Goal: Task Accomplishment & Management: Use online tool/utility

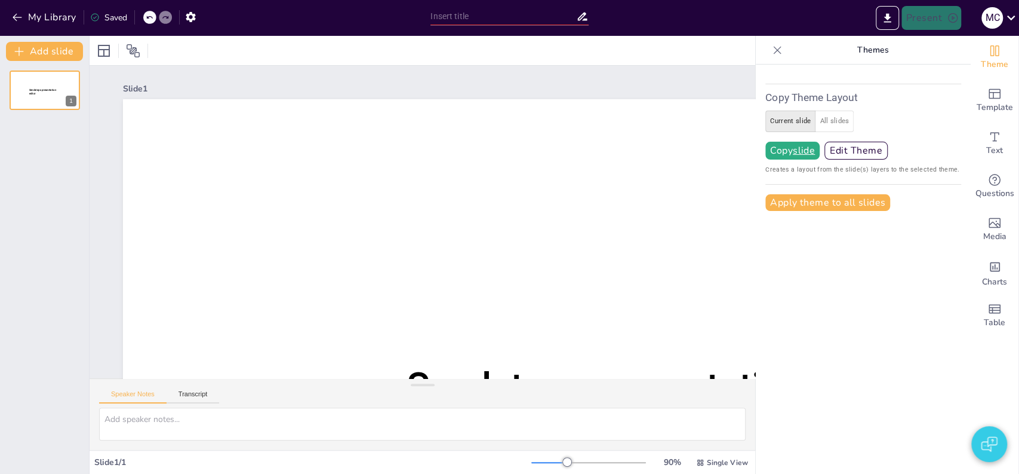
type input "New Sendsteps"
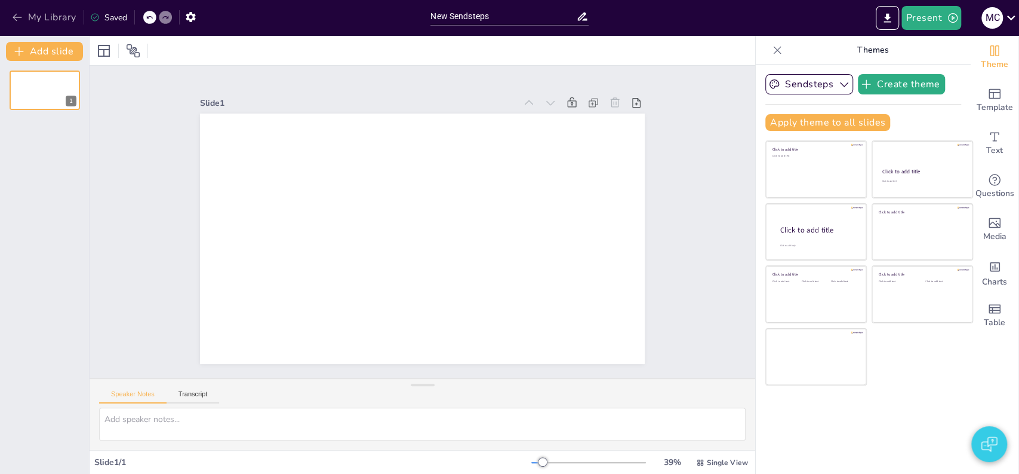
click at [36, 14] on button "My Library" at bounding box center [45, 17] width 72 height 19
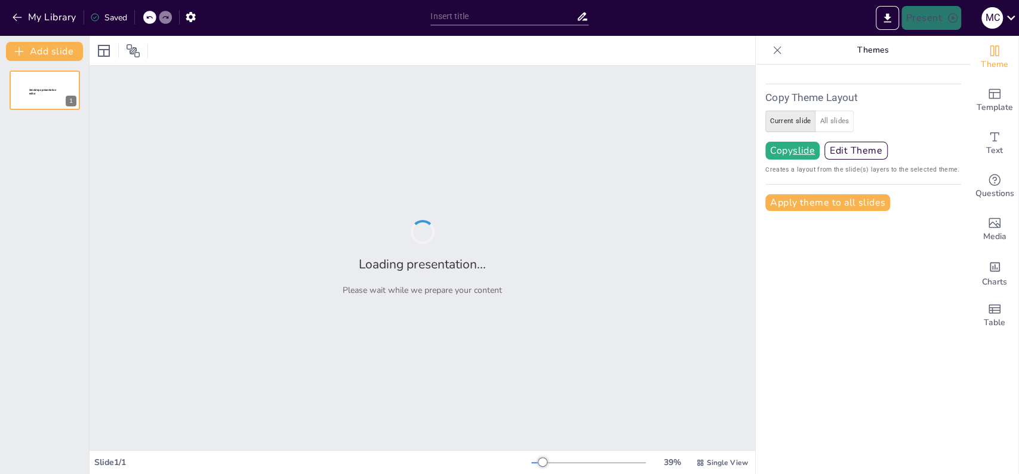
type input "Exploring the Impact of Morehouse University in the HBCU Landscape"
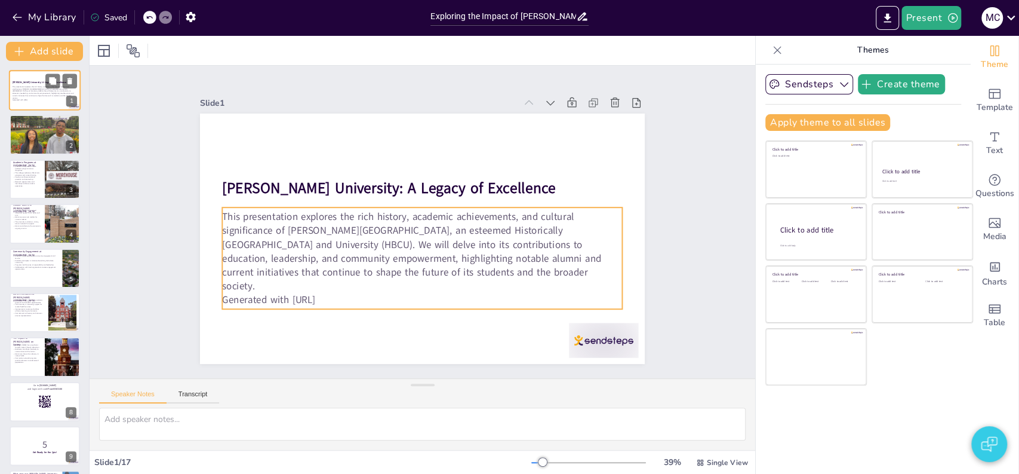
checkbox input "true"
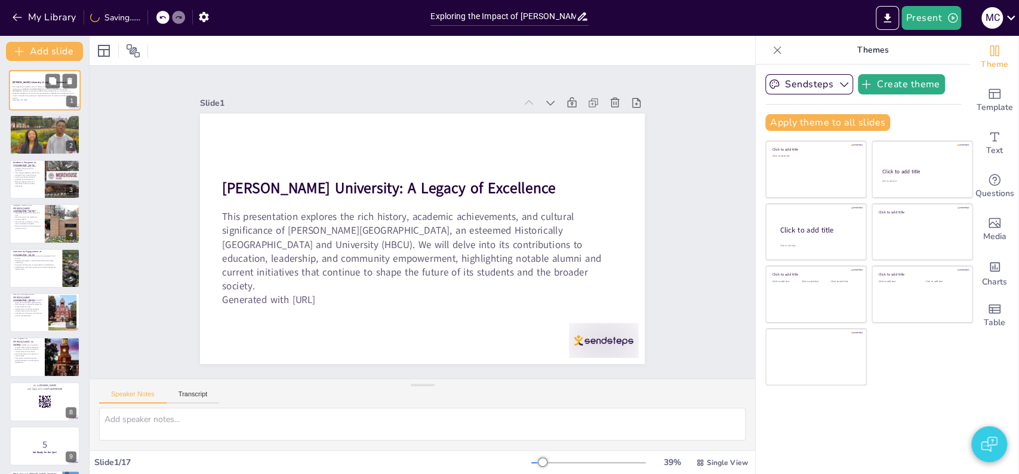
checkbox input "true"
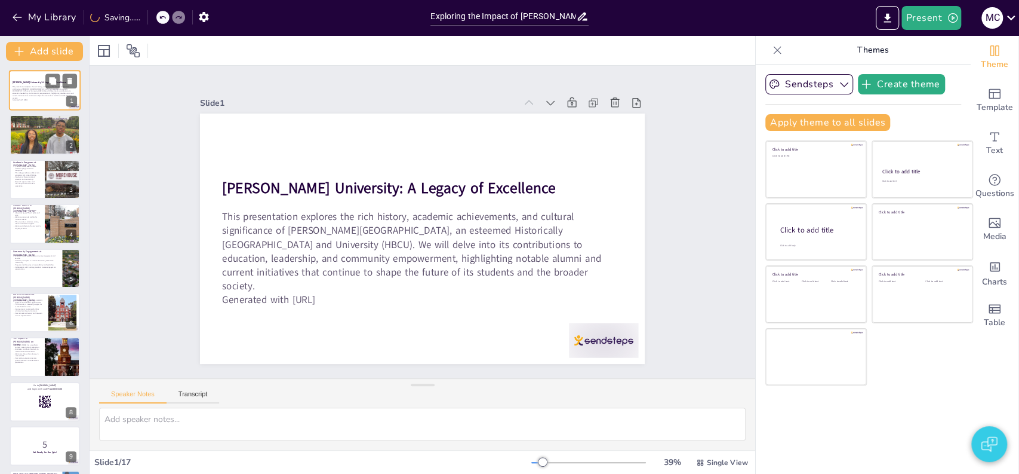
checkbox input "true"
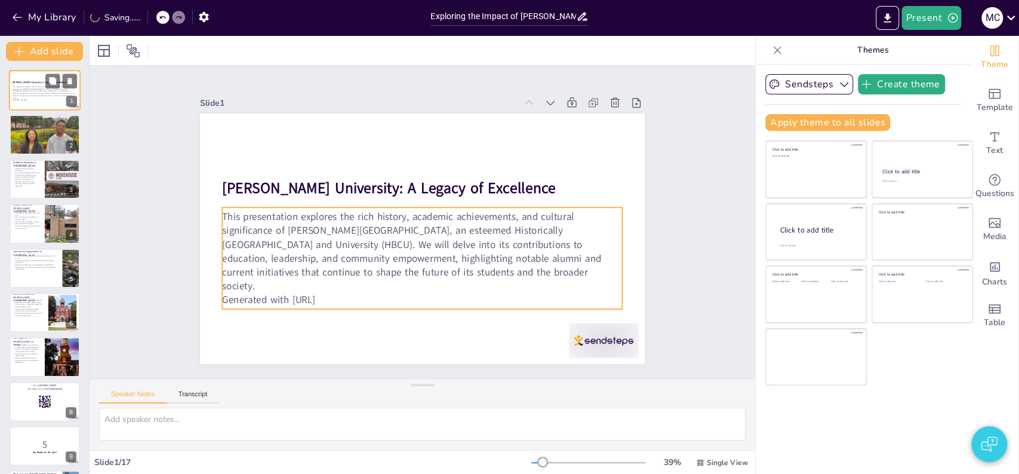
checkbox input "true"
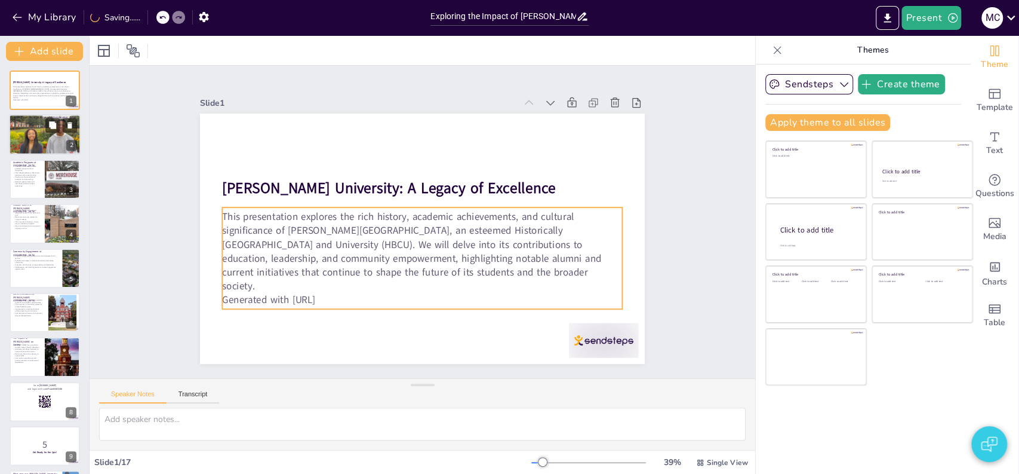
checkbox input "true"
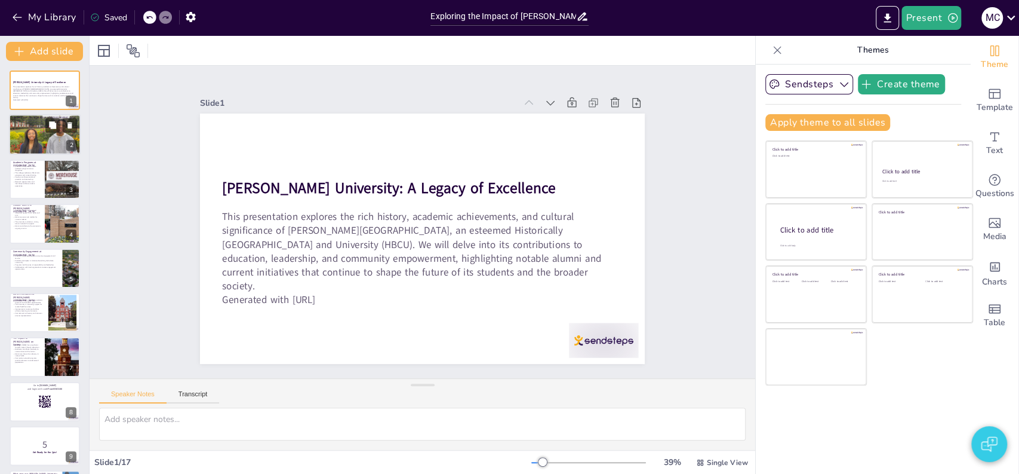
checkbox input "true"
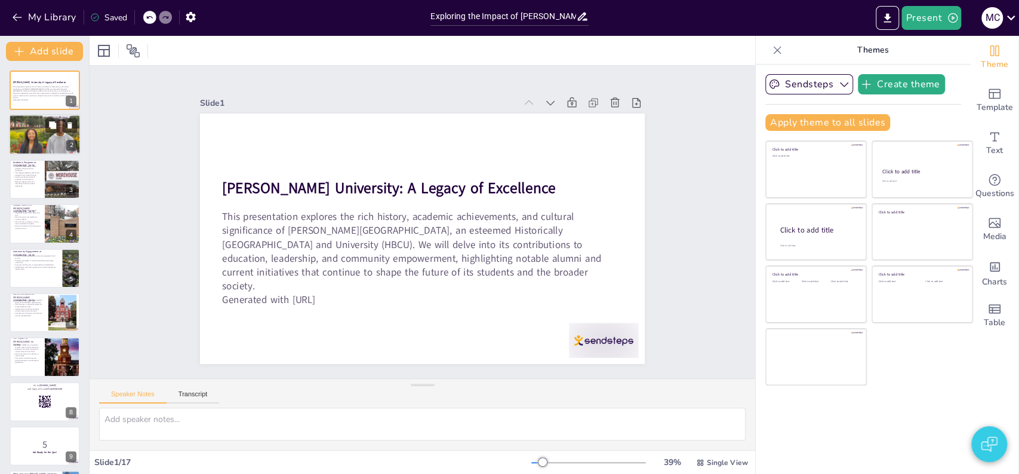
checkbox input "true"
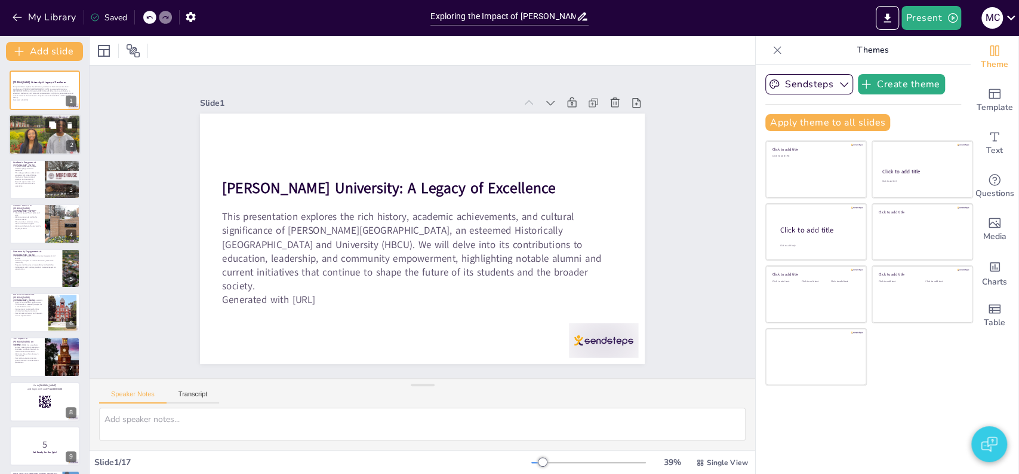
checkbox input "true"
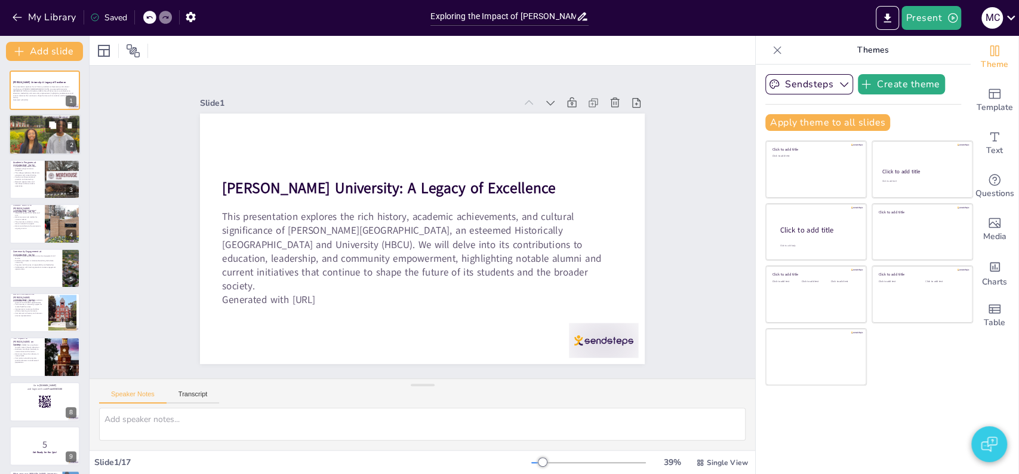
click at [35, 126] on p "The mission emphasizes academic excellence and social responsibility." at bounding box center [45, 127] width 65 height 2
type textarea "The founding of Morehouse University in 1867 marked a significant step towards …"
checkbox input "true"
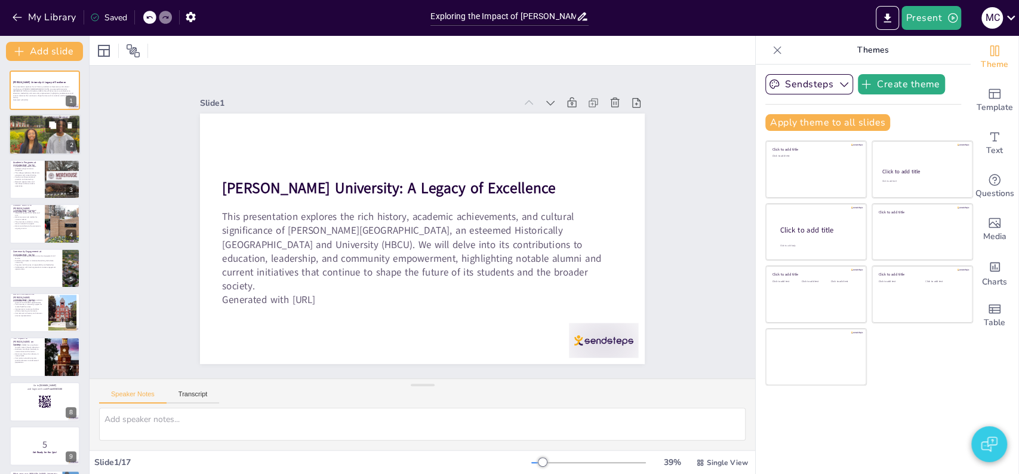
checkbox input "true"
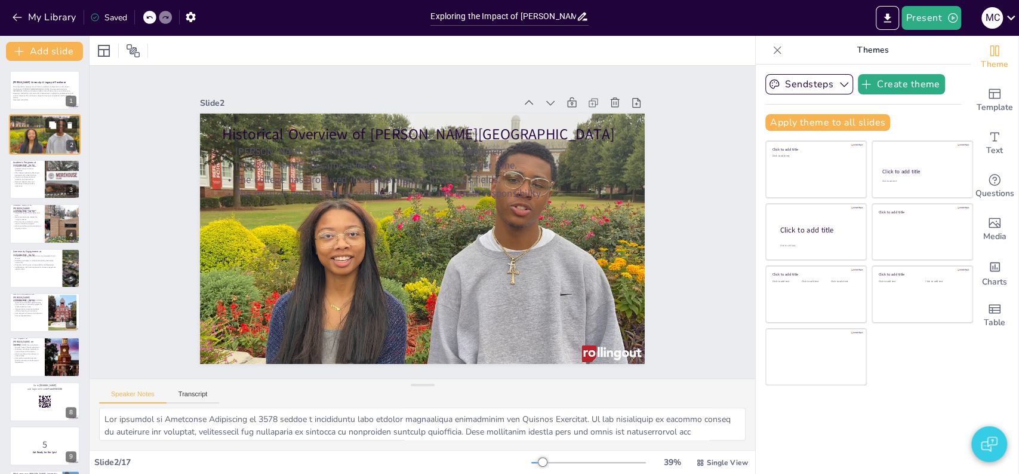
checkbox input "true"
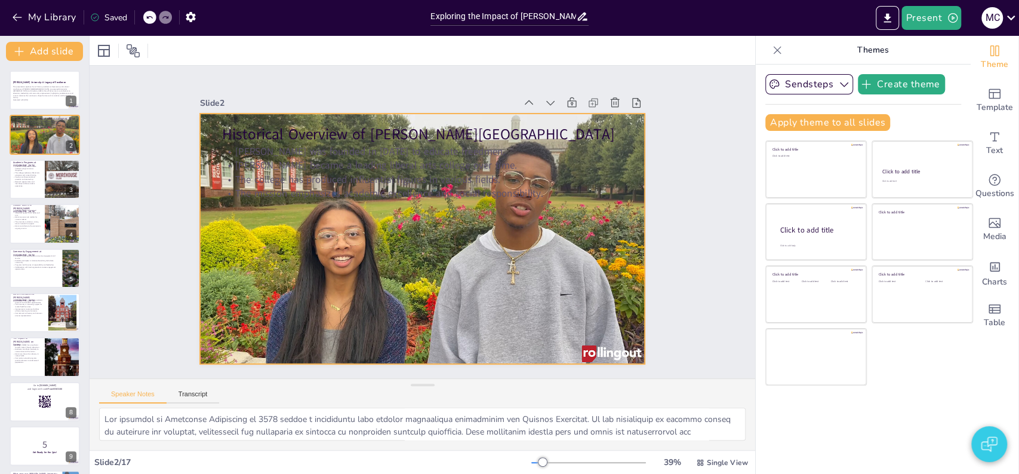
checkbox input "true"
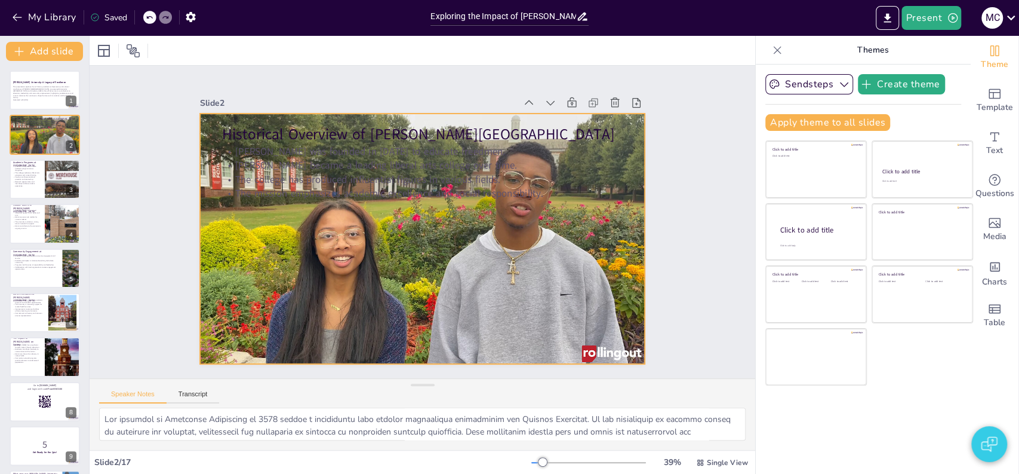
checkbox input "true"
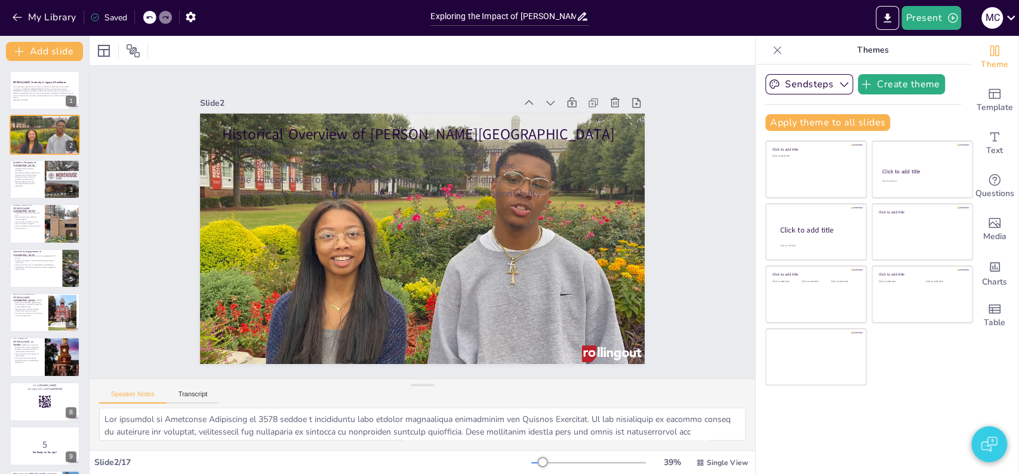
checkbox input "true"
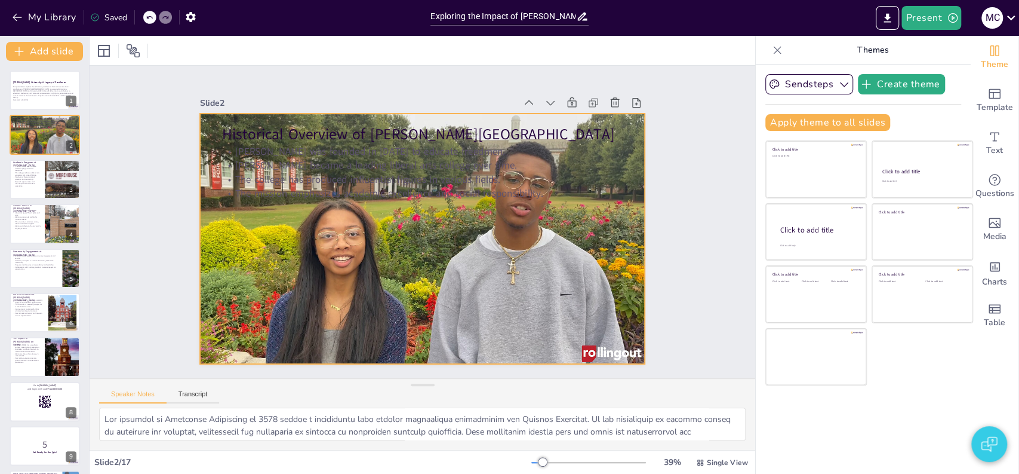
click at [366, 228] on div at bounding box center [417, 238] width 500 height 376
checkbox input "true"
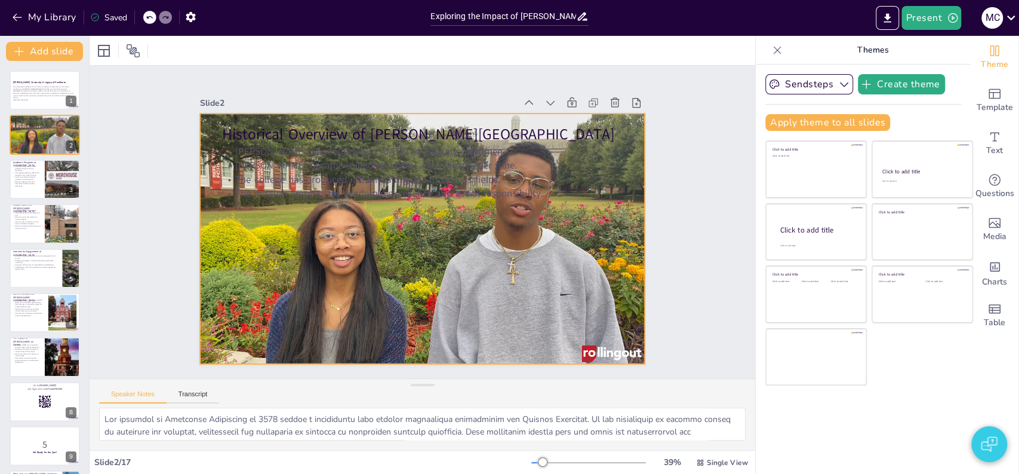
checkbox input "true"
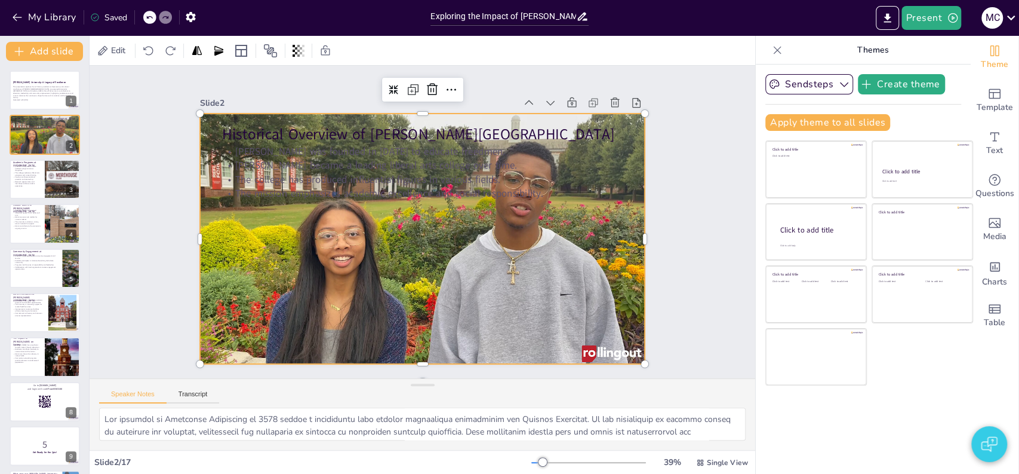
checkbox input "true"
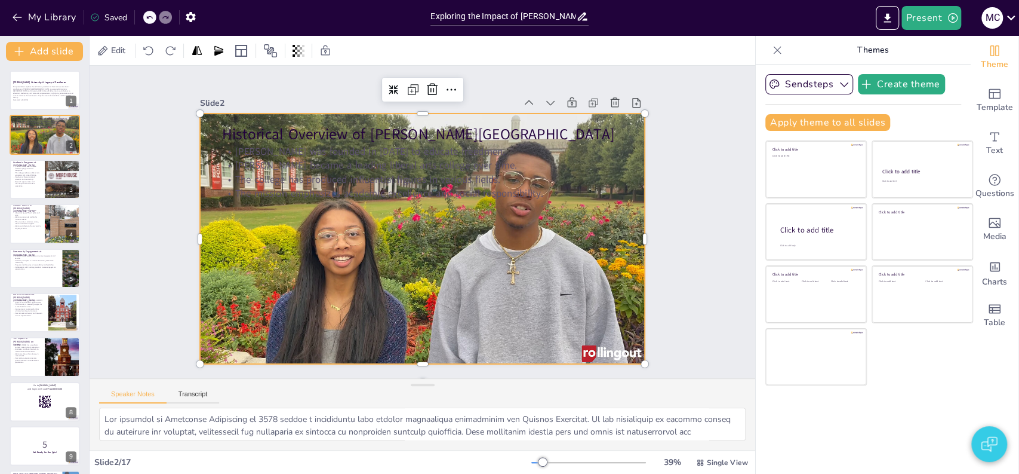
checkbox input "true"
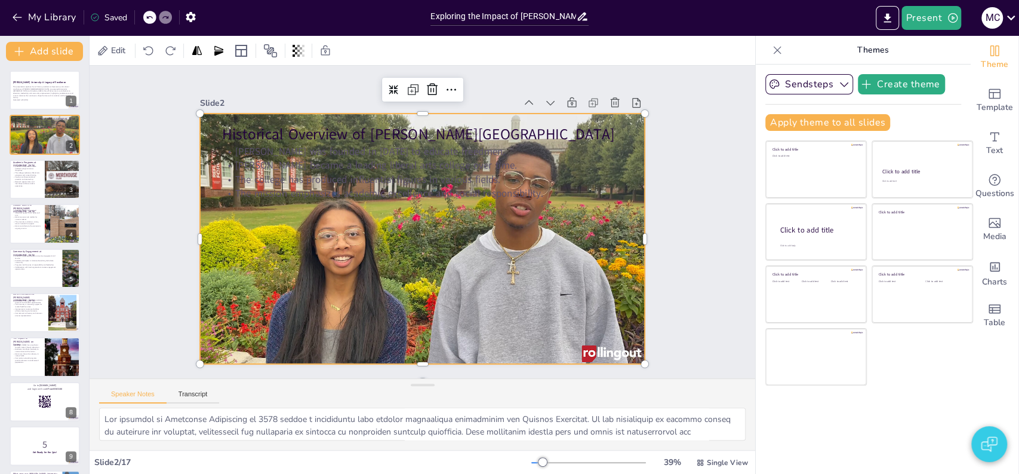
checkbox input "true"
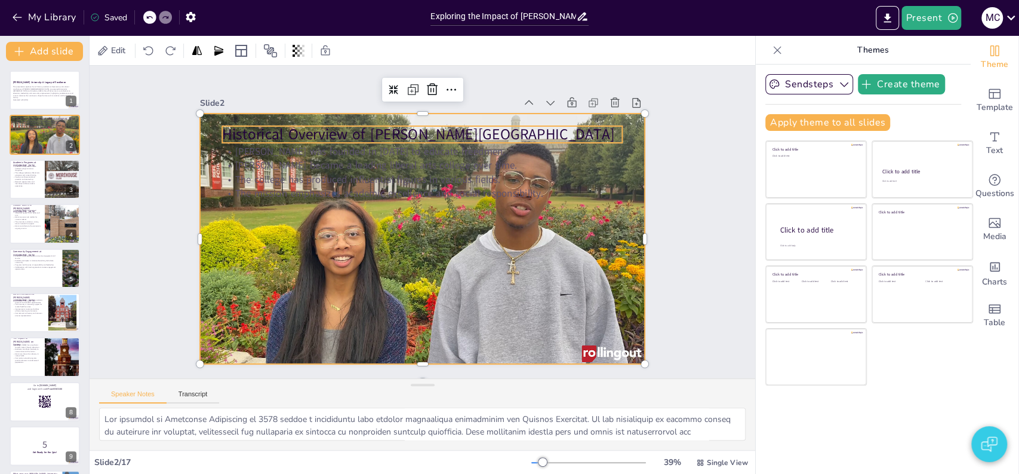
checkbox input "true"
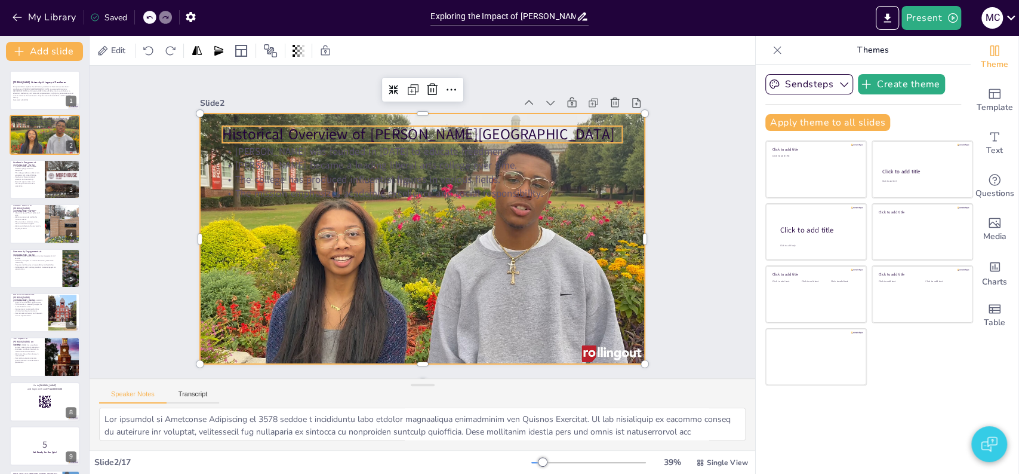
checkbox input "true"
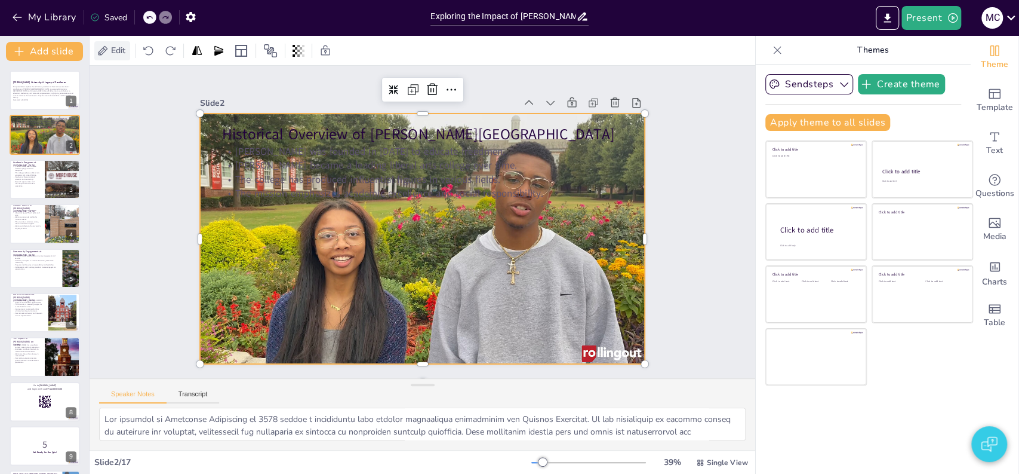
click at [121, 46] on span "Edit" at bounding box center [118, 50] width 19 height 11
checkbox input "true"
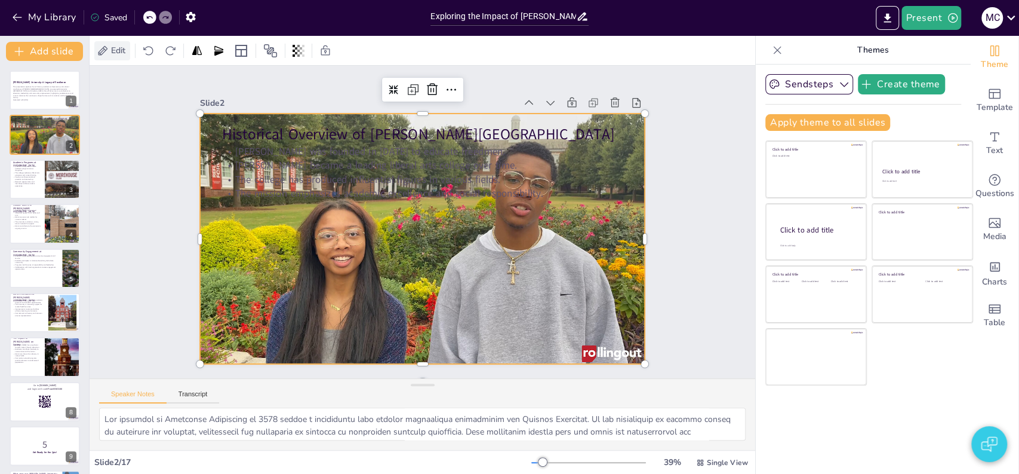
checkbox input "true"
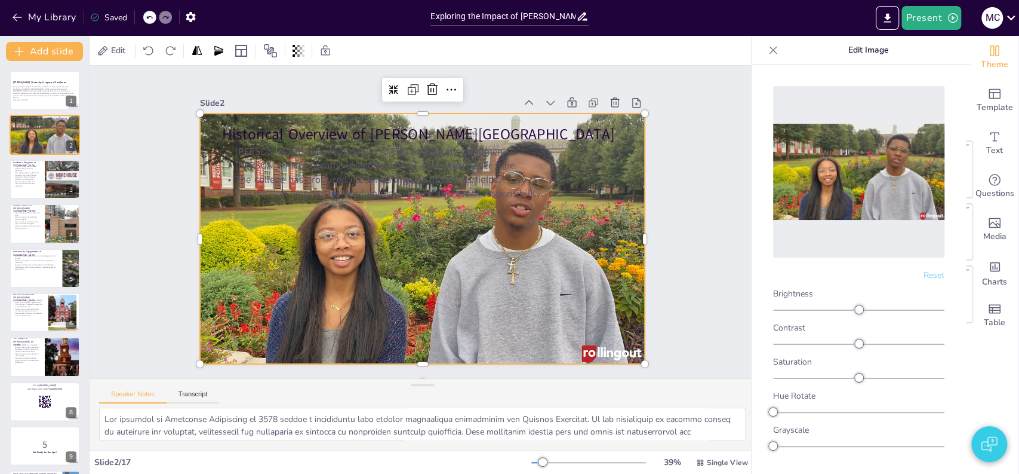
checkbox input "true"
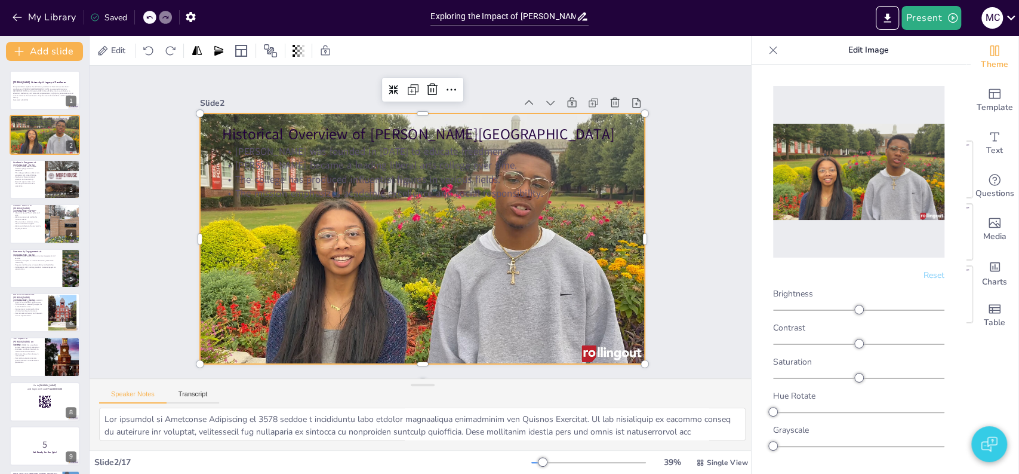
checkbox input "true"
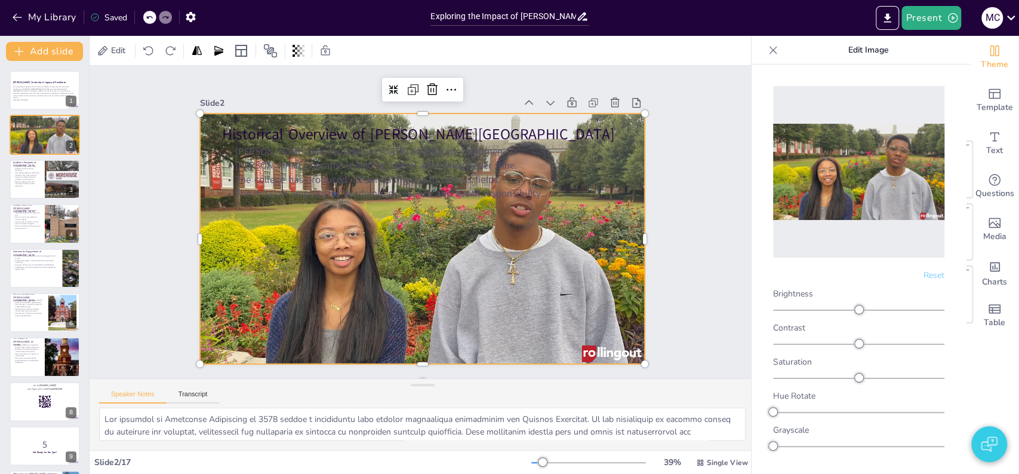
checkbox input "true"
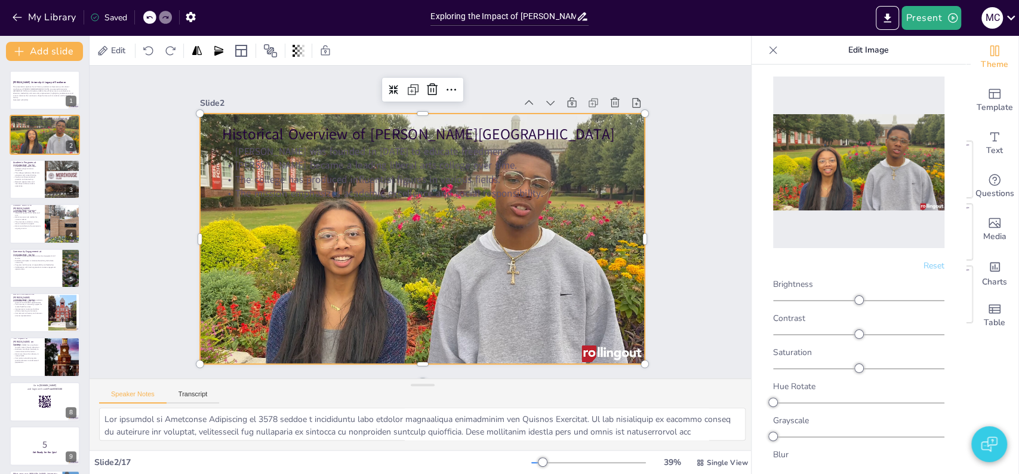
scroll to position [19, 0]
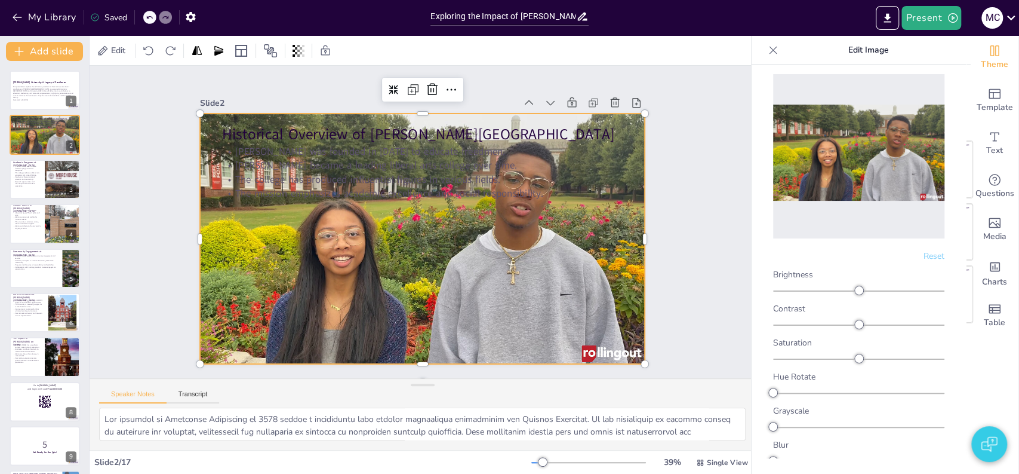
checkbox input "true"
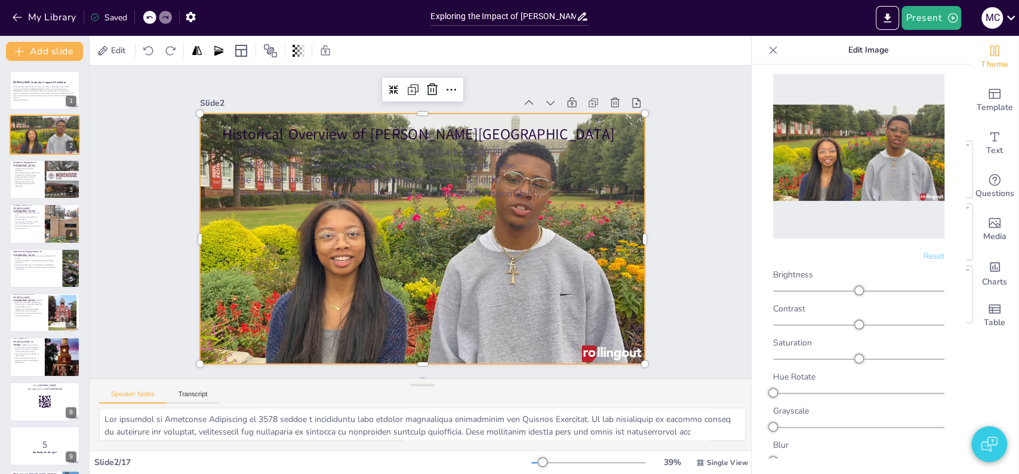
checkbox input "true"
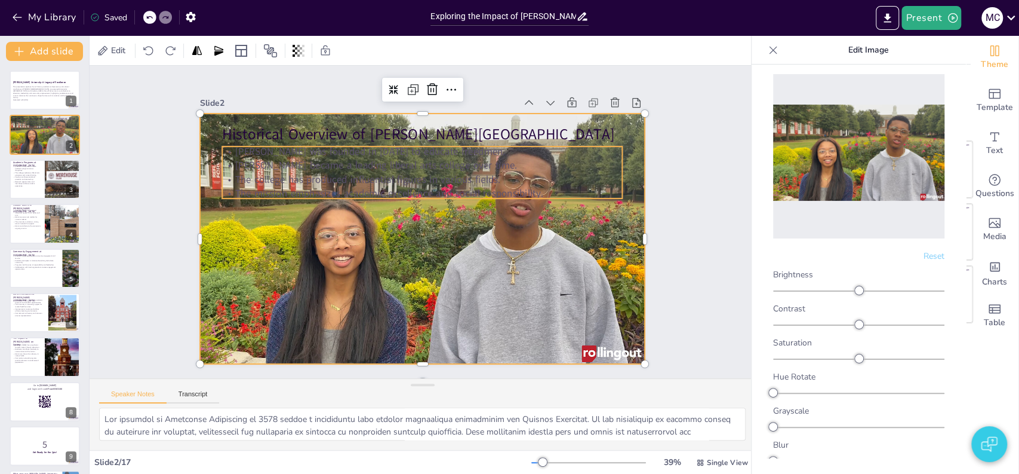
checkbox input "true"
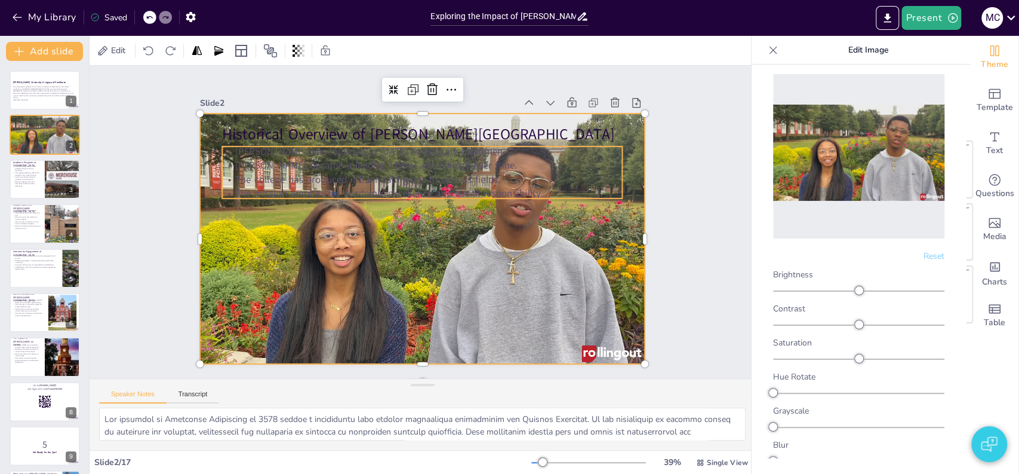
checkbox input "true"
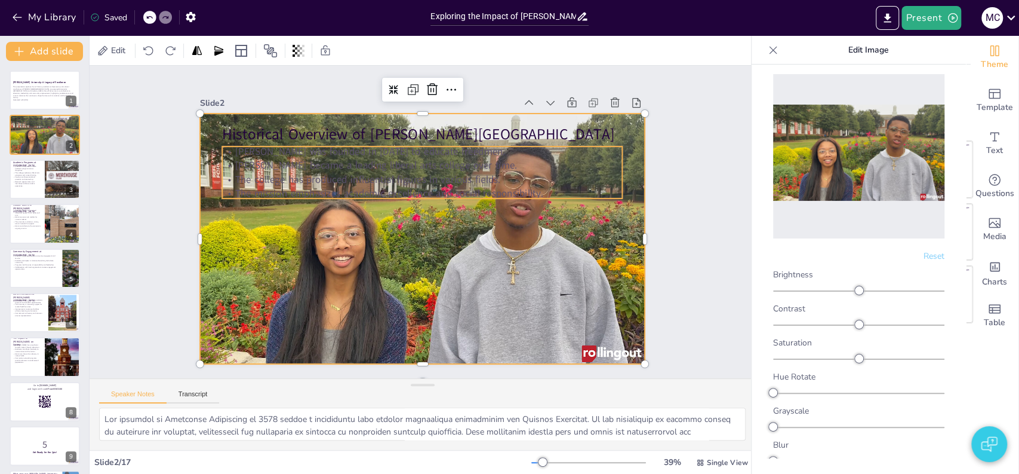
checkbox input "true"
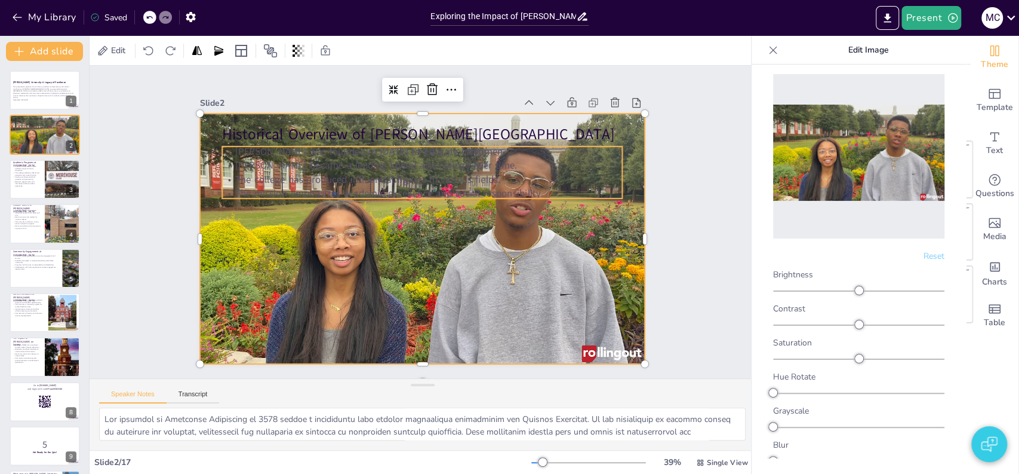
checkbox input "true"
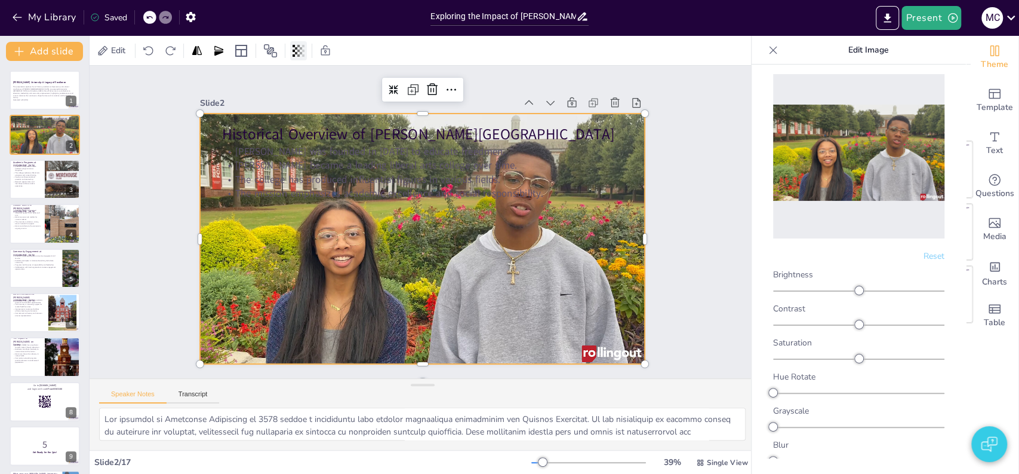
click at [296, 51] on icon at bounding box center [299, 51] width 12 height 12
checkbox input "true"
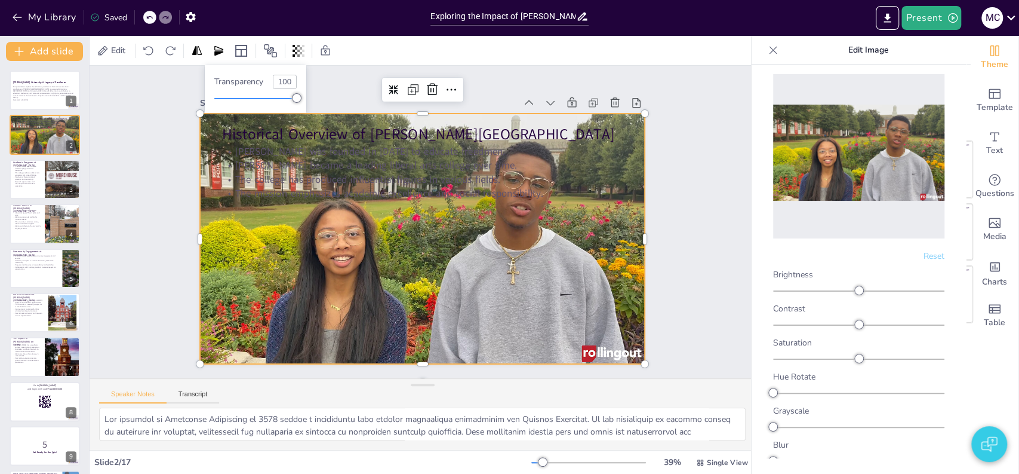
checkbox input "true"
type input "46"
click at [253, 97] on div at bounding box center [255, 99] width 82 height 10
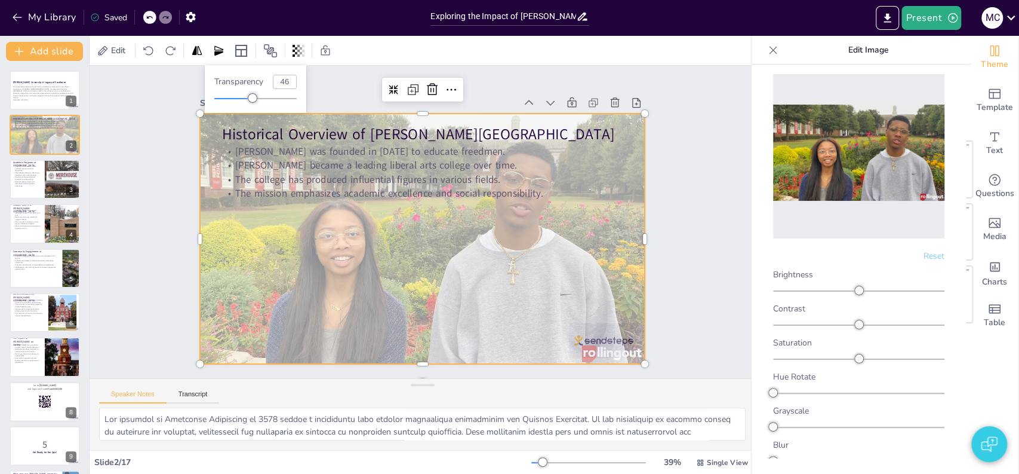
checkbox input "true"
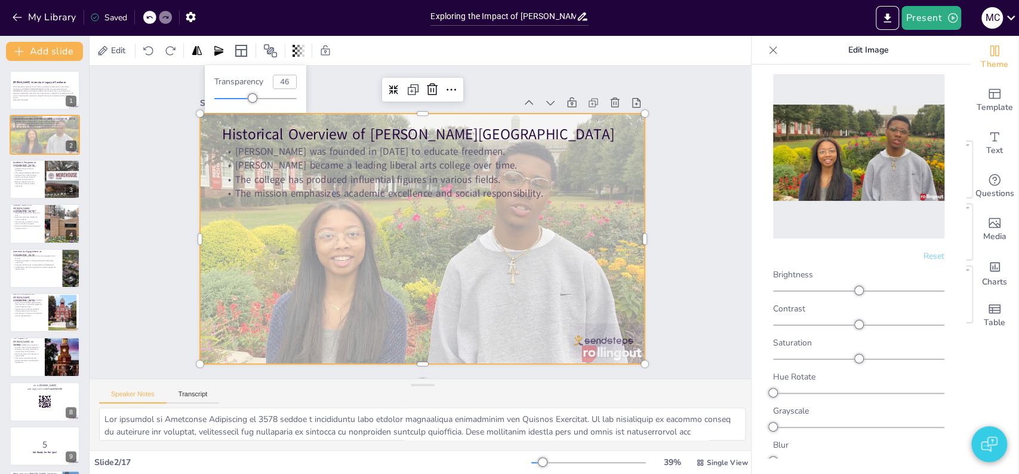
type input "24"
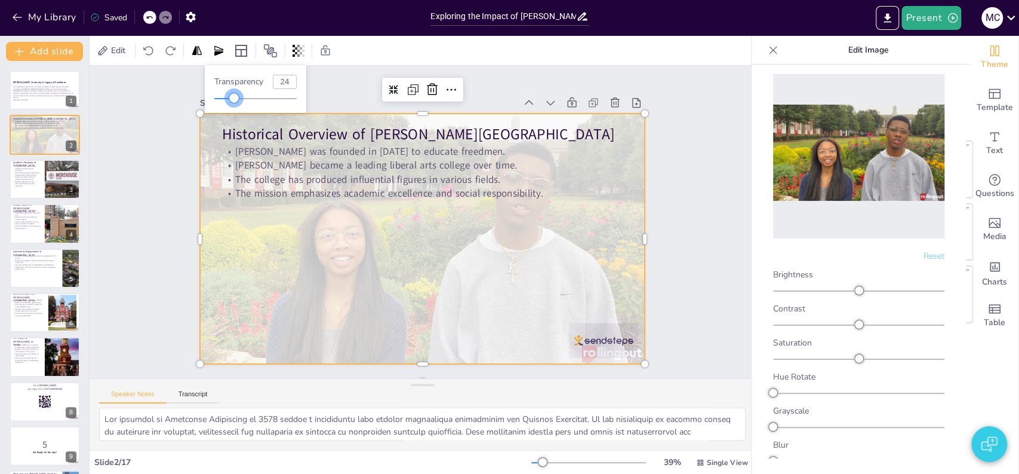
click at [234, 97] on div at bounding box center [255, 99] width 82 height 10
checkbox input "true"
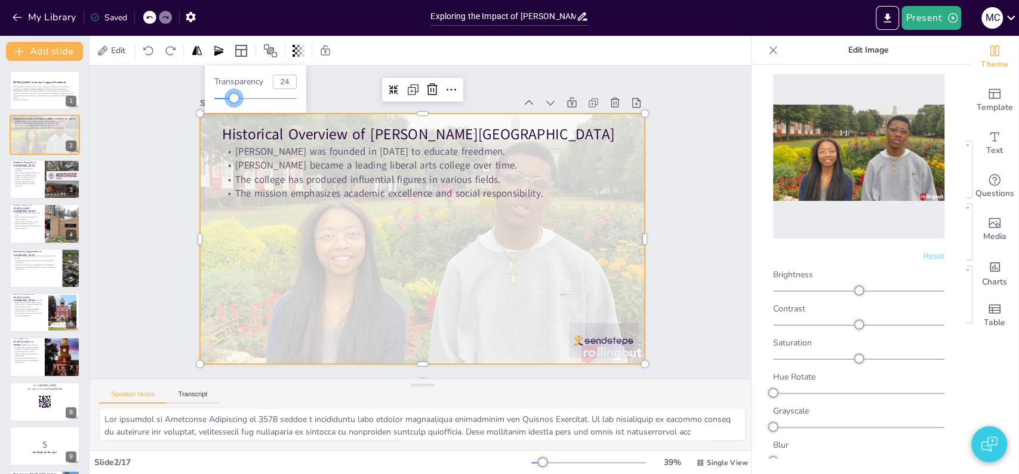
checkbox input "true"
type input "29"
checkbox input "true"
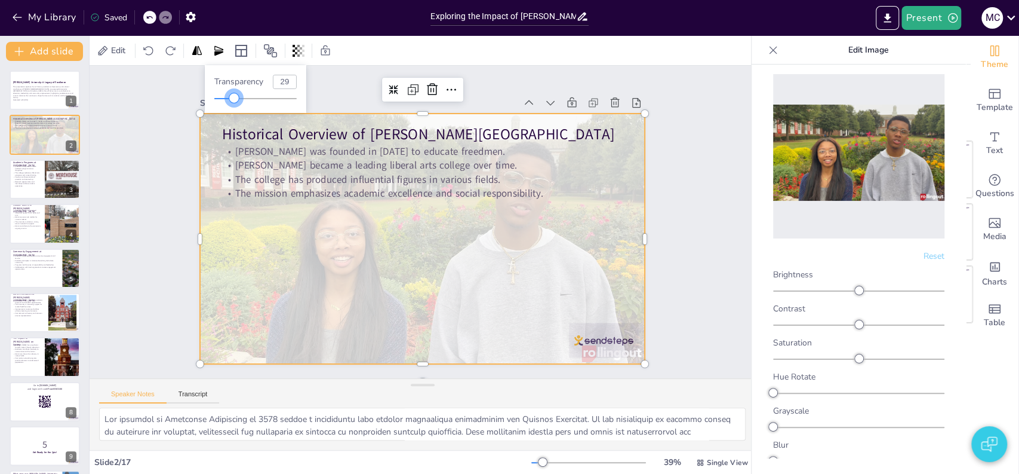
checkbox input "true"
type input "30"
checkbox input "true"
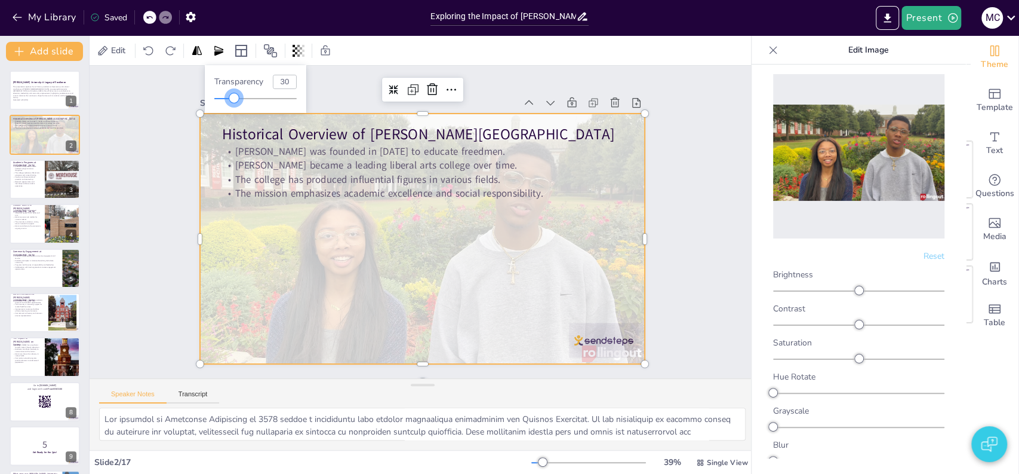
checkbox input "true"
type input "31"
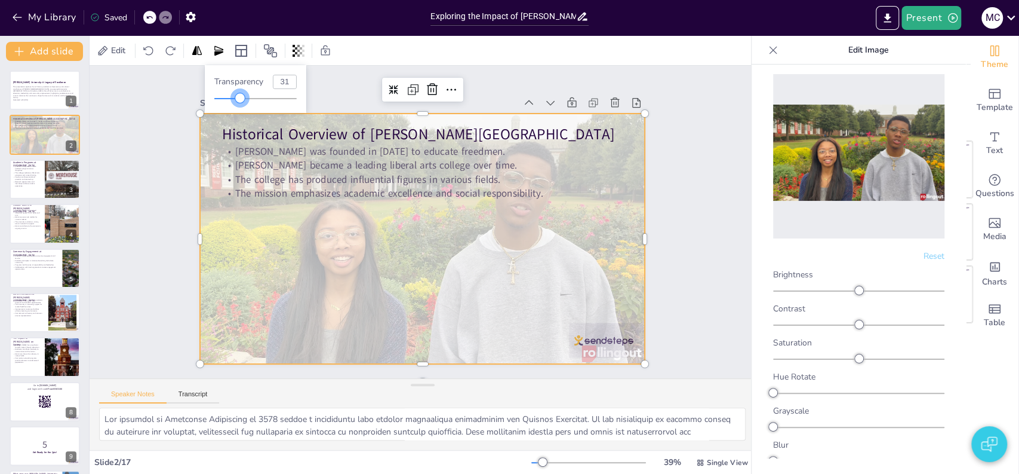
checkbox input "true"
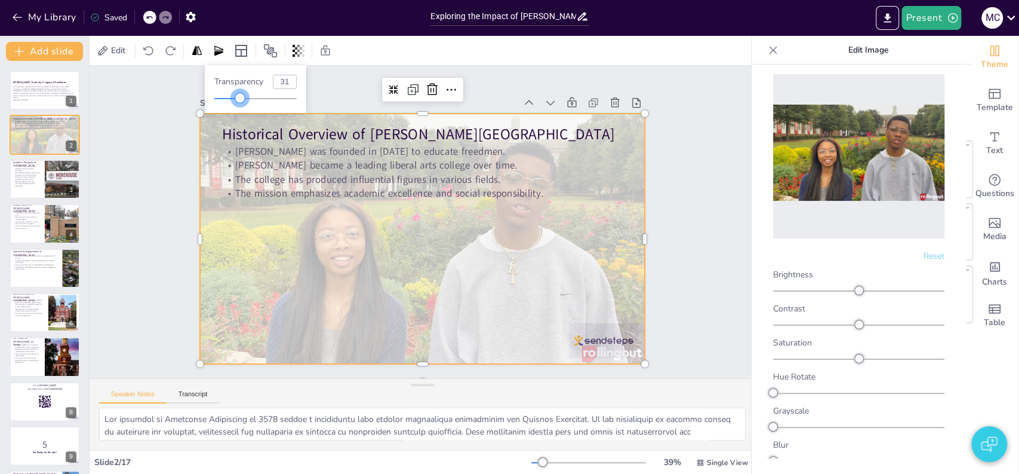
type input "34"
checkbox input "true"
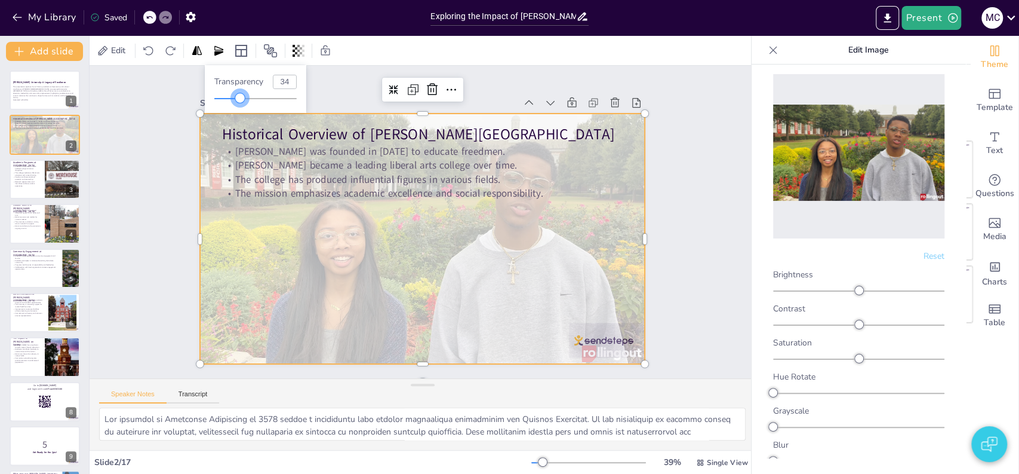
checkbox input "true"
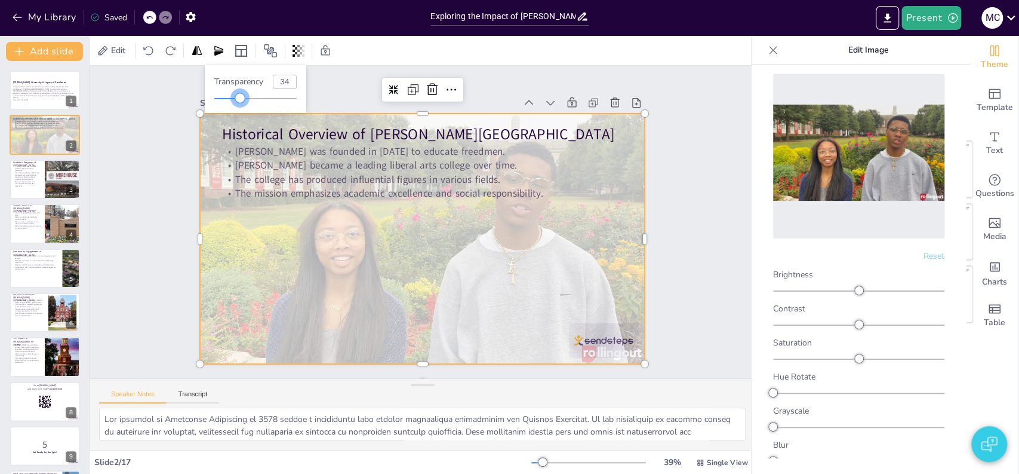
checkbox input "true"
type input "35"
checkbox input "true"
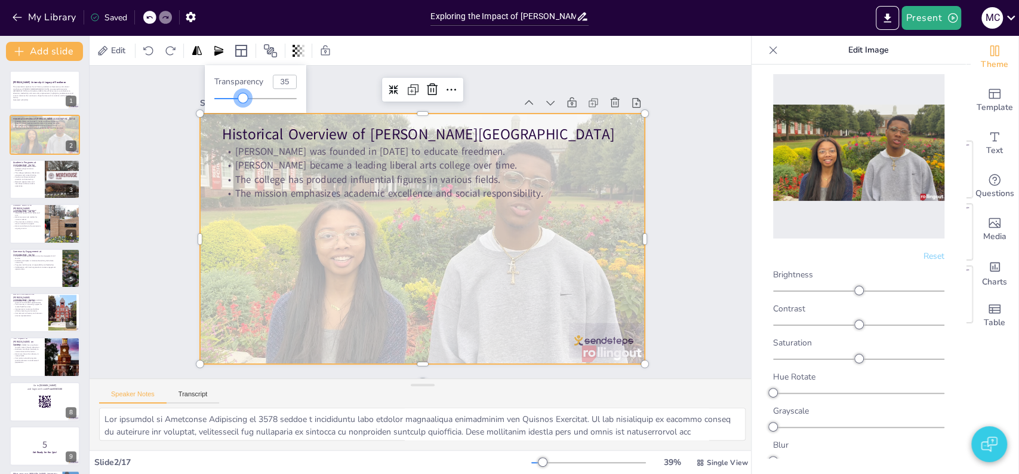
checkbox input "true"
type input "36"
drag, startPoint x: 234, startPoint y: 97, endPoint x: 245, endPoint y: 103, distance: 12.8
click at [245, 103] on div at bounding box center [245, 98] width 10 height 10
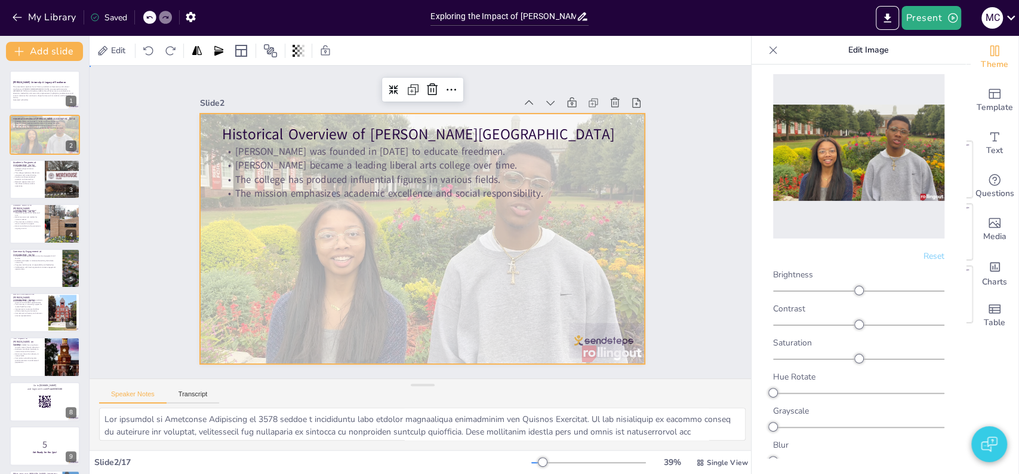
click at [153, 148] on div "Slide 1 Morehouse University: A Legacy of Excellence This presentation explores…" at bounding box center [422, 222] width 735 height 557
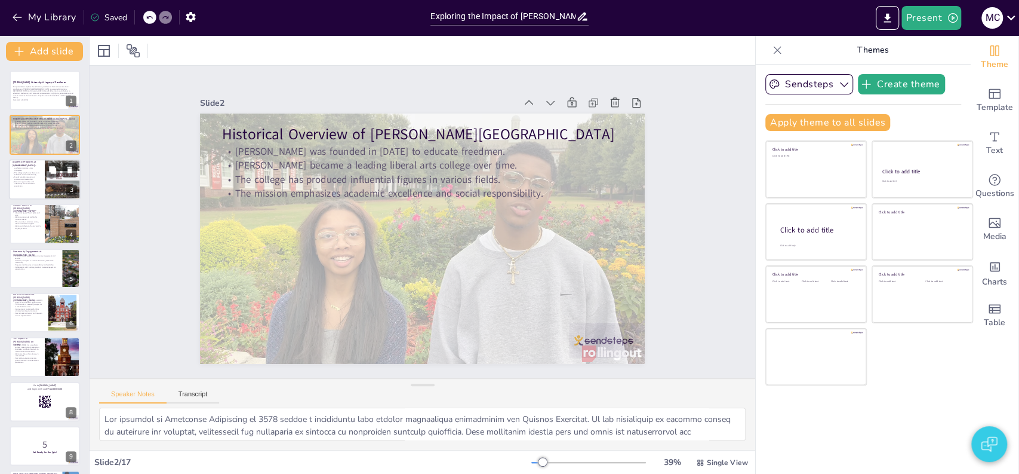
click at [25, 195] on div at bounding box center [45, 179] width 72 height 41
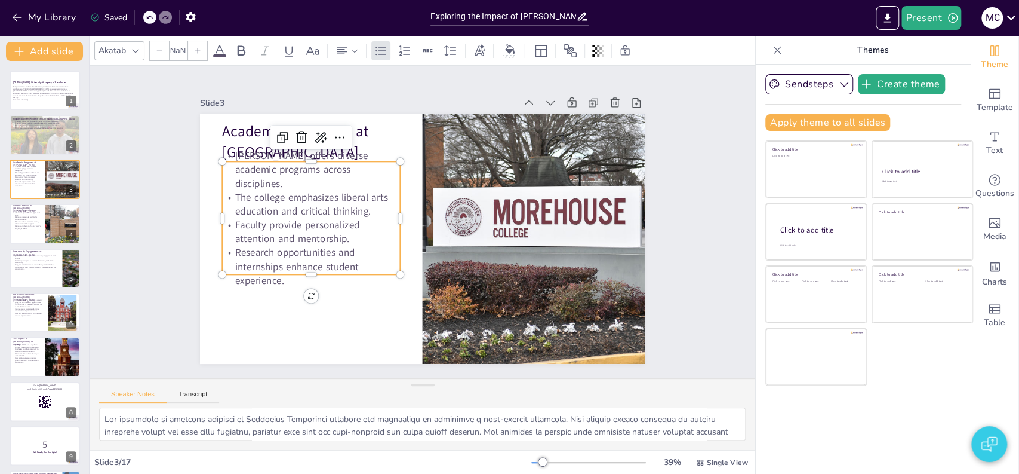
click at [293, 210] on p "Faculty provide personalized attention and mentorship." at bounding box center [312, 208] width 180 height 64
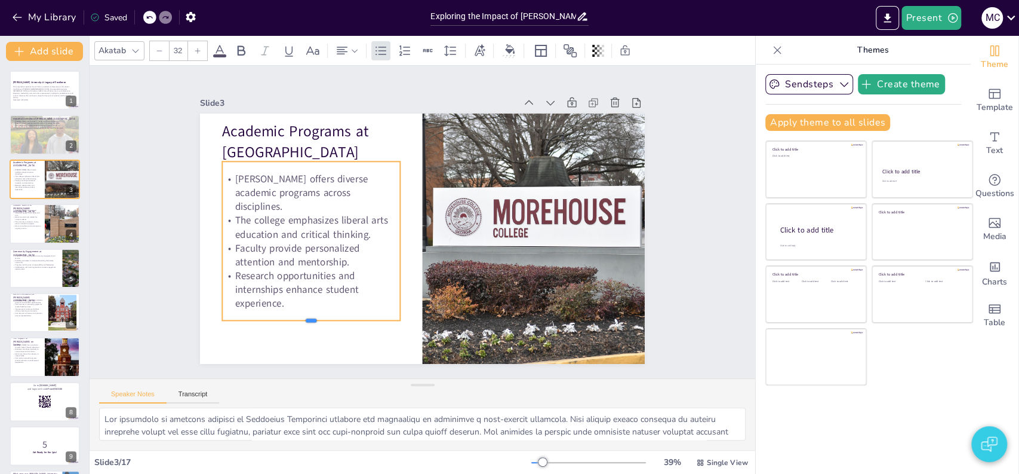
drag, startPoint x: 301, startPoint y: 272, endPoint x: 287, endPoint y: 318, distance: 48.2
click at [287, 318] on div at bounding box center [292, 300] width 176 height 47
click at [41, 223] on div at bounding box center [45, 223] width 72 height 41
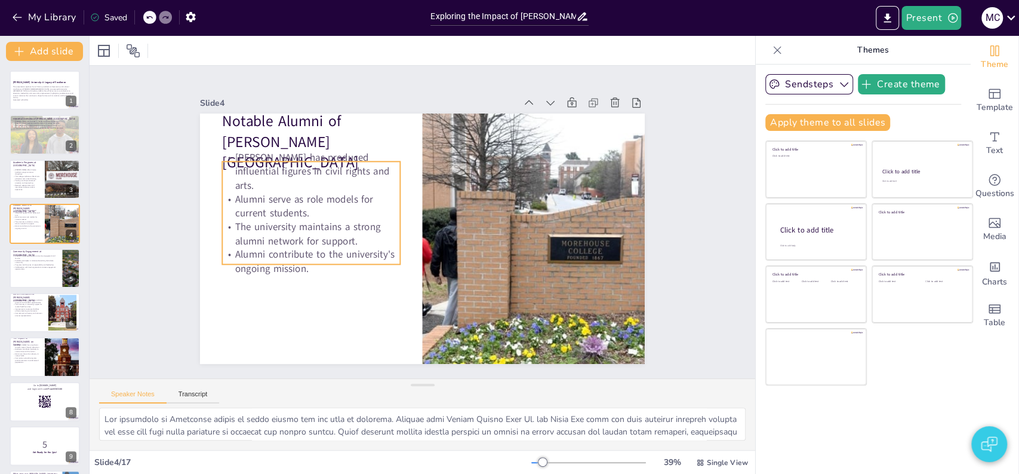
click at [253, 210] on p "The university maintains a strong alumni network for support." at bounding box center [312, 210] width 180 height 64
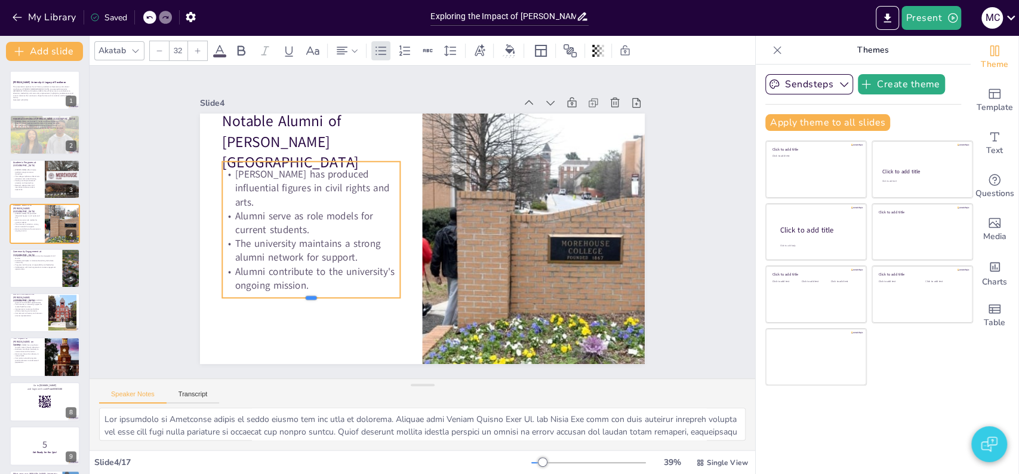
drag, startPoint x: 298, startPoint y: 262, endPoint x: 294, endPoint y: 295, distance: 33.6
click at [294, 295] on div at bounding box center [303, 291] width 178 height 28
click at [33, 274] on div at bounding box center [45, 268] width 72 height 41
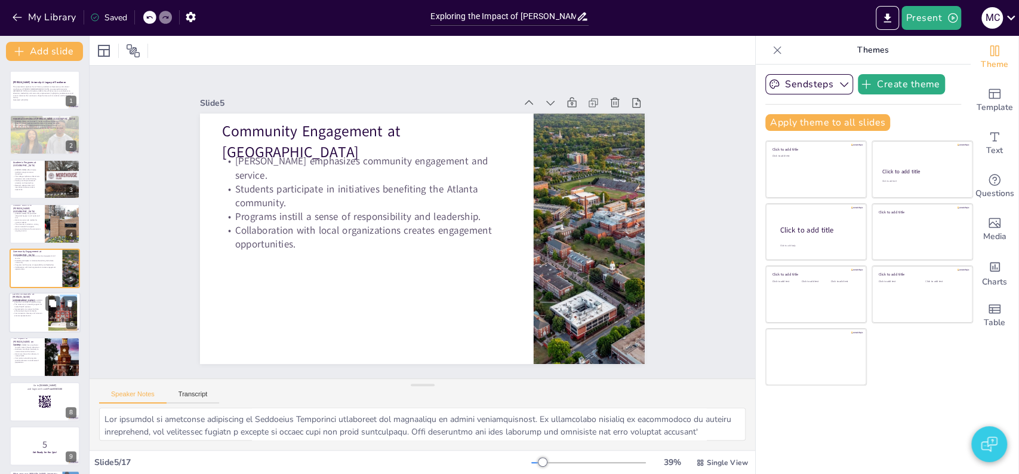
click at [30, 317] on div at bounding box center [45, 312] width 72 height 41
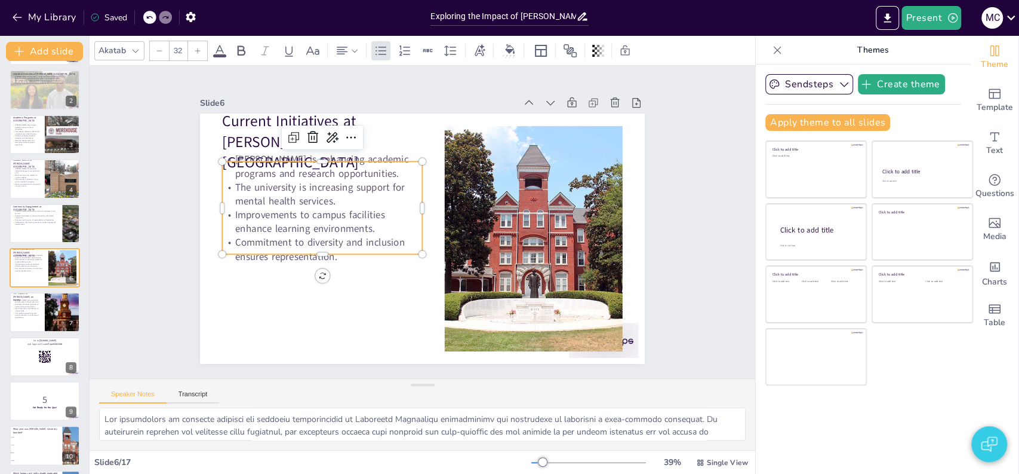
click at [409, 220] on p "Improvements to campus facilities enhance learning environments." at bounding box center [422, 122] width 27 height 200
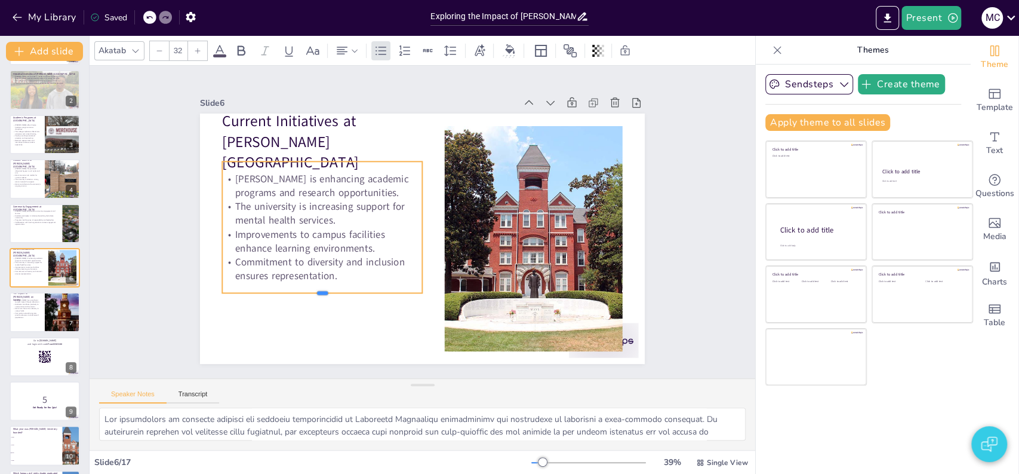
drag, startPoint x: 312, startPoint y: 252, endPoint x: 306, endPoint y: 291, distance: 39.2
click at [306, 291] on div at bounding box center [315, 287] width 200 height 30
click at [15, 323] on div at bounding box center [45, 312] width 72 height 41
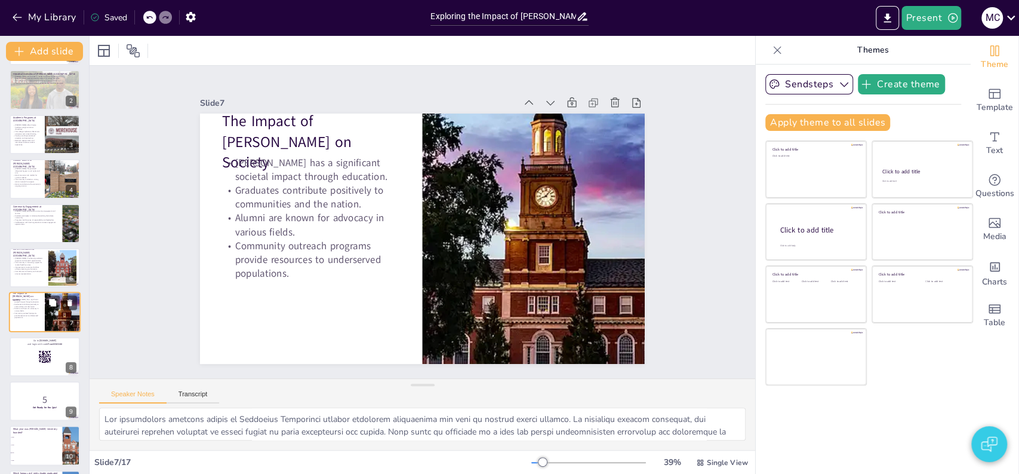
scroll to position [90, 0]
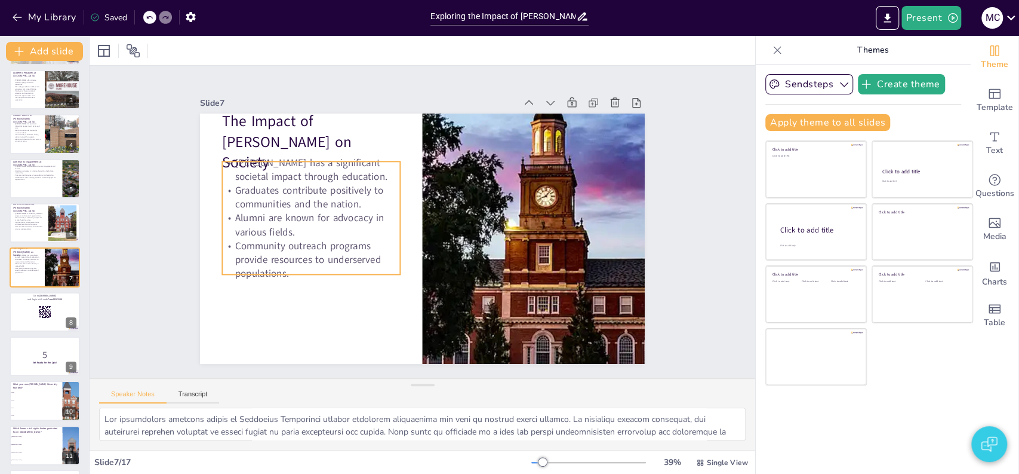
click at [284, 244] on p "Community outreach programs provide resources to underserved populations." at bounding box center [305, 235] width 183 height 78
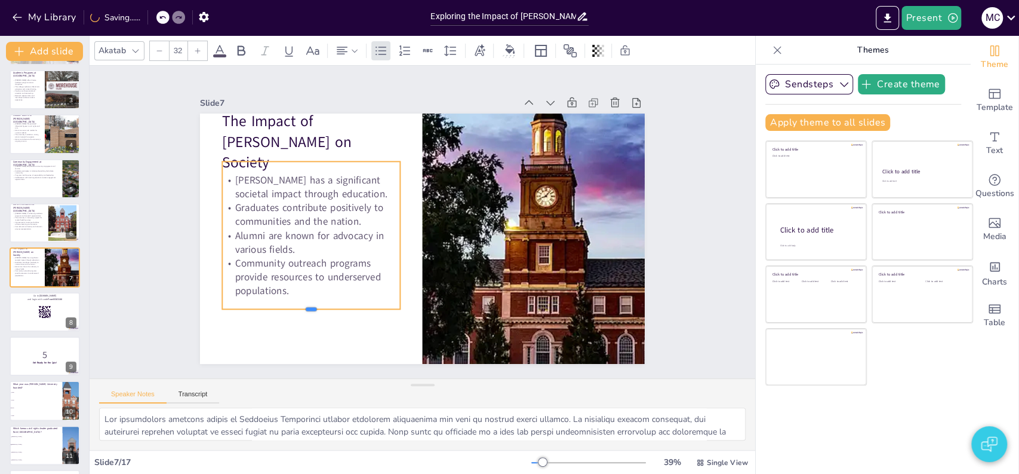
drag, startPoint x: 300, startPoint y: 270, endPoint x: 296, endPoint y: 305, distance: 34.8
click at [296, 305] on div at bounding box center [288, 275] width 172 height 64
click at [28, 327] on div at bounding box center [45, 311] width 72 height 41
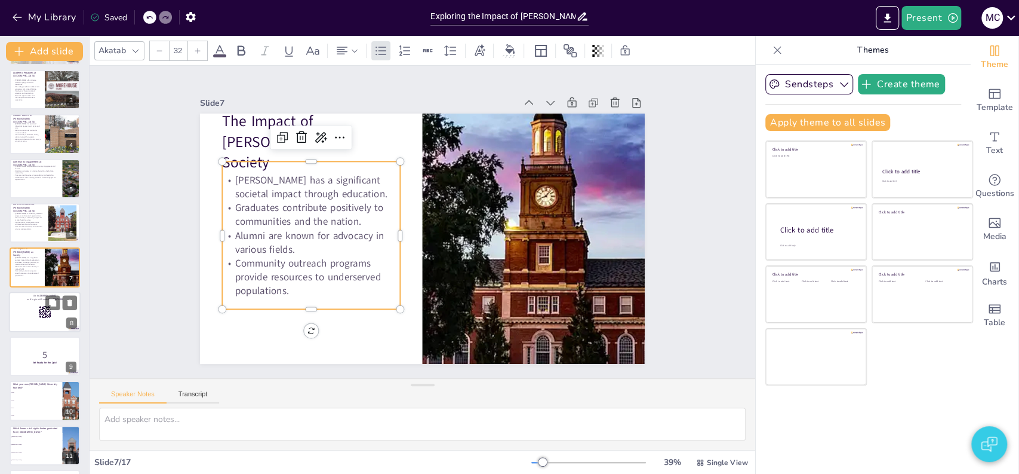
scroll to position [134, 0]
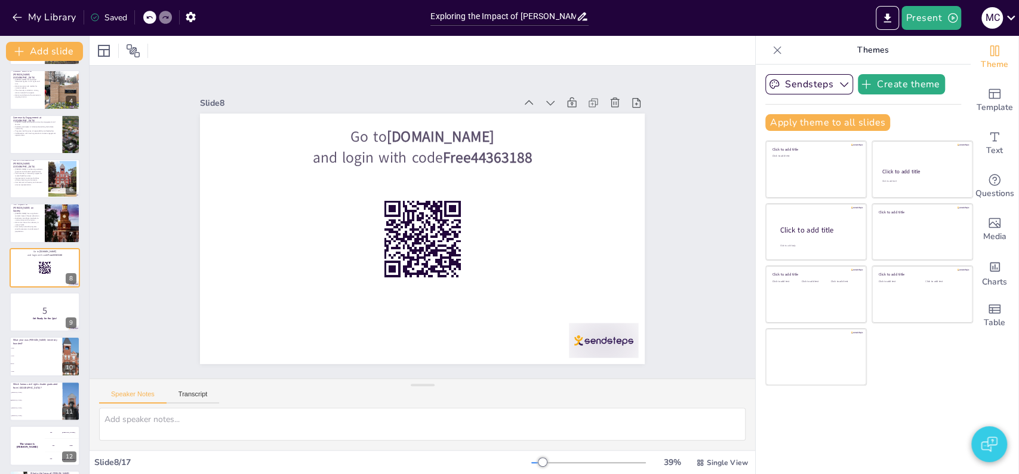
click at [5, 325] on div "Morehouse University: A Legacy of Excellence This presentation explores the ric…" at bounding box center [44, 312] width 89 height 750
click at [24, 315] on p "5" at bounding box center [45, 310] width 65 height 13
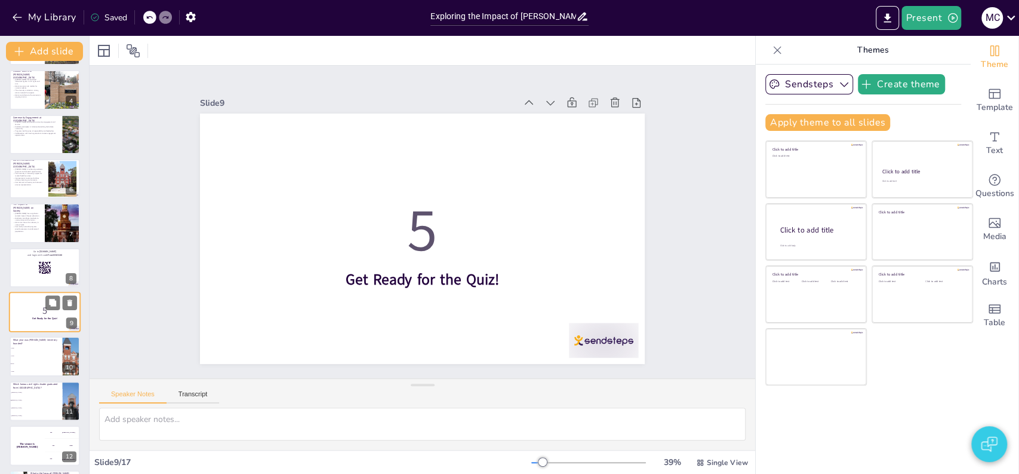
scroll to position [178, 0]
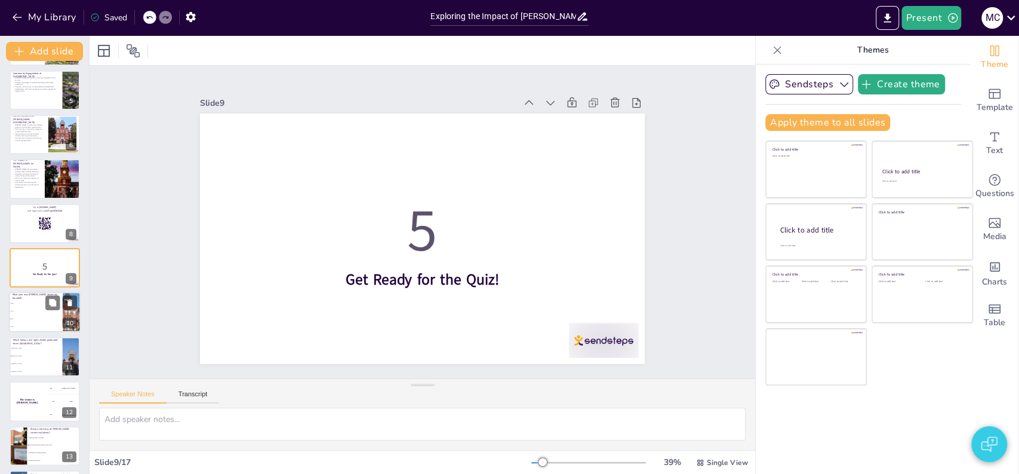
click at [21, 318] on span "1867" at bounding box center [36, 319] width 51 height 2
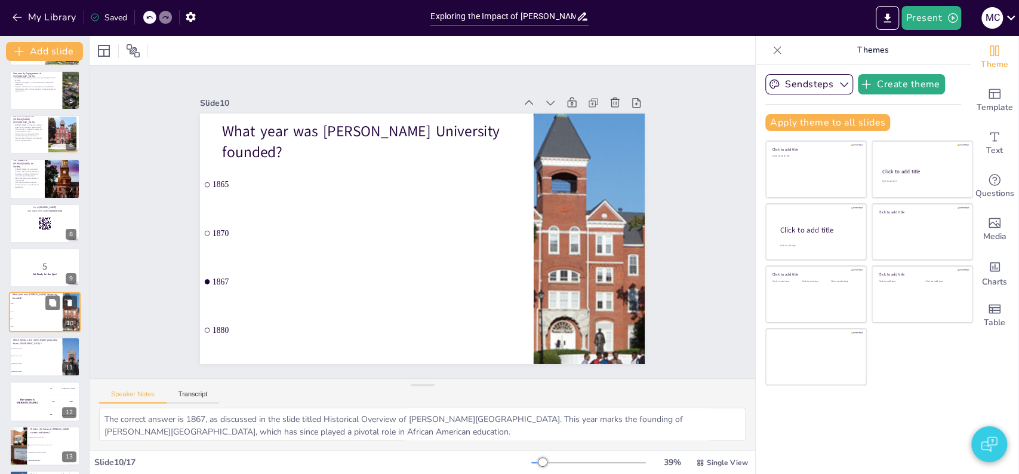
scroll to position [223, 0]
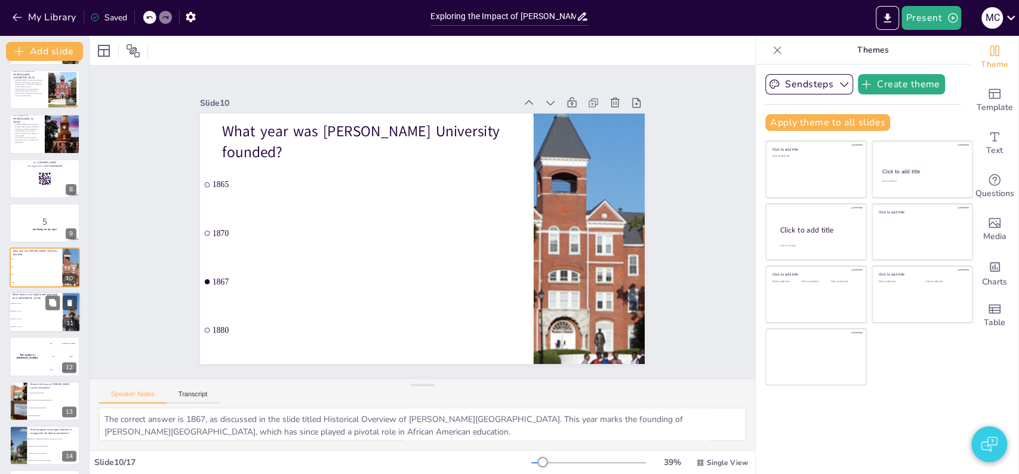
click at [28, 315] on li "Jesse Jackson" at bounding box center [36, 319] width 54 height 8
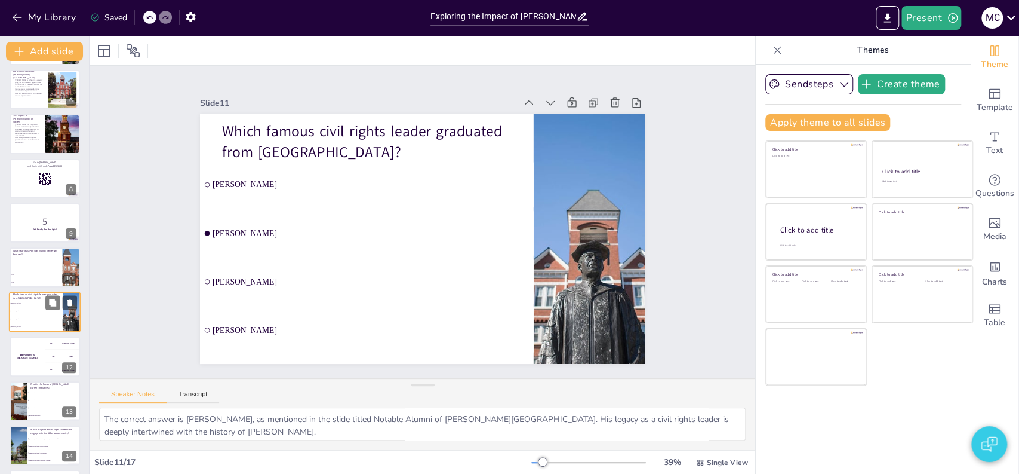
scroll to position [267, 0]
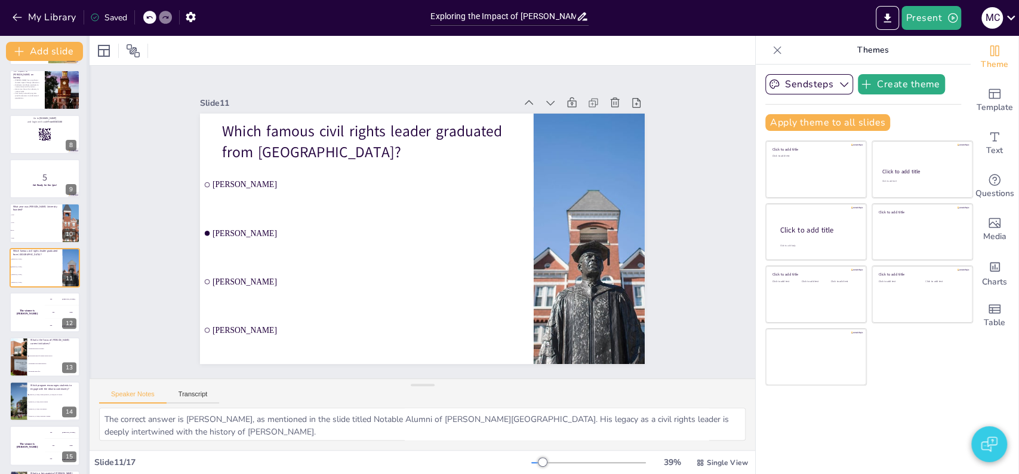
click at [87, 96] on div at bounding box center [89, 255] width 5 height 438
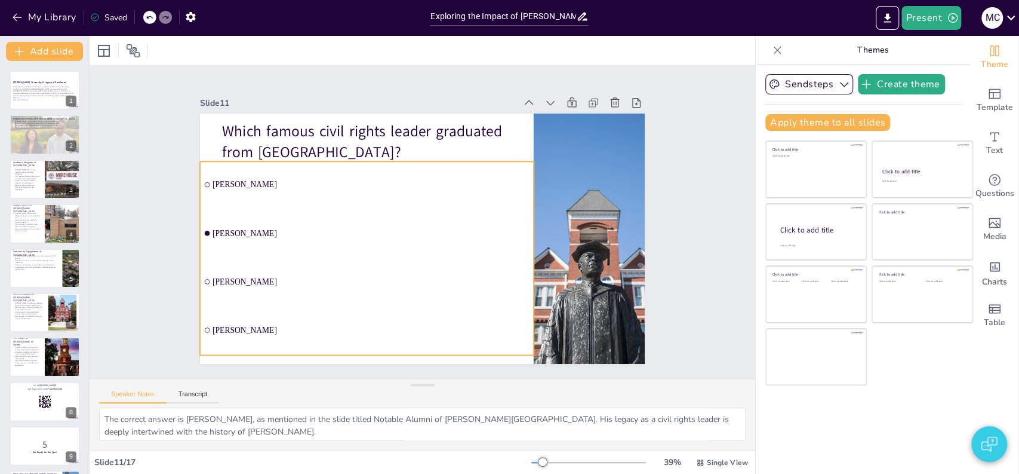
click at [136, 214] on div "Slide 1 Morehouse University: A Legacy of Excellence This presentation explores…" at bounding box center [422, 222] width 735 height 556
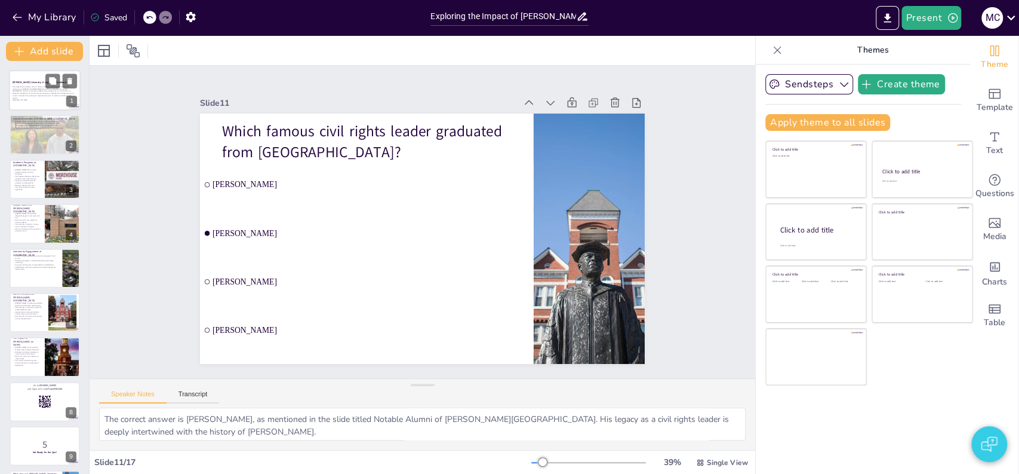
click at [30, 85] on div "This presentation explores the rich history, academic achievements, and cultura…" at bounding box center [45, 93] width 65 height 17
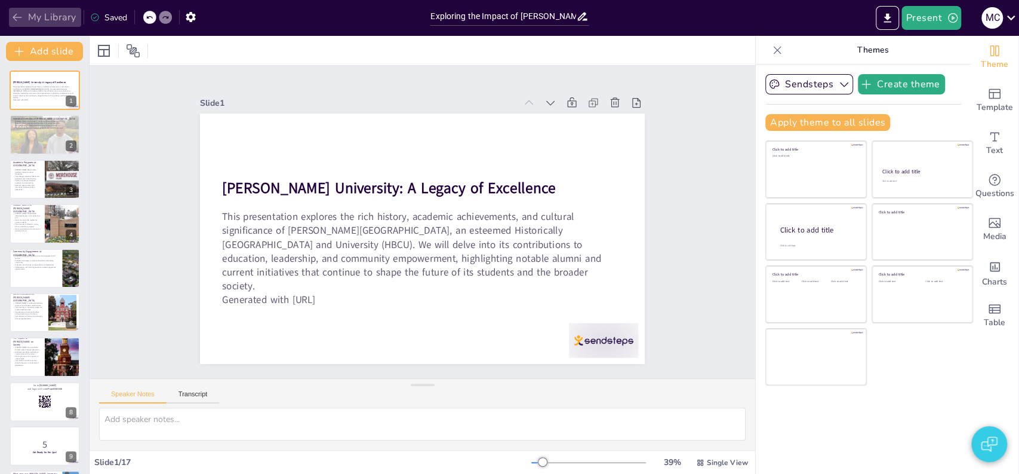
click at [40, 17] on button "My Library" at bounding box center [45, 17] width 72 height 19
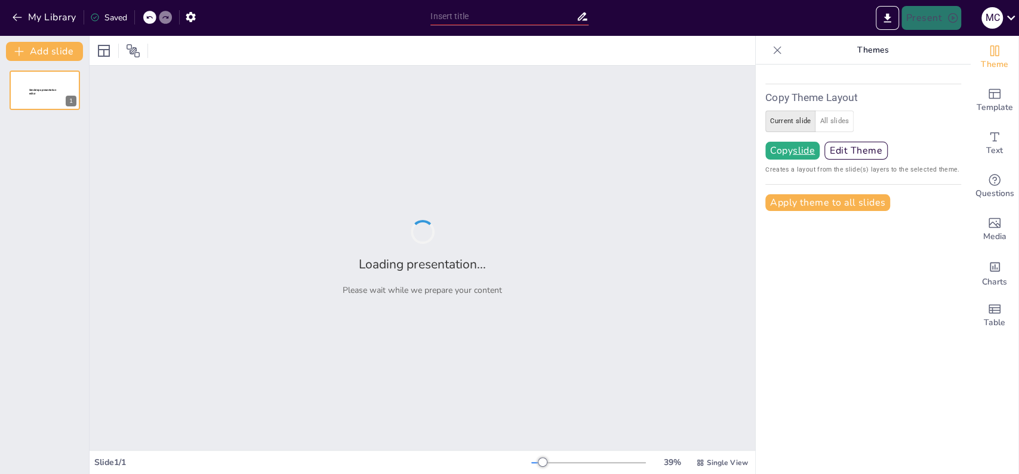
type input "Exploring the Impact of Morehouse University in the HBCU Landscape"
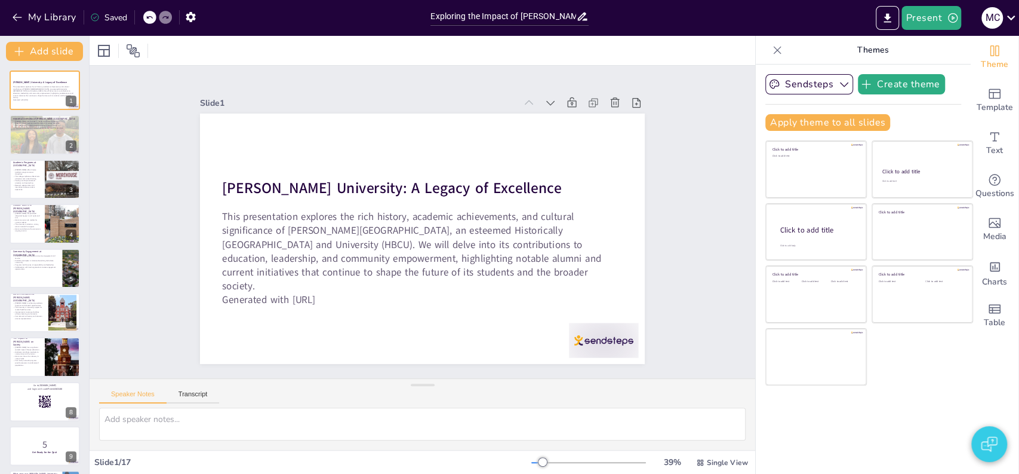
checkbox input "true"
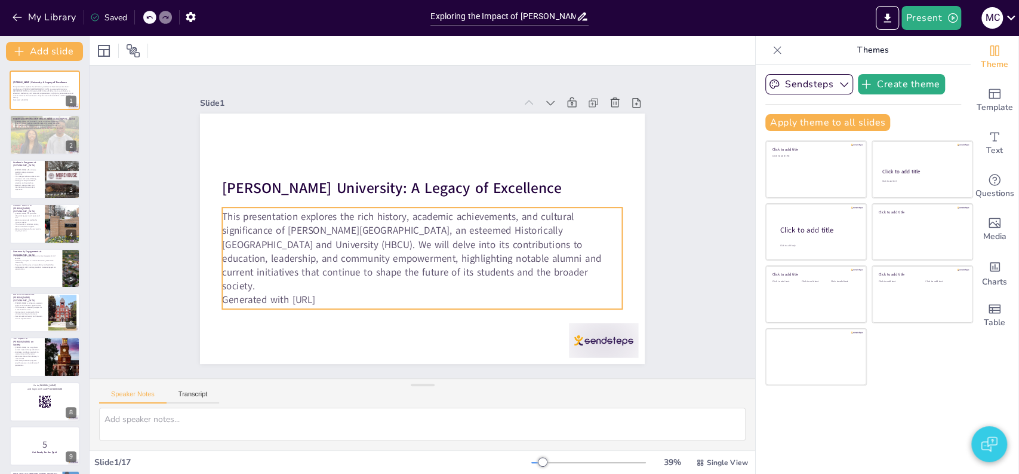
checkbox input "true"
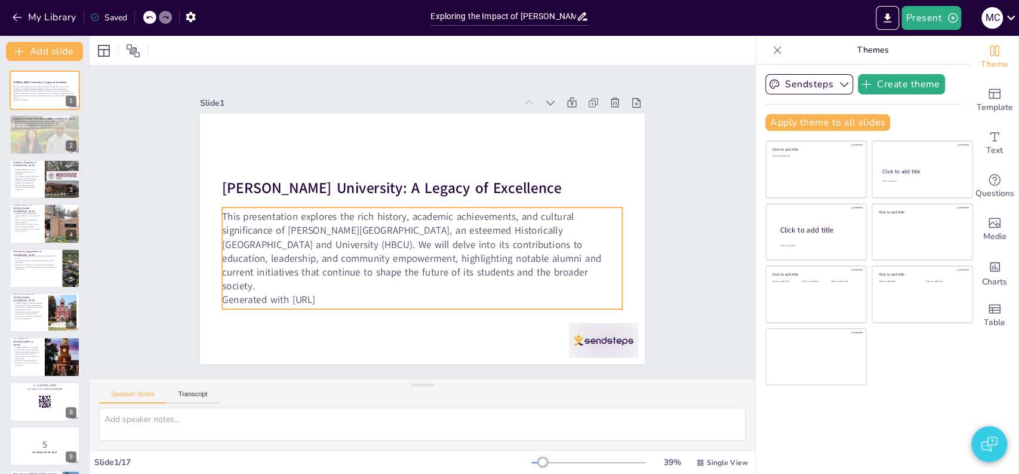
checkbox input "true"
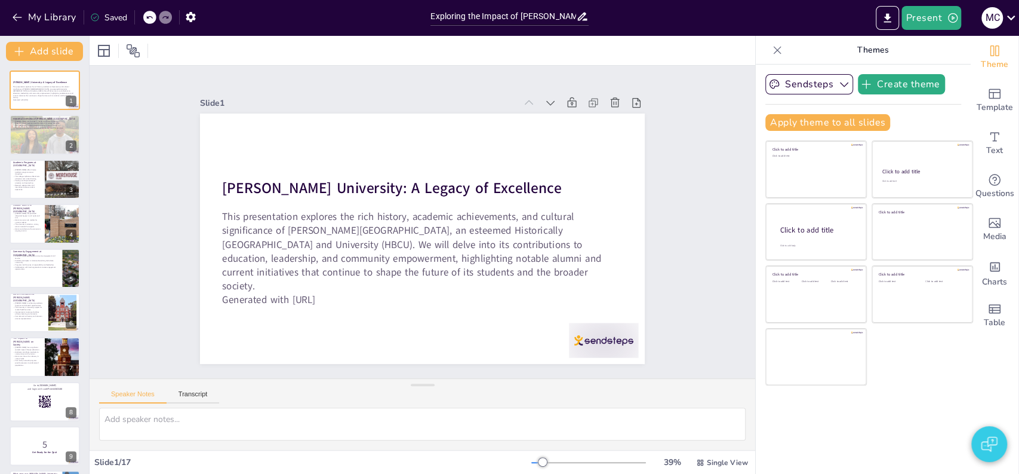
checkbox input "true"
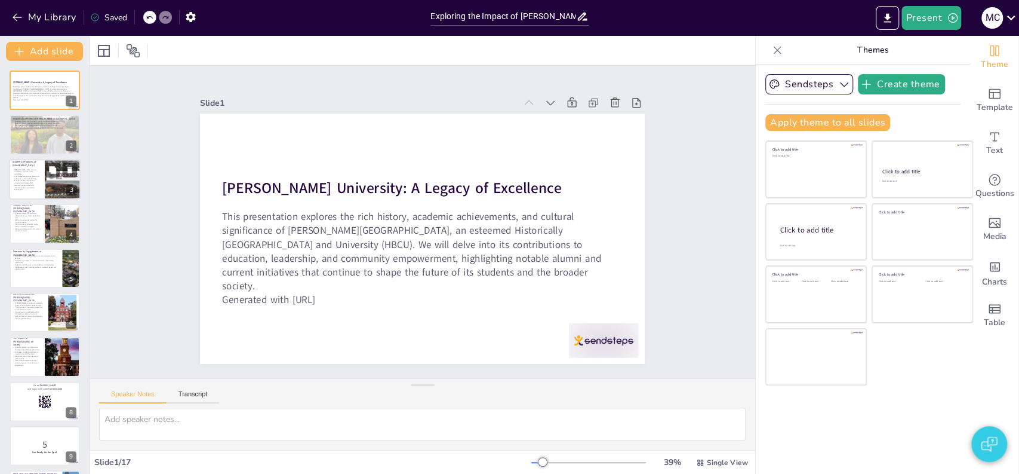
checkbox input "true"
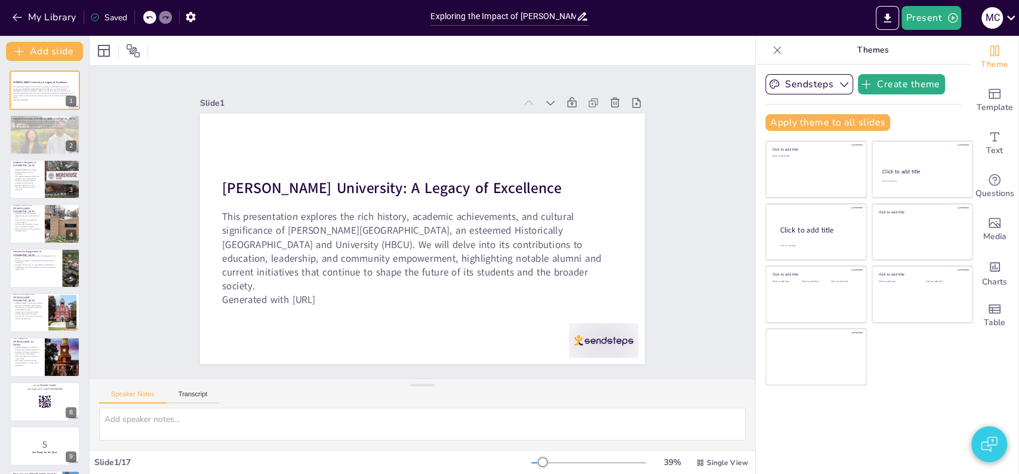
checkbox input "true"
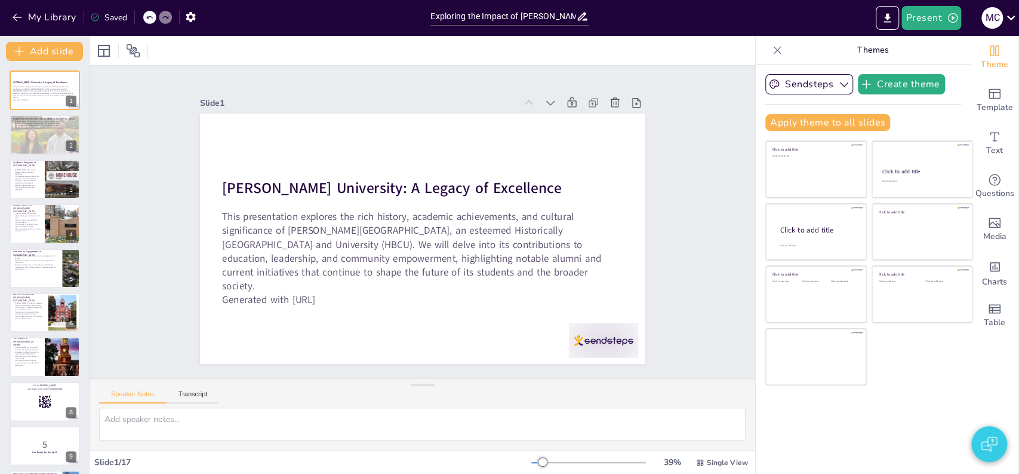
checkbox input "true"
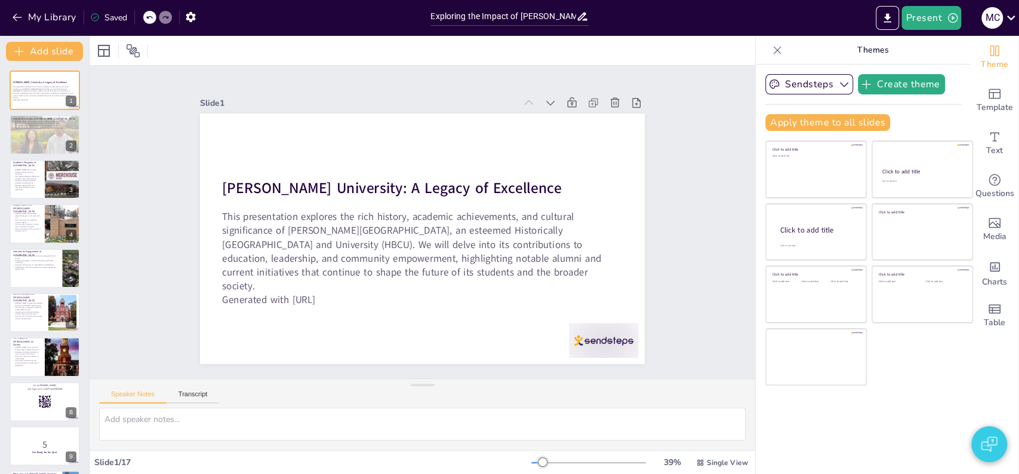
checkbox input "true"
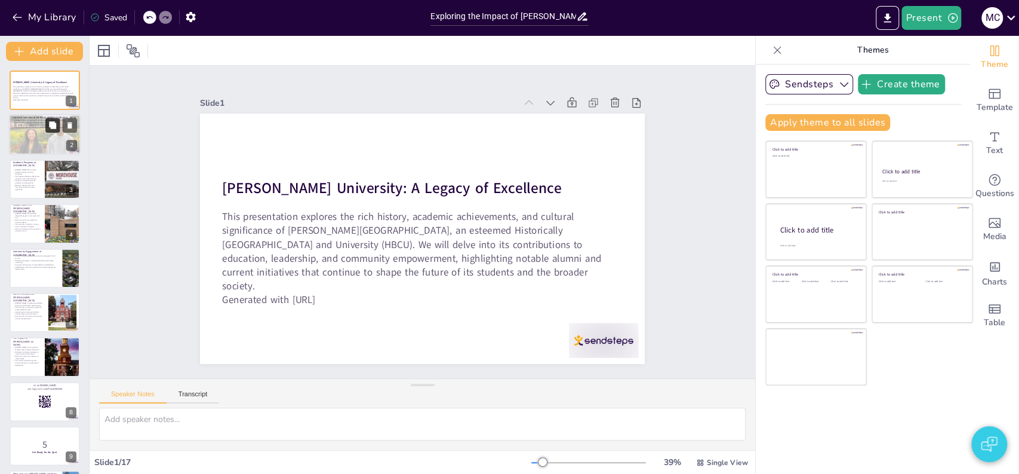
checkbox input "true"
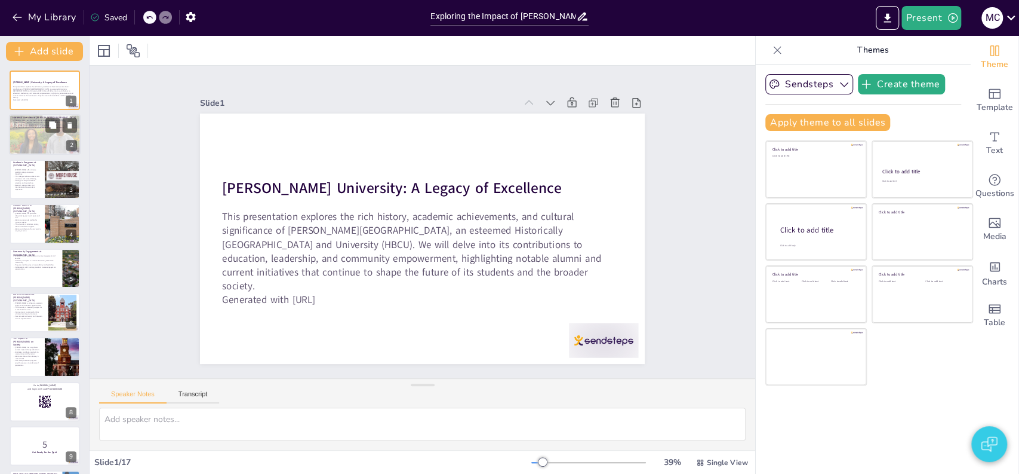
checkbox input "true"
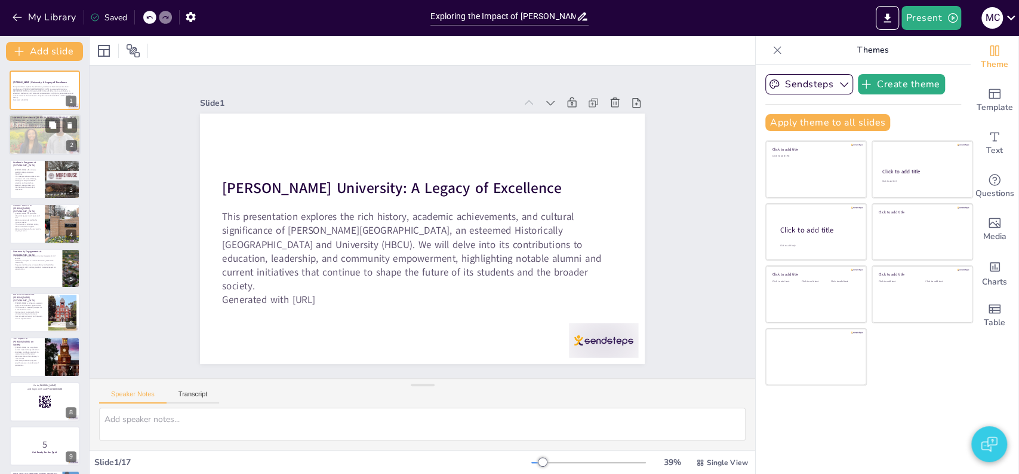
checkbox input "true"
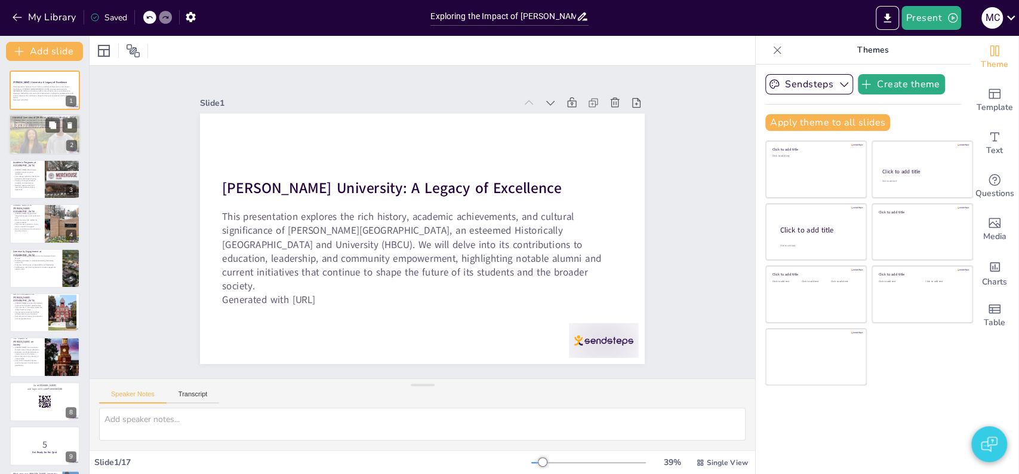
click at [36, 142] on div at bounding box center [45, 135] width 72 height 41
type textarea "The founding of Morehouse University in 1867 marked a significant step towards …"
checkbox input "true"
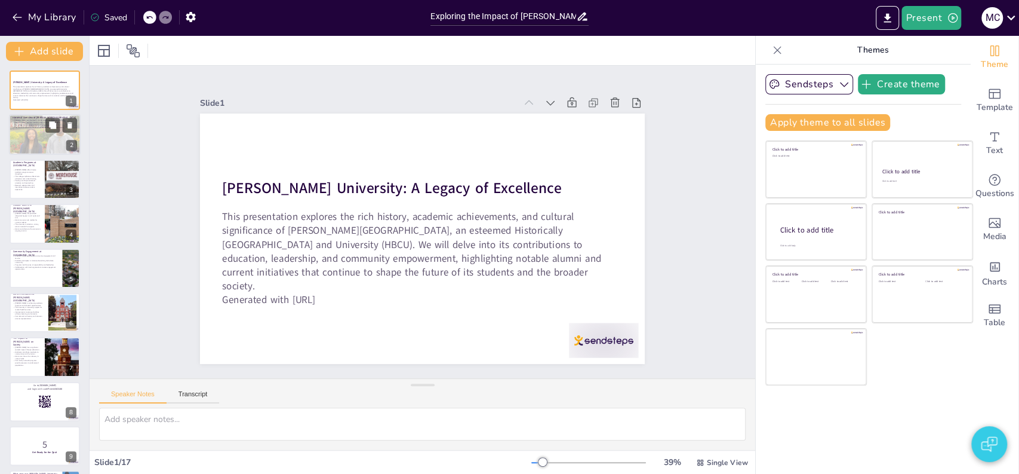
checkbox input "true"
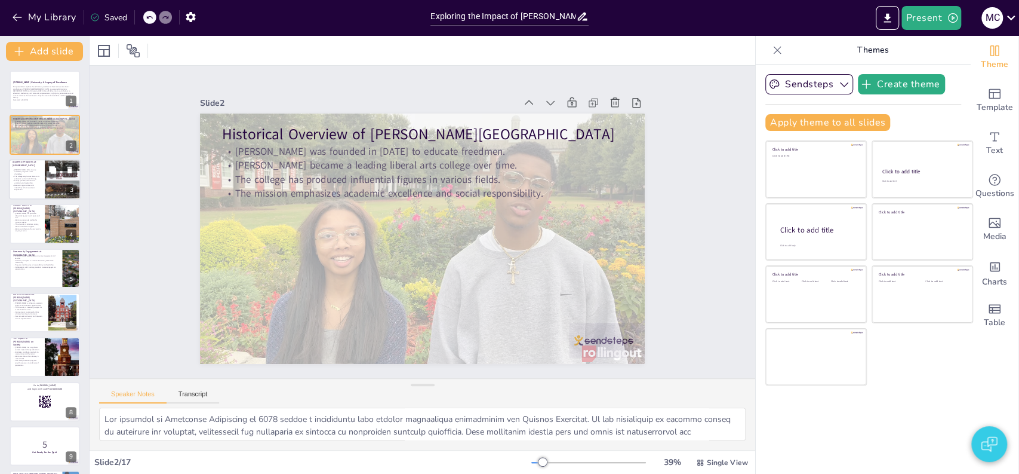
checkbox input "true"
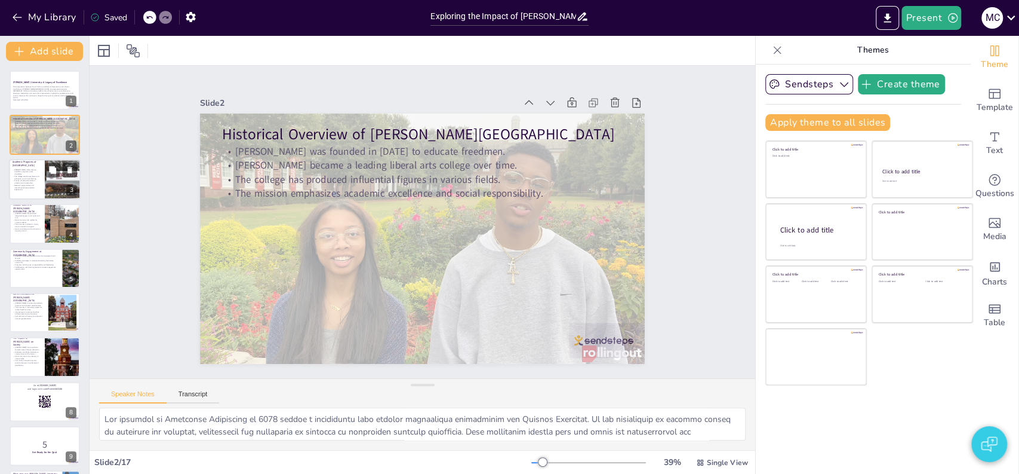
checkbox input "true"
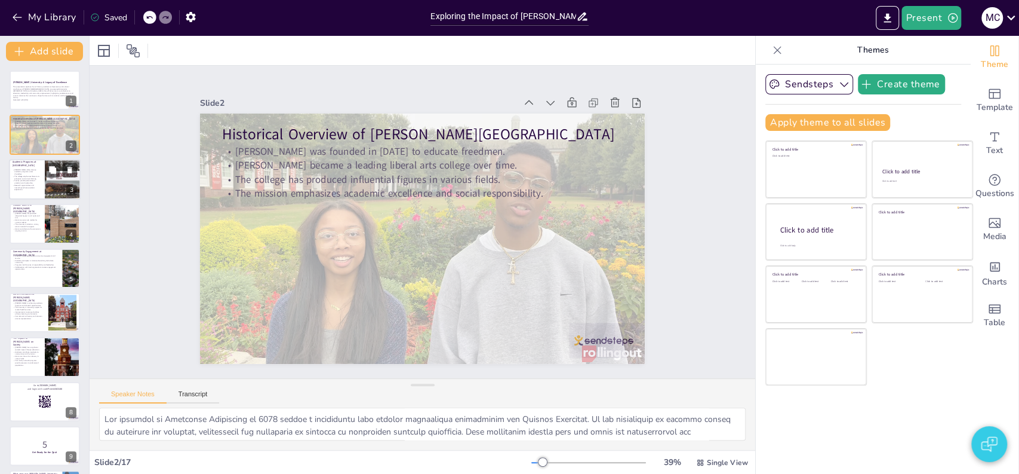
checkbox input "true"
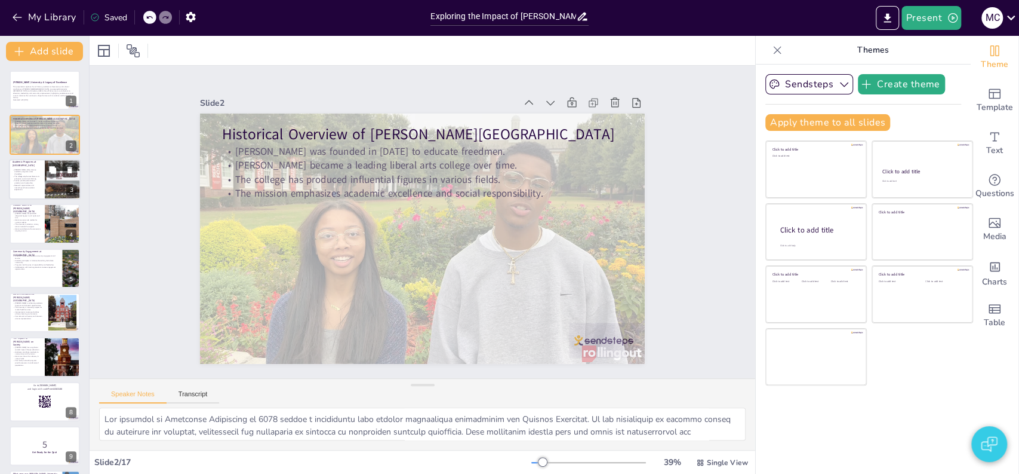
click at [35, 189] on p "Research opportunities and internships enhance student experience." at bounding box center [27, 187] width 29 height 7
type textarea "The diversity of academic programs at Morehouse University reflects its commitm…"
checkbox input "true"
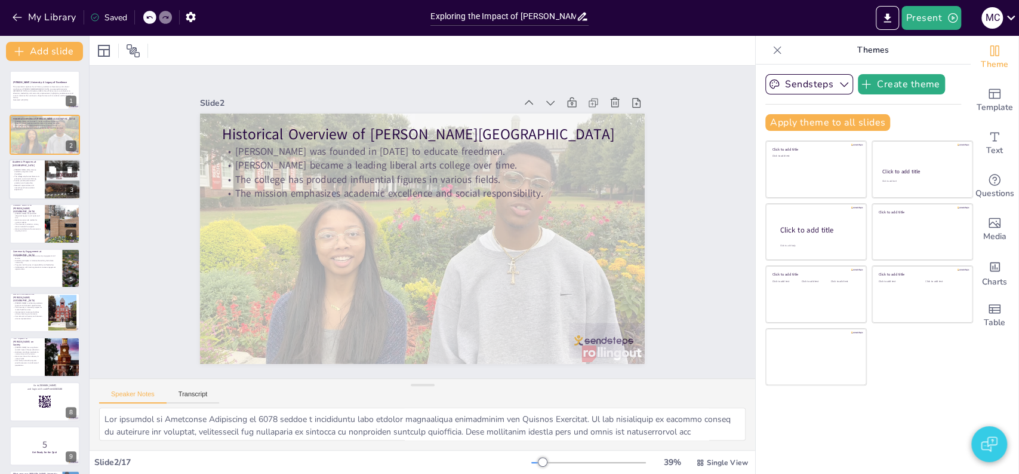
checkbox input "true"
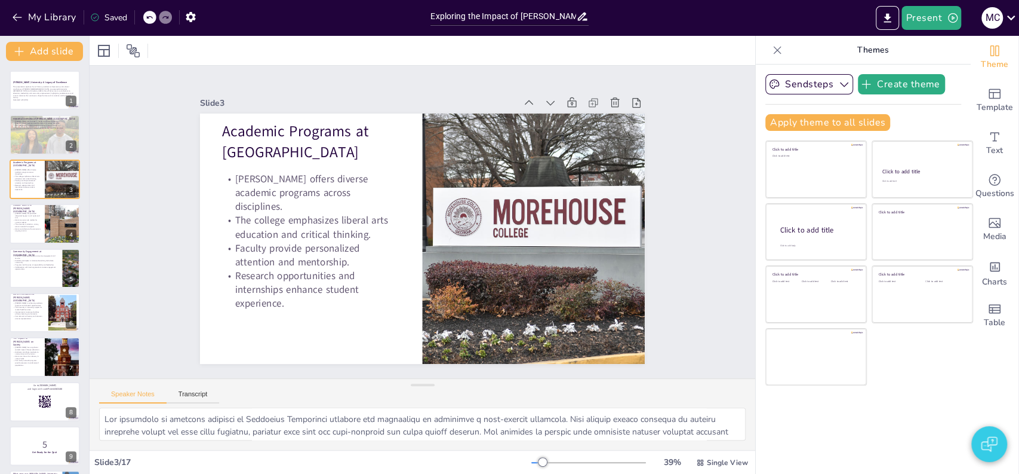
checkbox input "true"
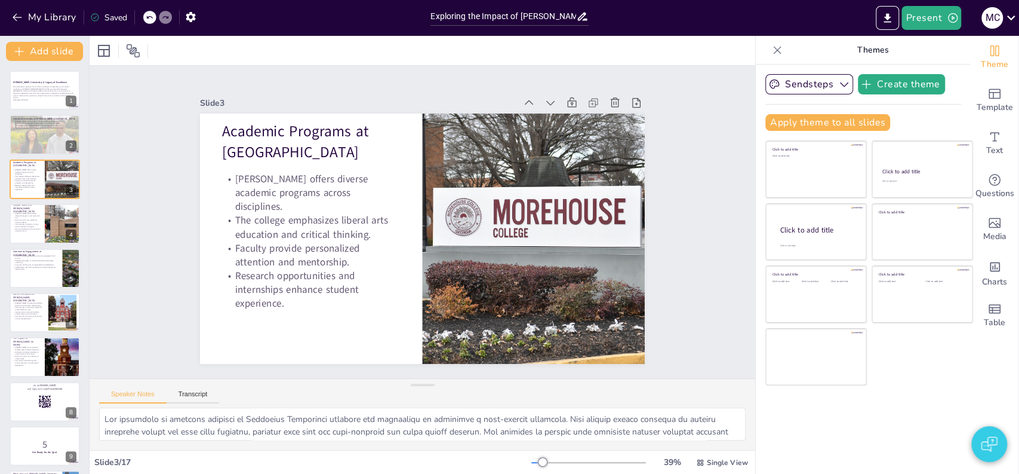
checkbox input "true"
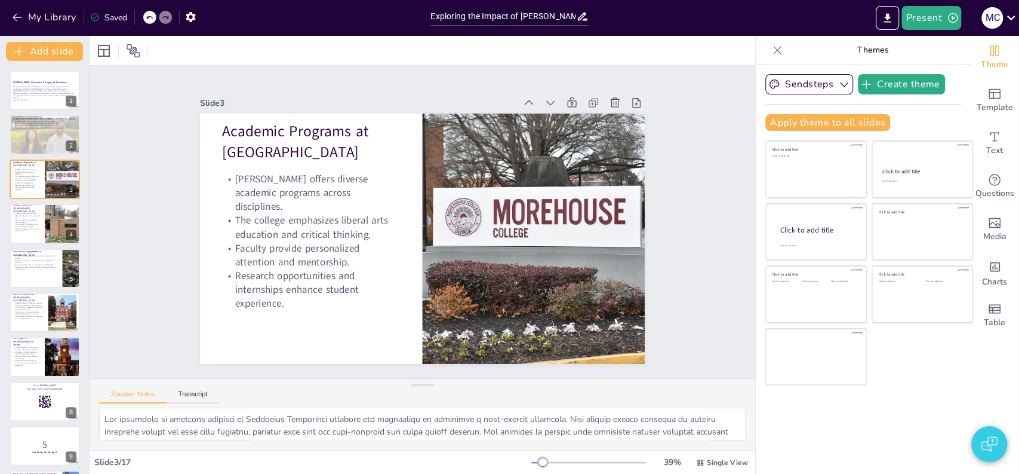
checkbox input "true"
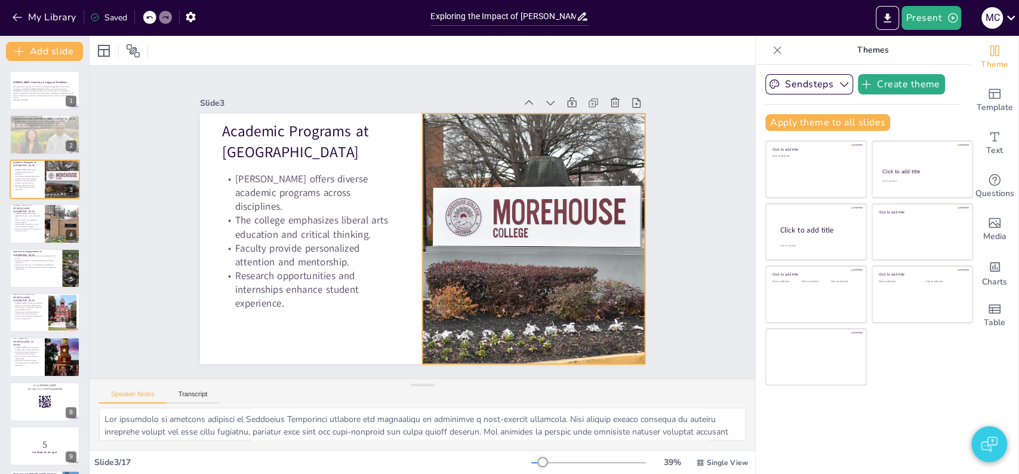
checkbox input "true"
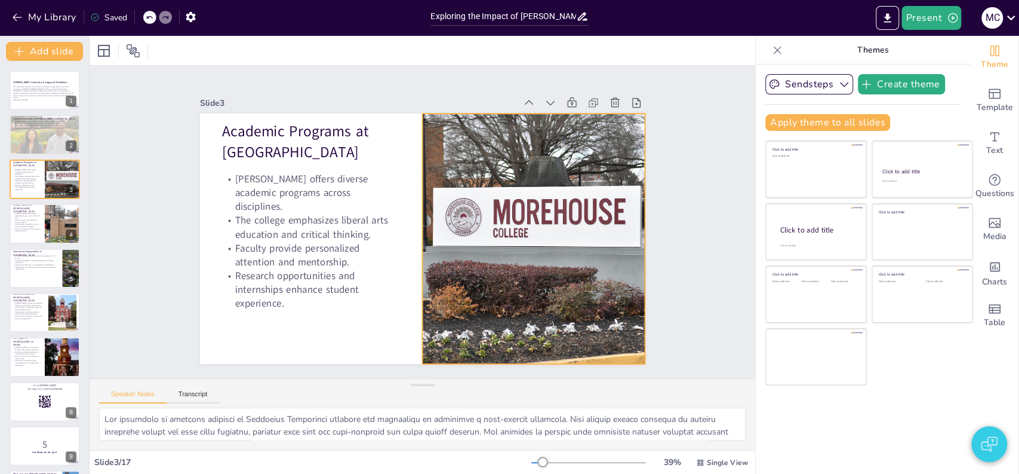
checkbox input "true"
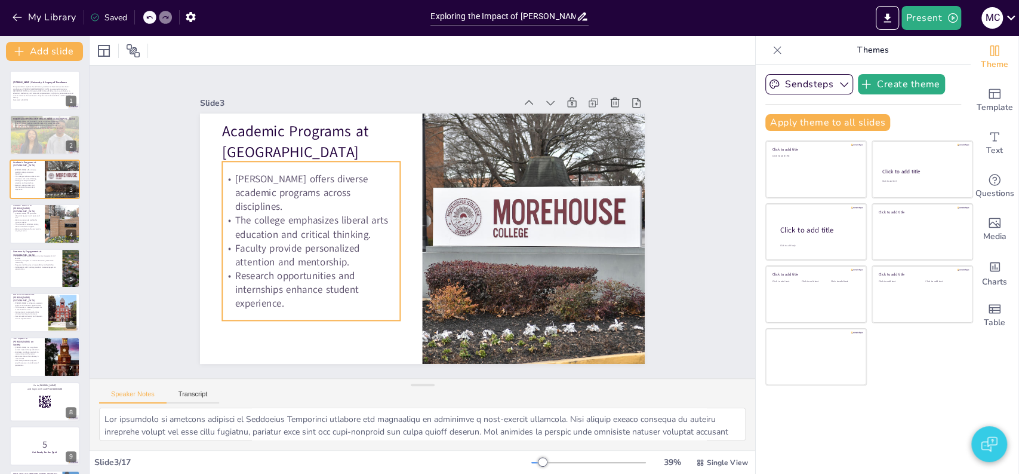
checkbox input "true"
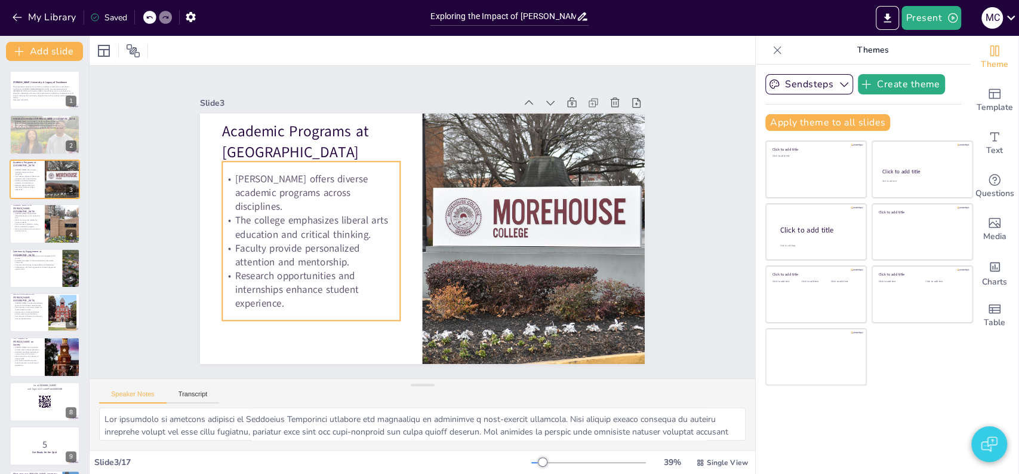
checkbox input "true"
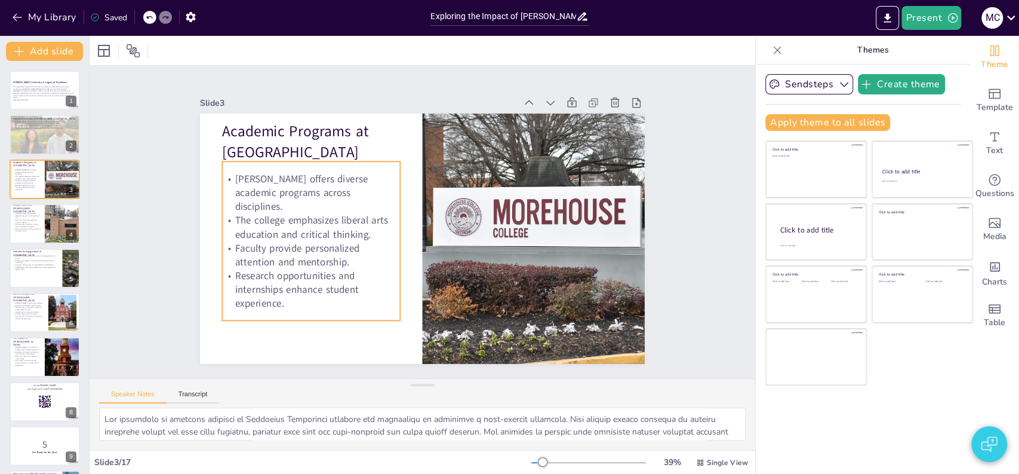
checkbox input "true"
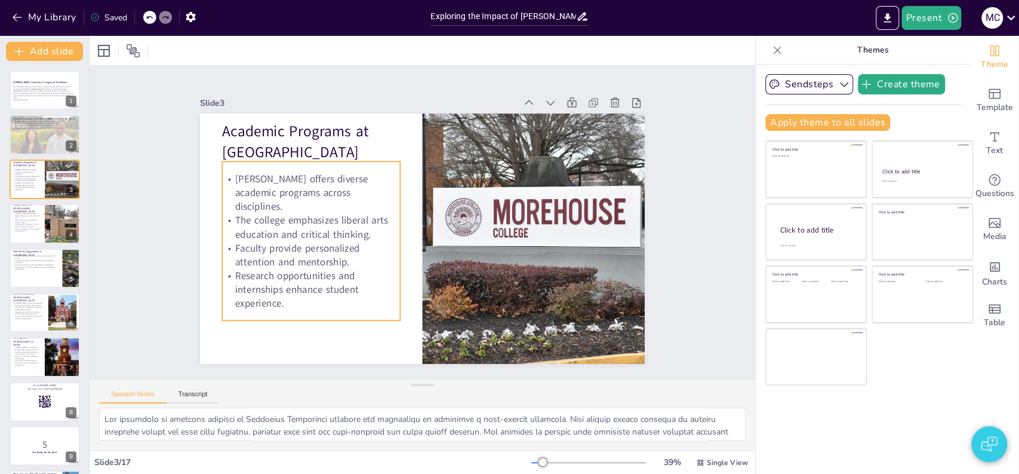
checkbox input "true"
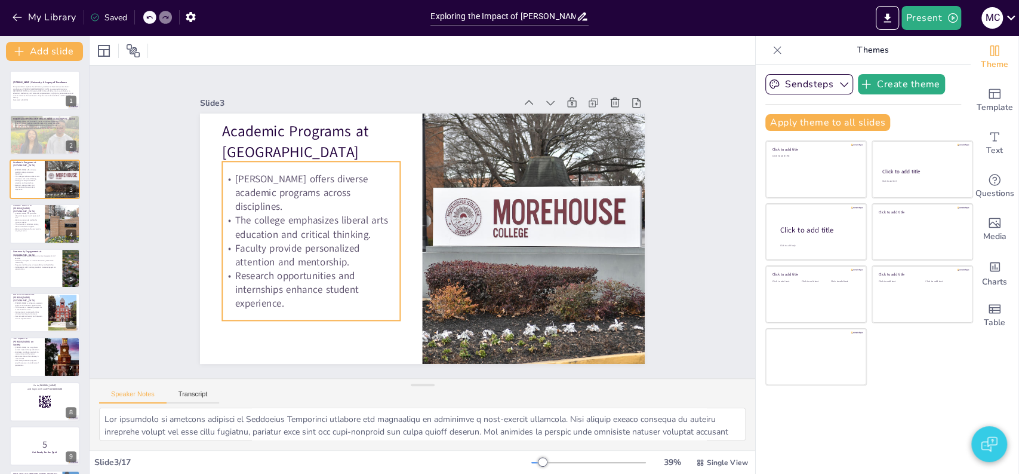
checkbox input "true"
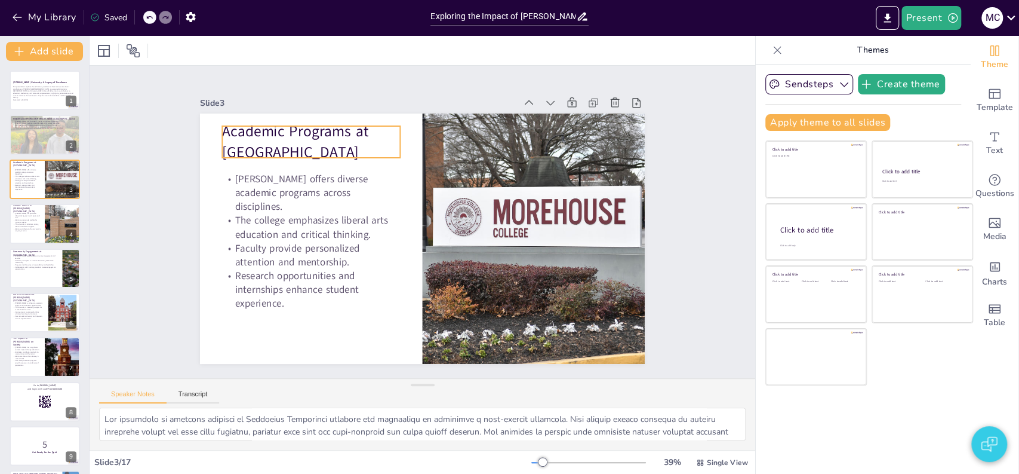
checkbox input "true"
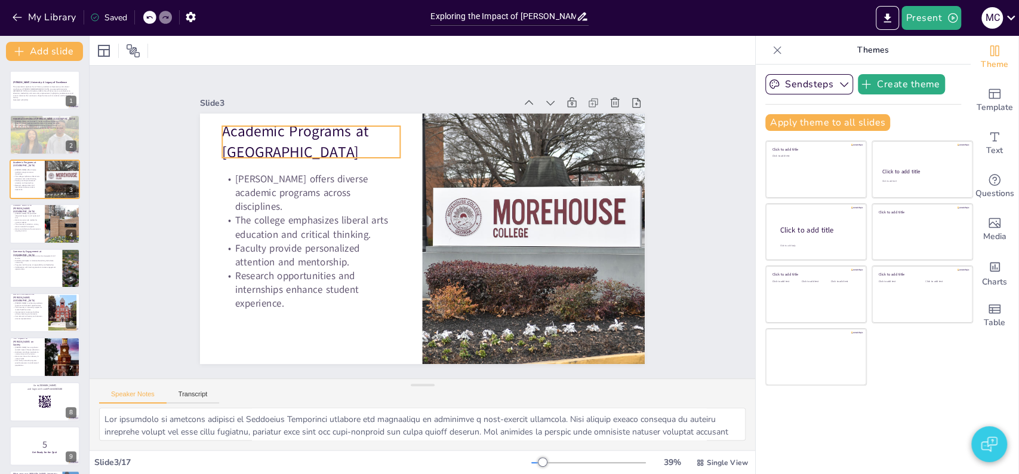
checkbox input "true"
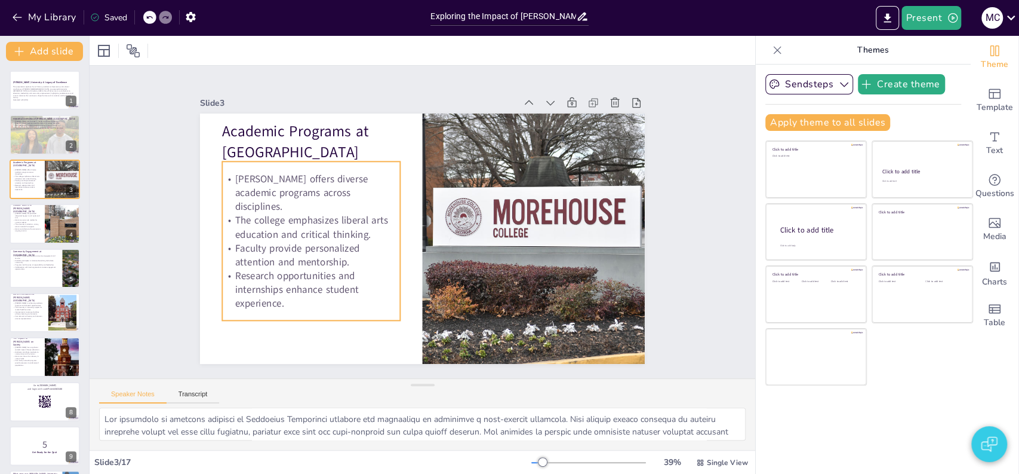
checkbox input "true"
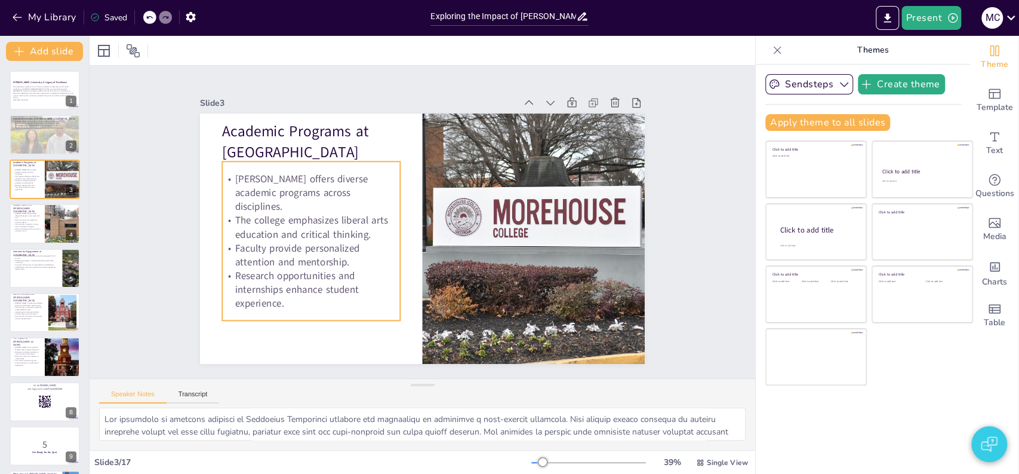
checkbox input "true"
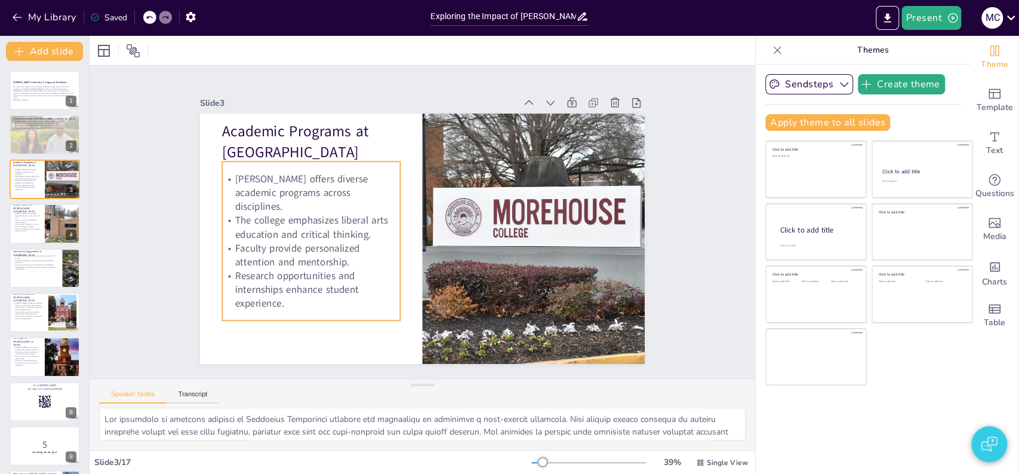
checkbox input "true"
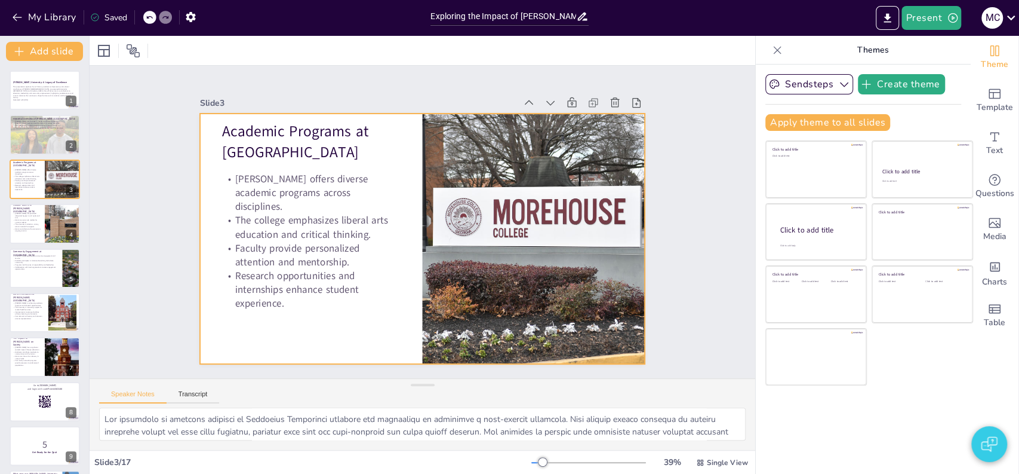
checkbox input "true"
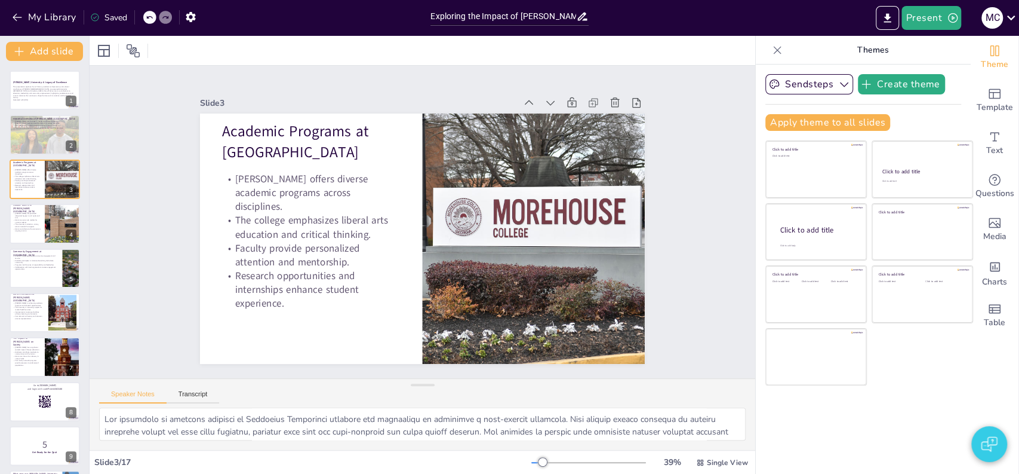
checkbox input "true"
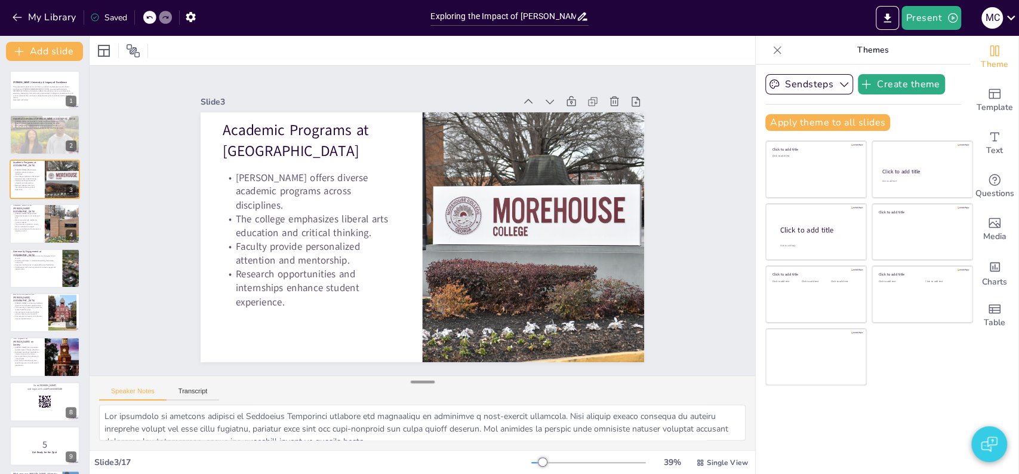
checkbox input "true"
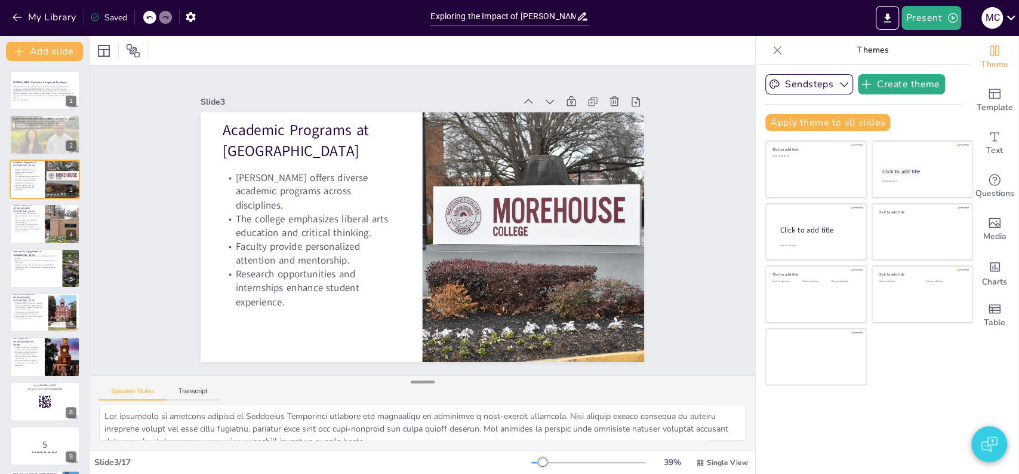
checkbox input "true"
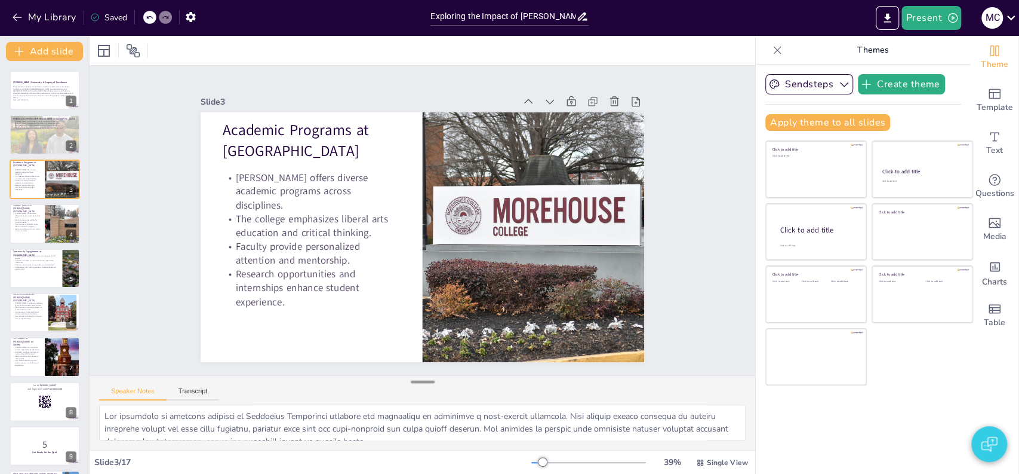
checkbox input "true"
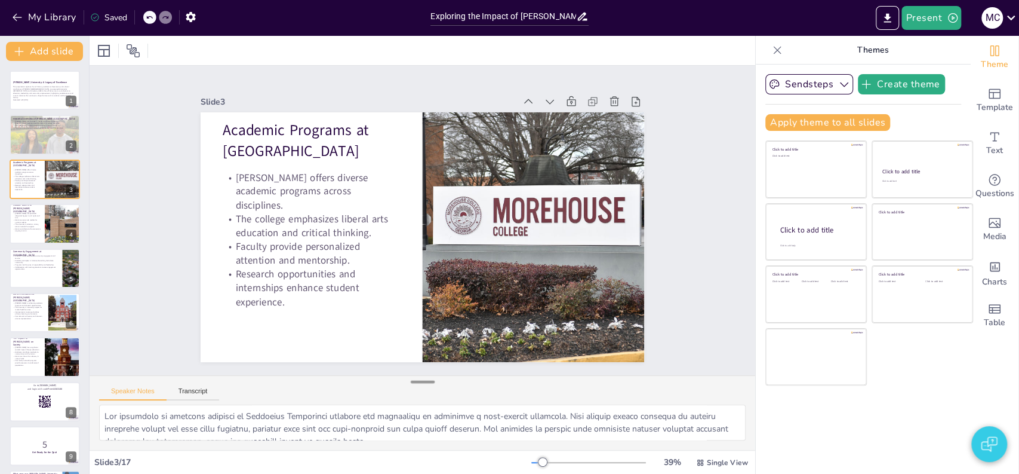
checkbox input "true"
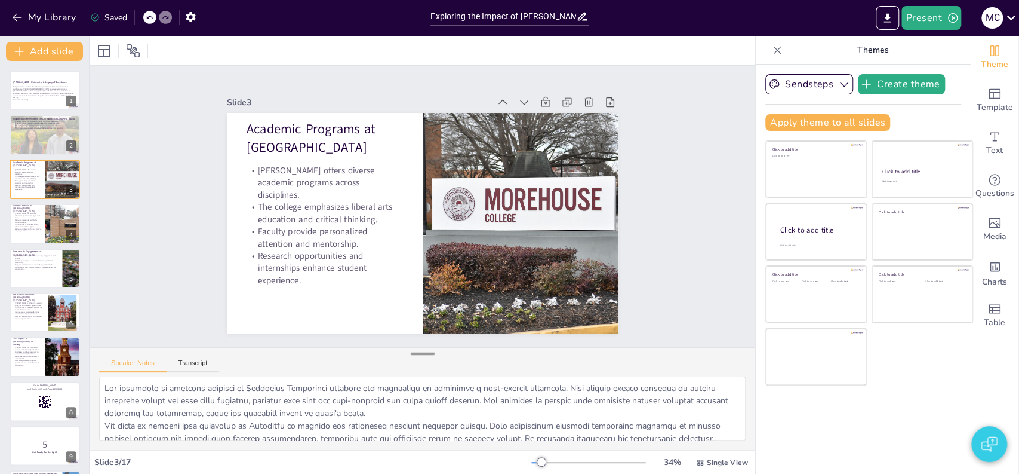
checkbox input "true"
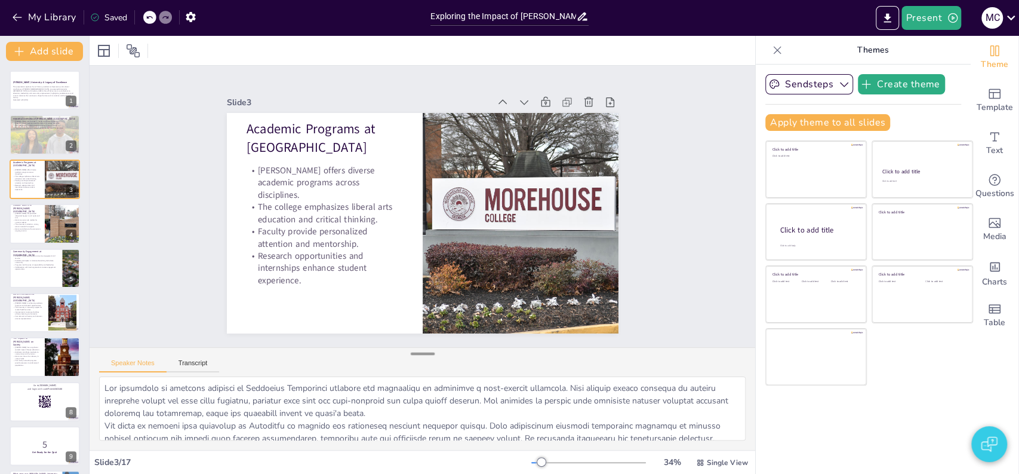
checkbox input "true"
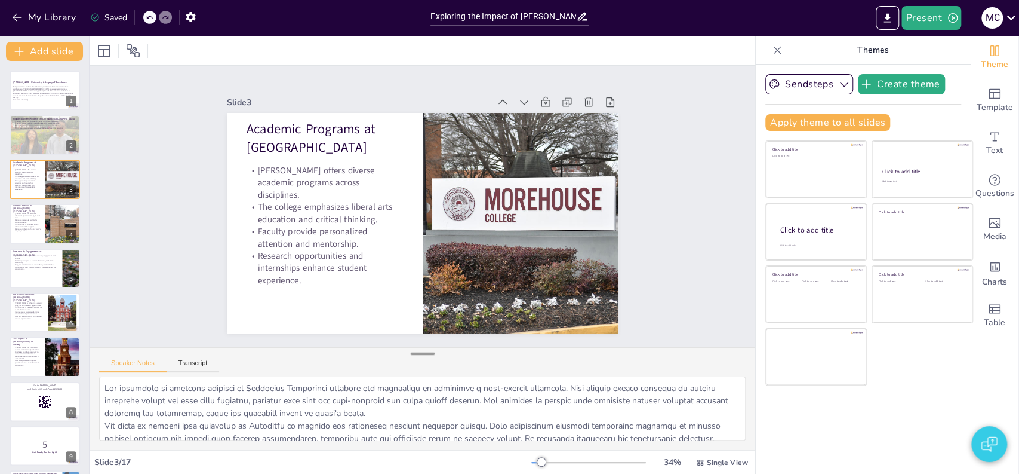
checkbox input "true"
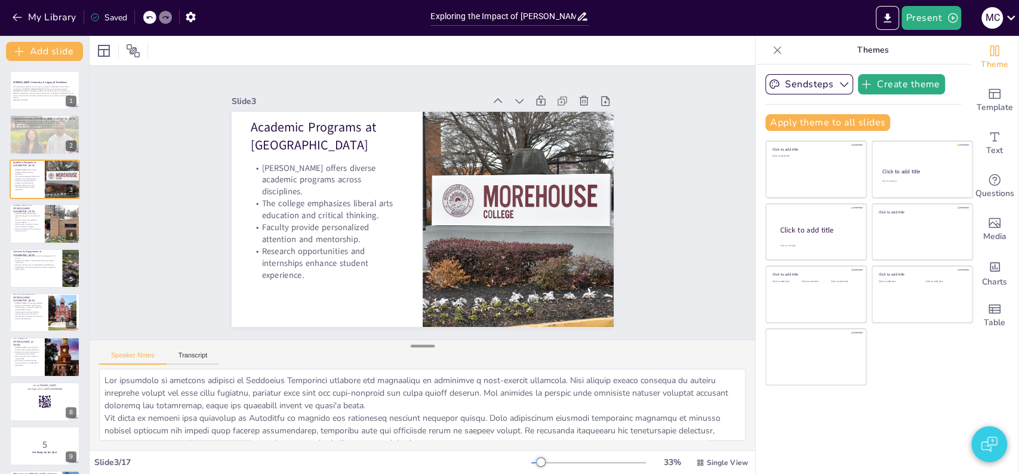
drag, startPoint x: 410, startPoint y: 383, endPoint x: 416, endPoint y: 345, distance: 39.3
click at [416, 345] on div at bounding box center [423, 346] width 24 height 12
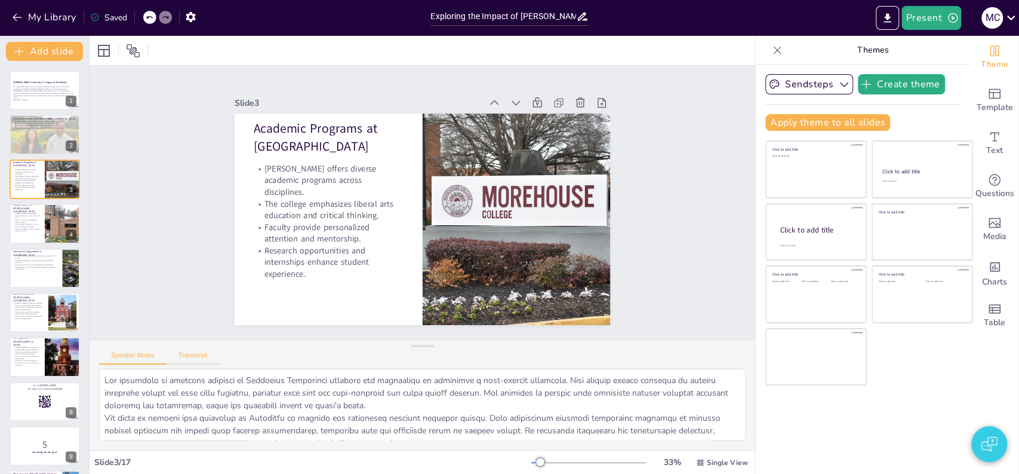
click at [192, 358] on button "Transcript" at bounding box center [193, 357] width 53 height 13
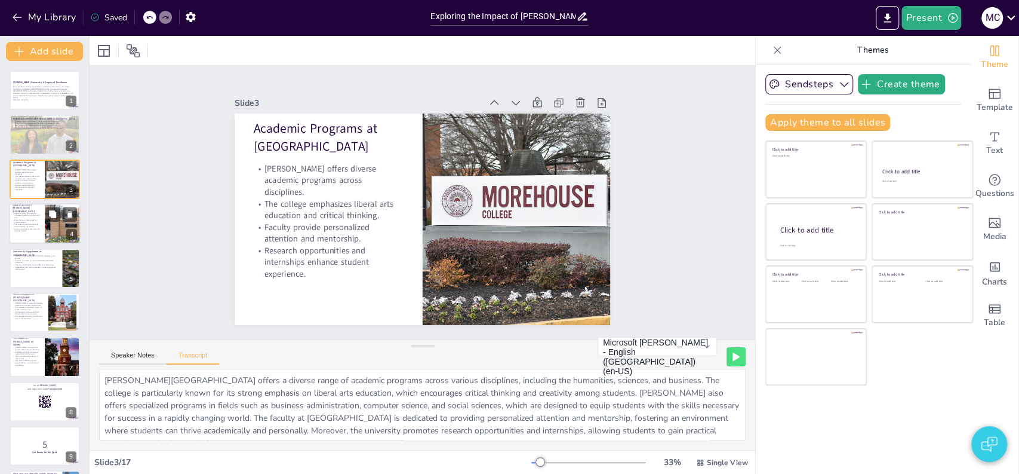
click at [24, 225] on p "The university maintains a strong alumni network for support." at bounding box center [27, 225] width 29 height 4
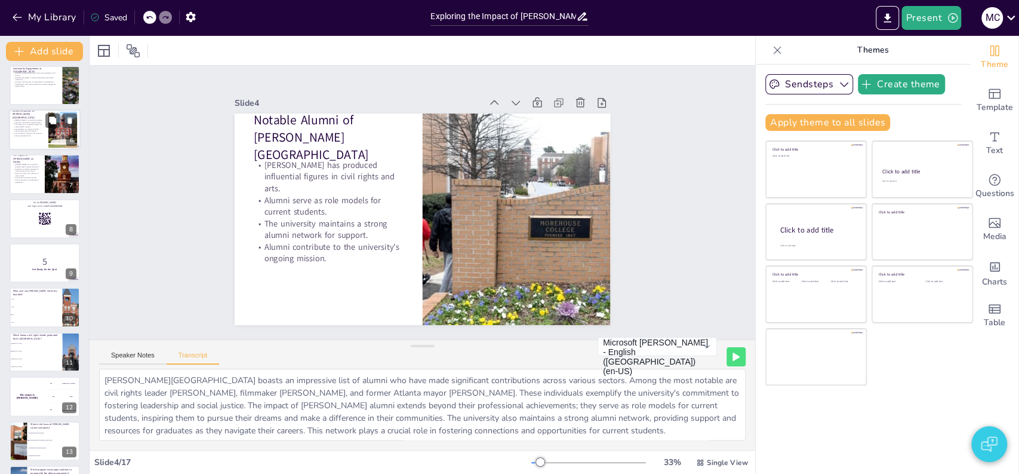
scroll to position [186, 0]
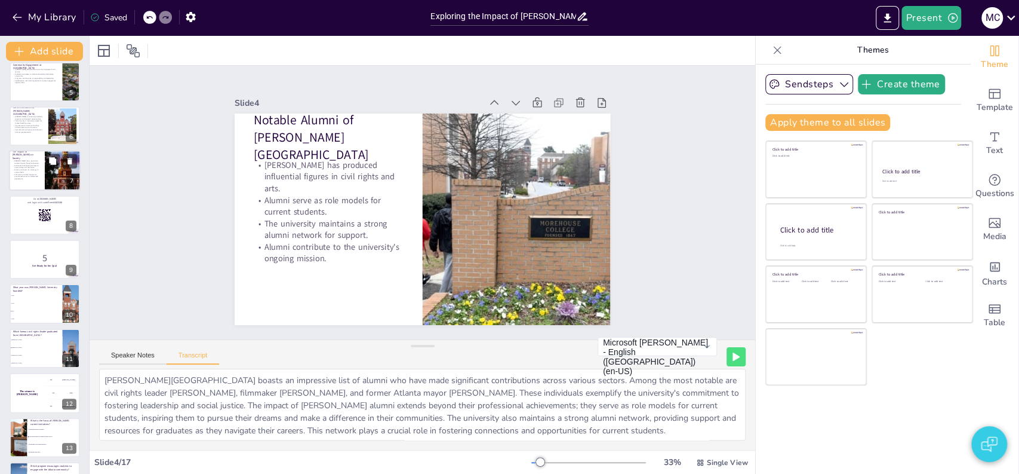
click at [24, 180] on div "Morehouse has a significant societal impact through education. Graduates contri…" at bounding box center [27, 170] width 29 height 24
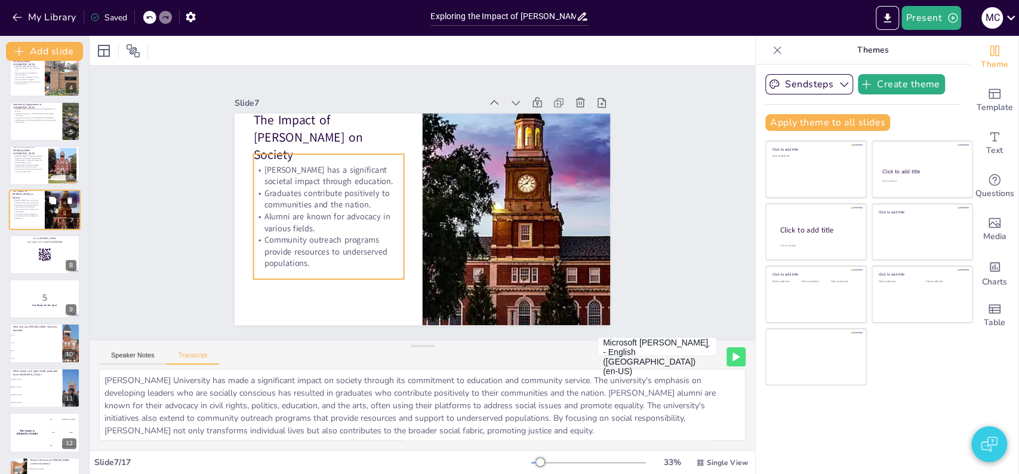
scroll to position [148, 0]
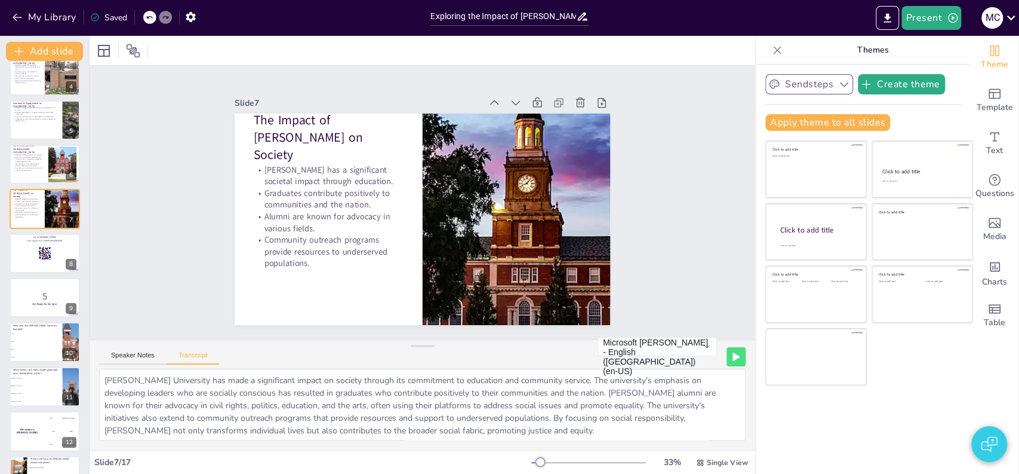
click at [839, 85] on icon "button" at bounding box center [845, 84] width 12 height 12
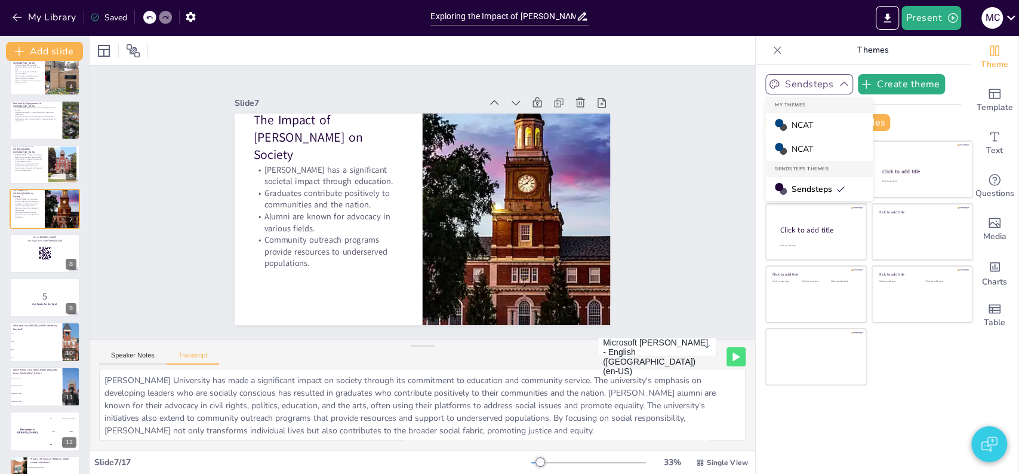
click at [793, 143] on span "NCAT" at bounding box center [803, 148] width 22 height 11
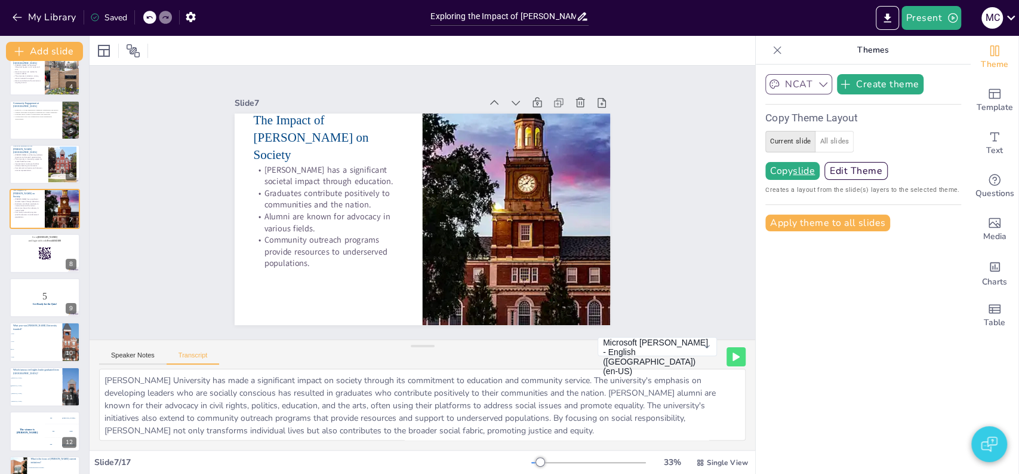
click at [818, 83] on icon "button" at bounding box center [824, 84] width 12 height 12
click at [792, 123] on span "NCAT" at bounding box center [803, 124] width 22 height 11
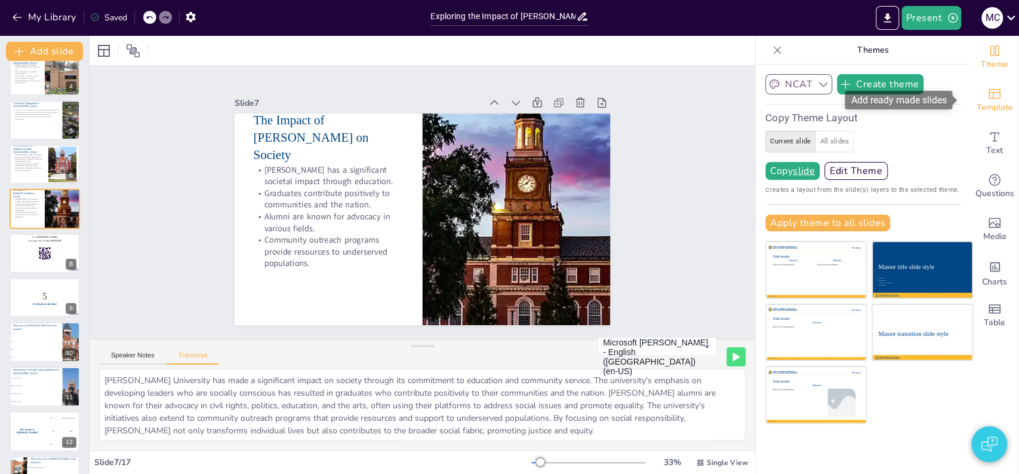
click at [988, 99] on icon "Add ready made slides" at bounding box center [995, 94] width 14 height 14
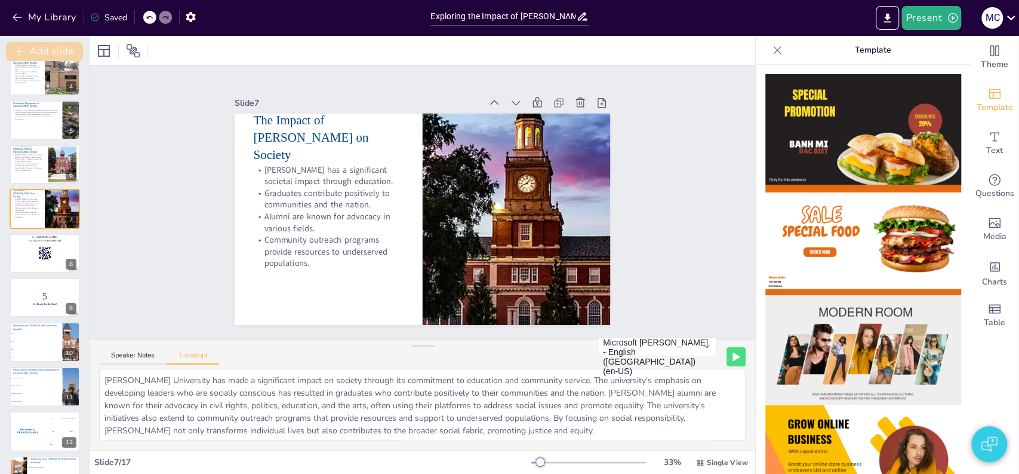
click at [38, 50] on button "Add slide" at bounding box center [44, 51] width 77 height 19
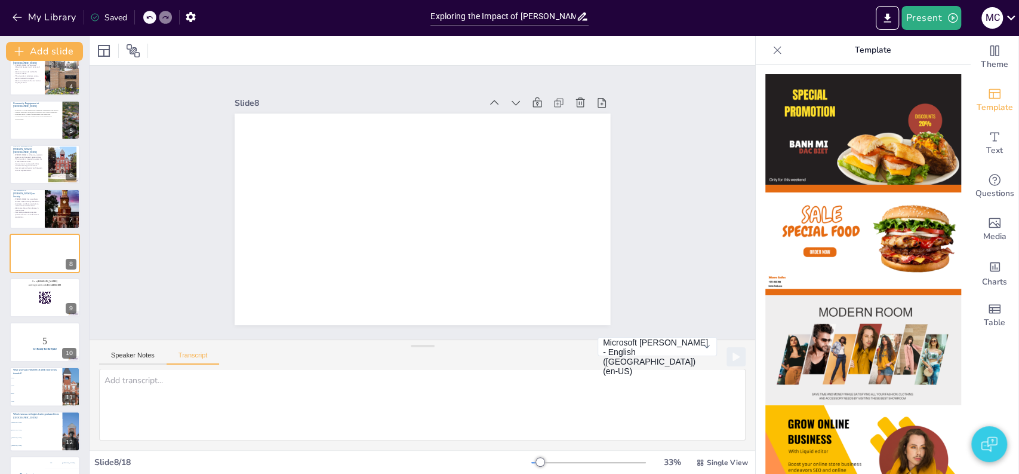
click at [836, 94] on img at bounding box center [864, 129] width 196 height 110
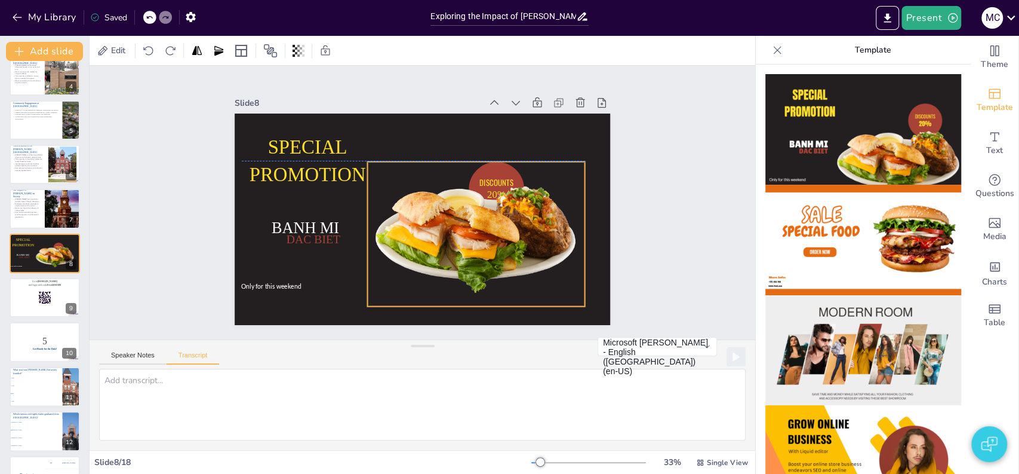
drag, startPoint x: 480, startPoint y: 222, endPoint x: 505, endPoint y: 202, distance: 31.5
click at [505, 202] on div at bounding box center [473, 239] width 232 height 167
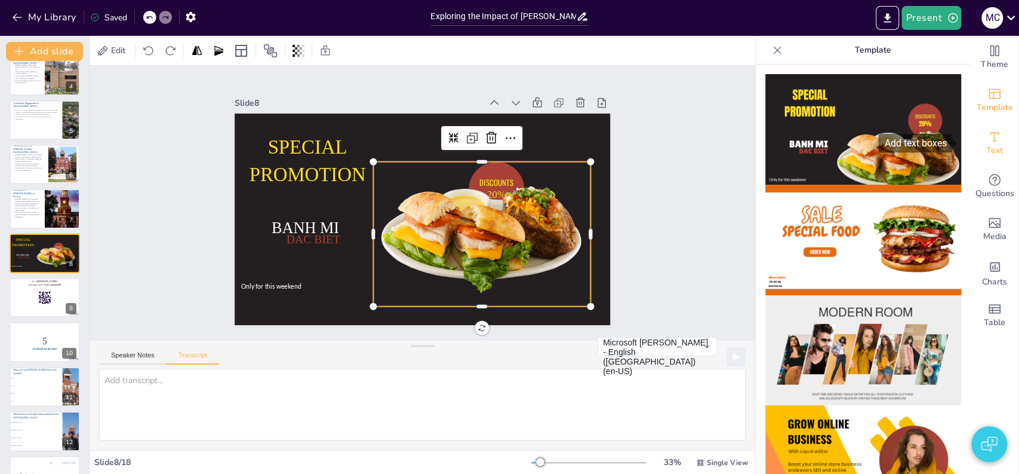
click at [988, 142] on icon "Add text boxes" at bounding box center [995, 137] width 14 height 14
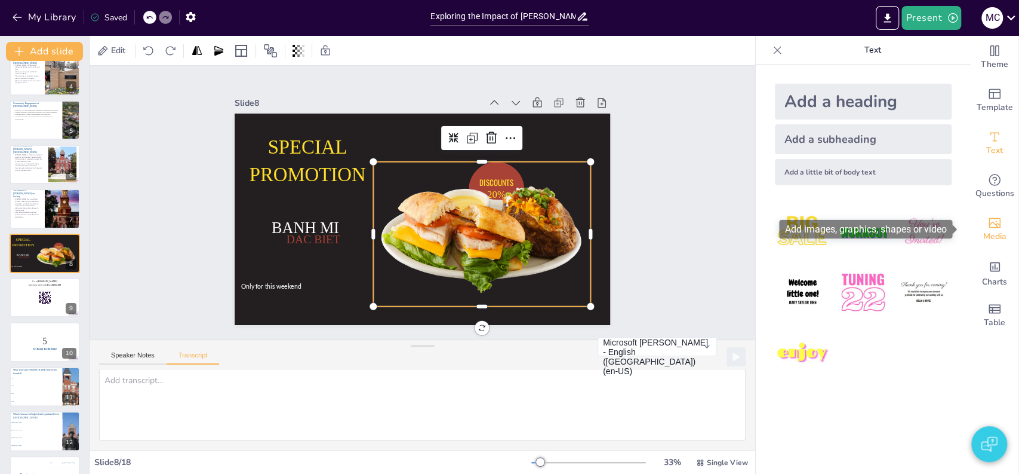
click at [989, 232] on span "Media" at bounding box center [995, 236] width 23 height 13
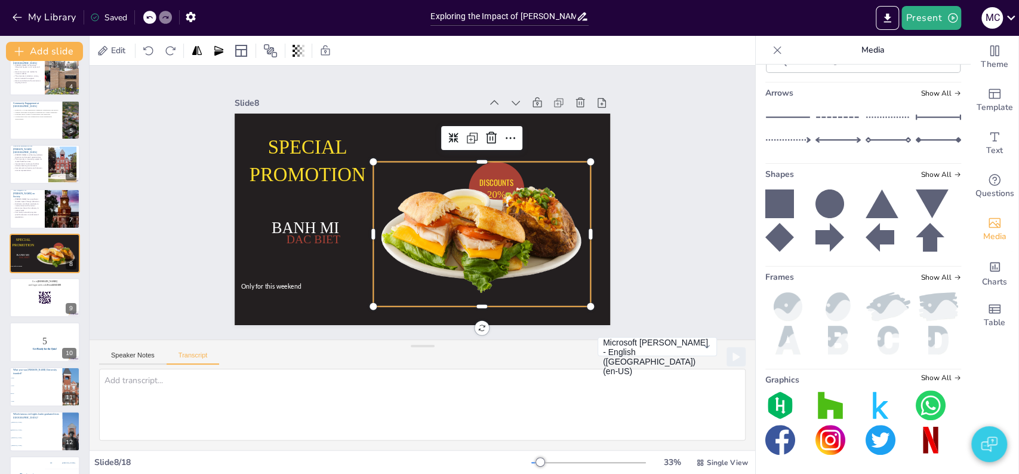
scroll to position [294, 0]
click at [60, 51] on button "Add slide" at bounding box center [44, 51] width 77 height 19
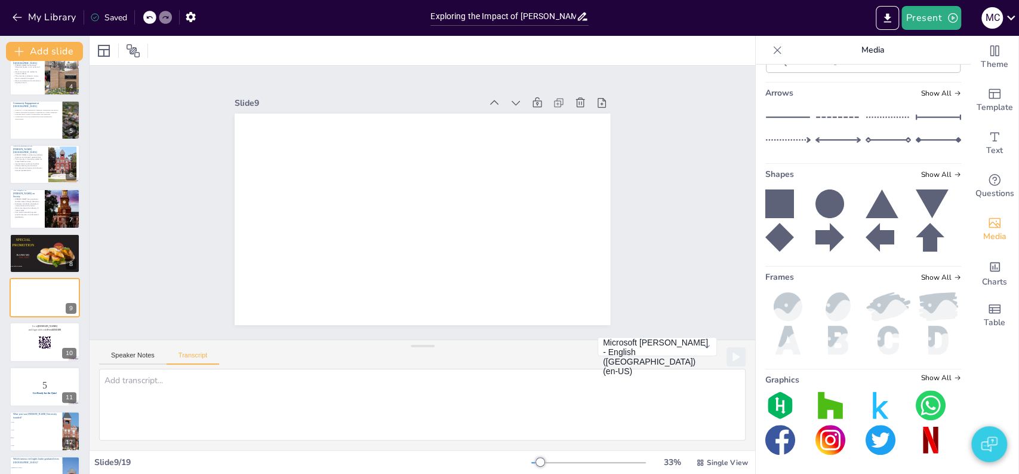
scroll to position [457, 0]
click at [769, 338] on img at bounding box center [788, 339] width 45 height 29
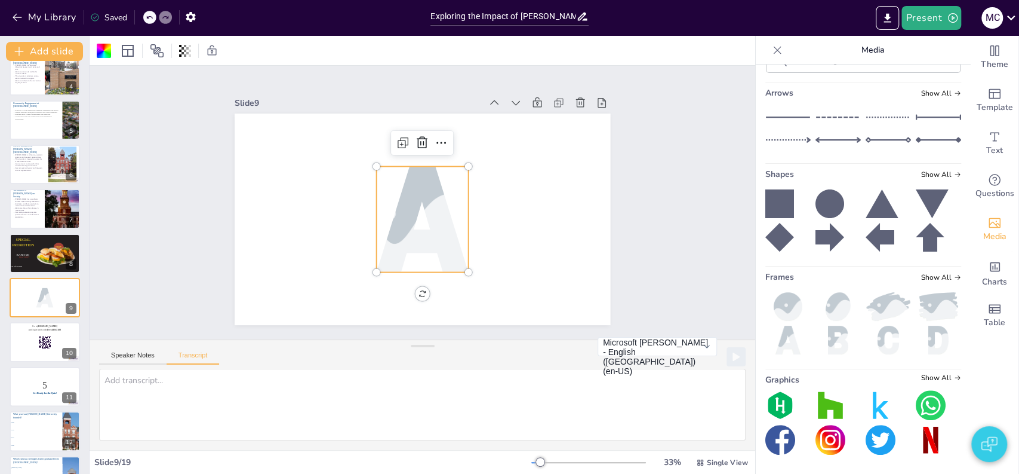
click at [827, 351] on img at bounding box center [838, 339] width 45 height 29
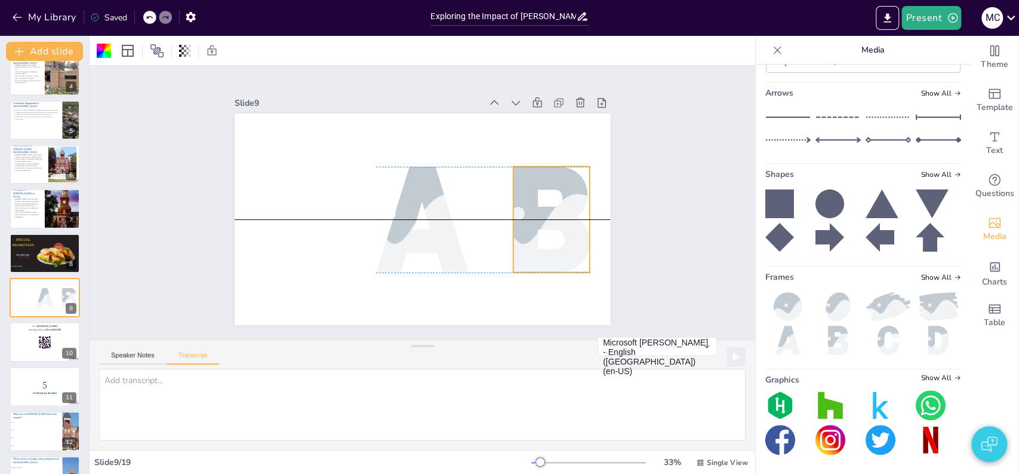
drag, startPoint x: 406, startPoint y: 236, endPoint x: 535, endPoint y: 234, distance: 129.0
click at [535, 234] on div at bounding box center [551, 220] width 76 height 106
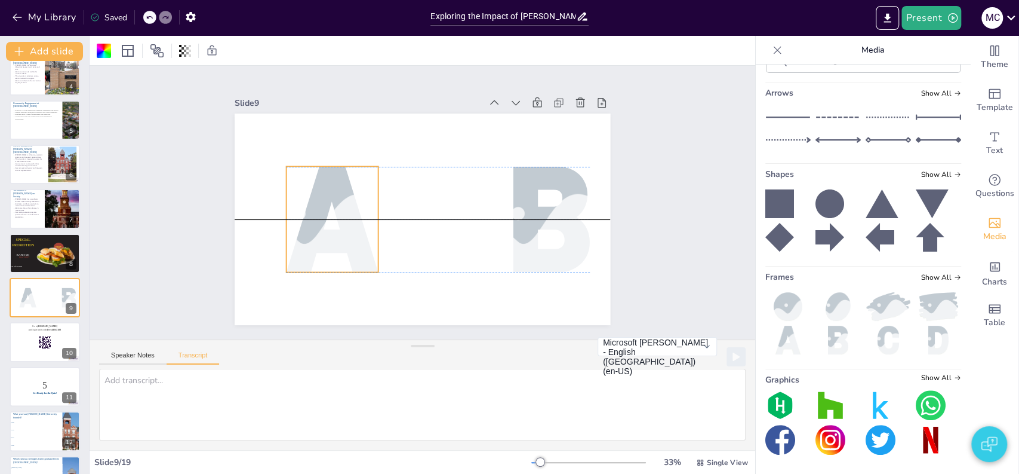
drag, startPoint x: 417, startPoint y: 226, endPoint x: 325, endPoint y: 228, distance: 92.0
click at [325, 228] on div at bounding box center [331, 210] width 169 height 122
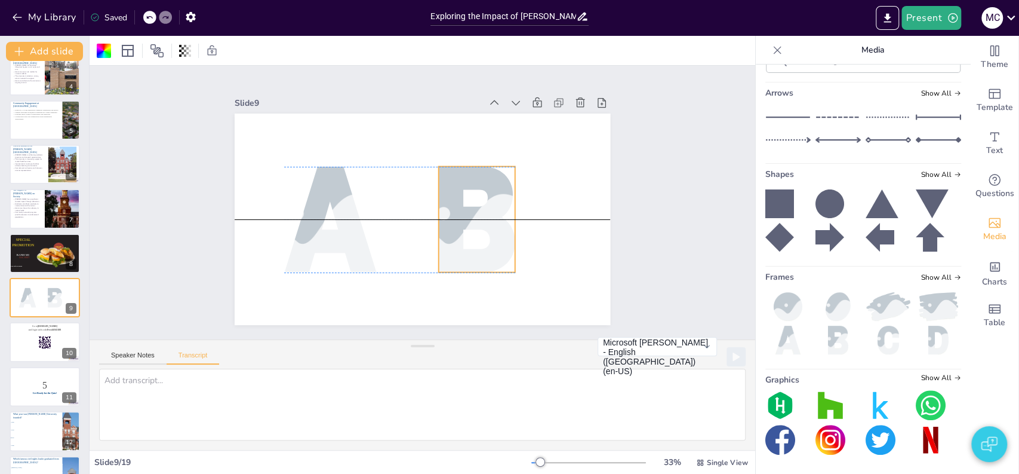
drag, startPoint x: 504, startPoint y: 247, endPoint x: 443, endPoint y: 243, distance: 61.0
click at [443, 243] on div at bounding box center [476, 220] width 76 height 106
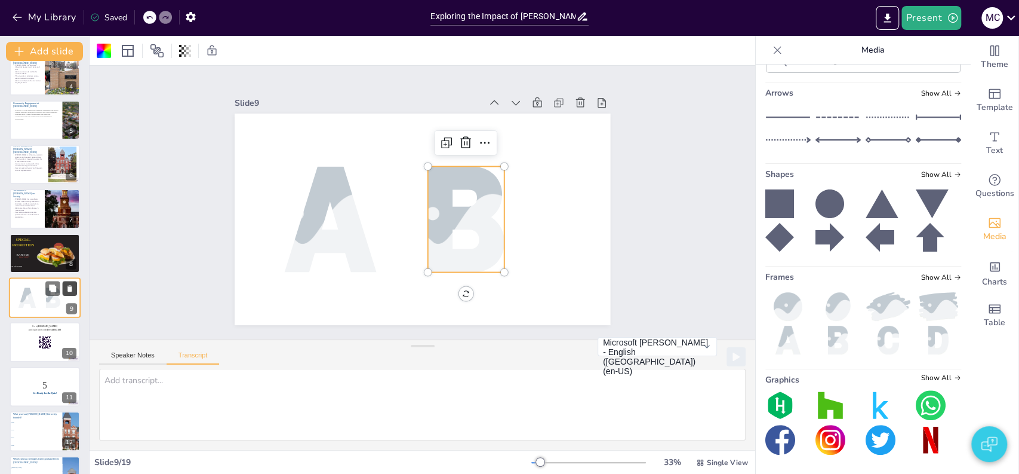
click at [66, 290] on icon at bounding box center [70, 288] width 8 height 8
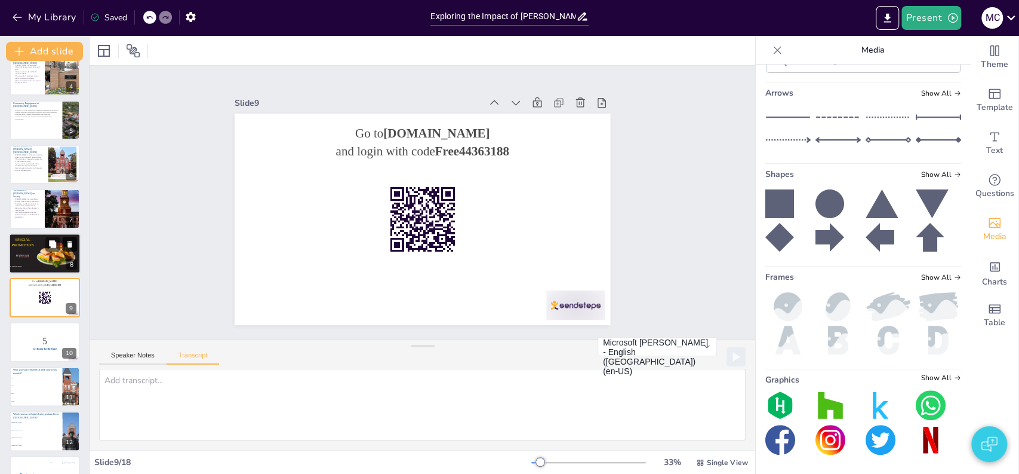
click at [67, 242] on icon at bounding box center [70, 243] width 8 height 8
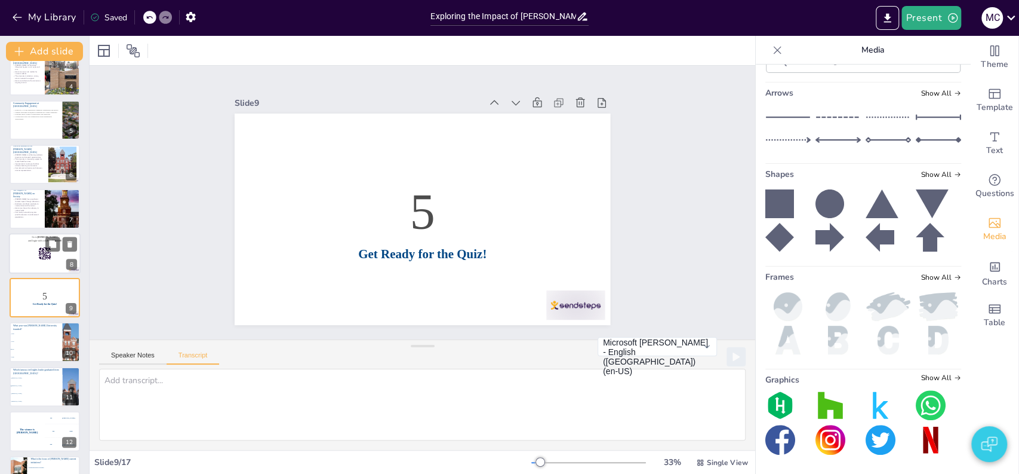
click at [28, 257] on div at bounding box center [45, 253] width 72 height 41
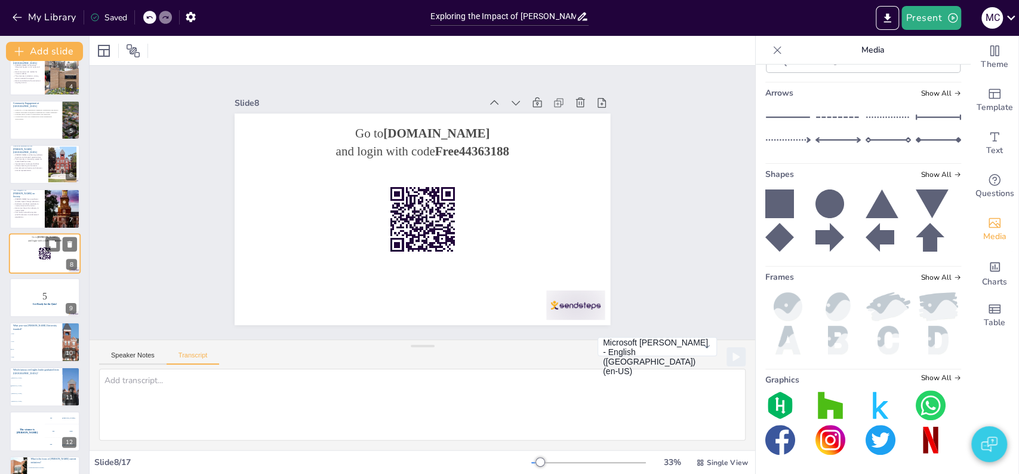
scroll to position [134, 0]
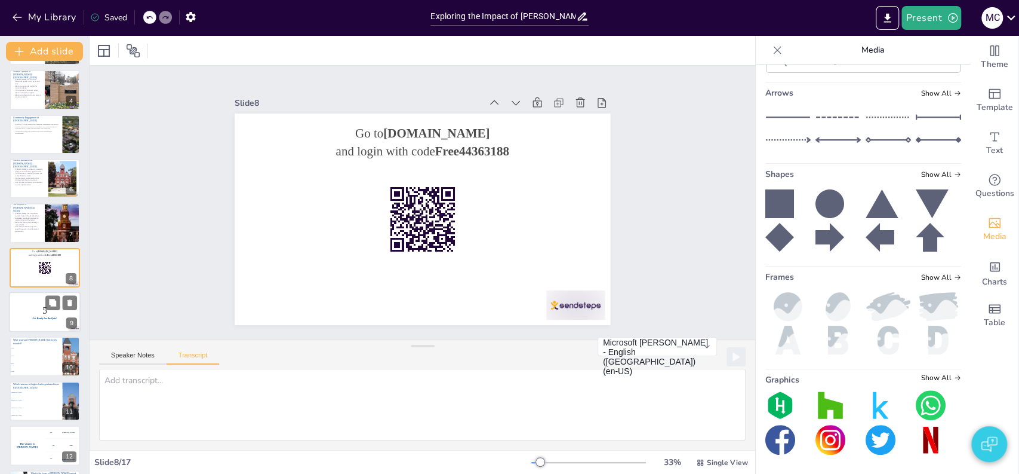
click at [29, 312] on p "5" at bounding box center [45, 310] width 65 height 13
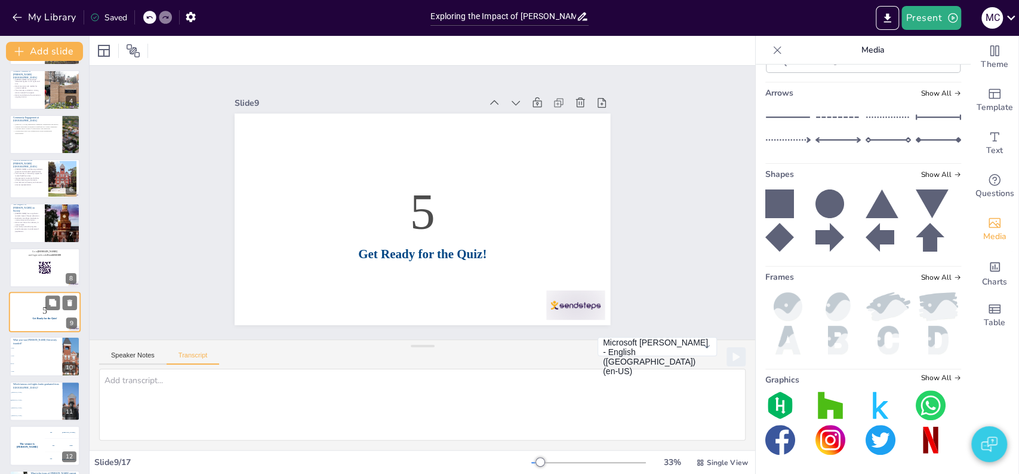
scroll to position [178, 0]
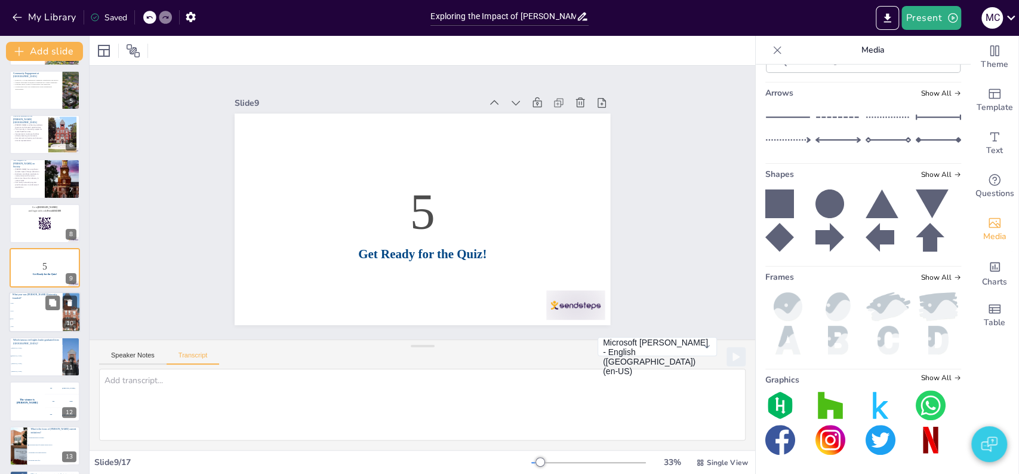
click at [26, 315] on li "1867" at bounding box center [36, 319] width 54 height 8
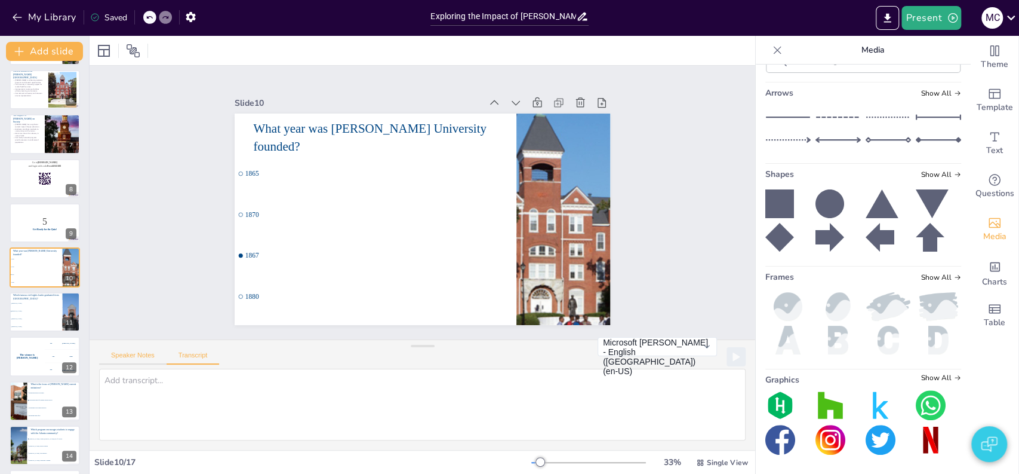
click at [136, 354] on button "Speaker Notes" at bounding box center [132, 357] width 67 height 13
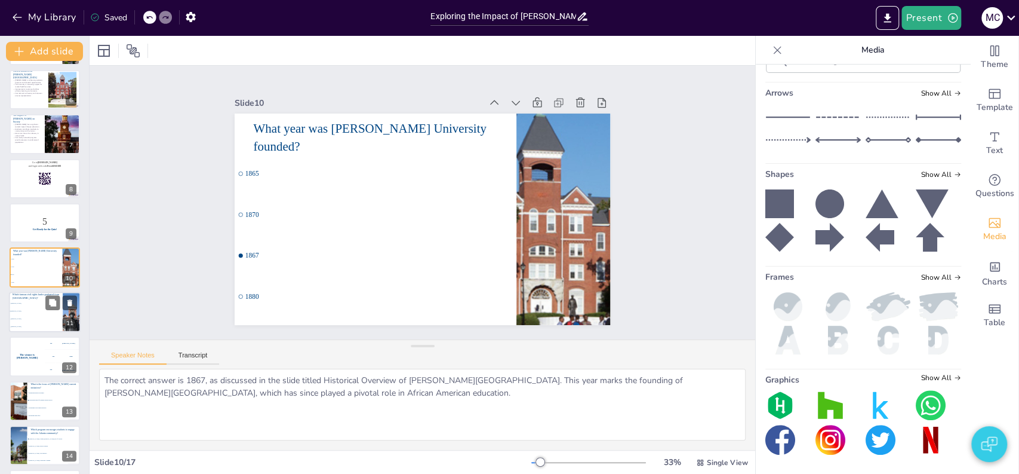
click at [30, 310] on span "[PERSON_NAME]" at bounding box center [36, 311] width 51 height 2
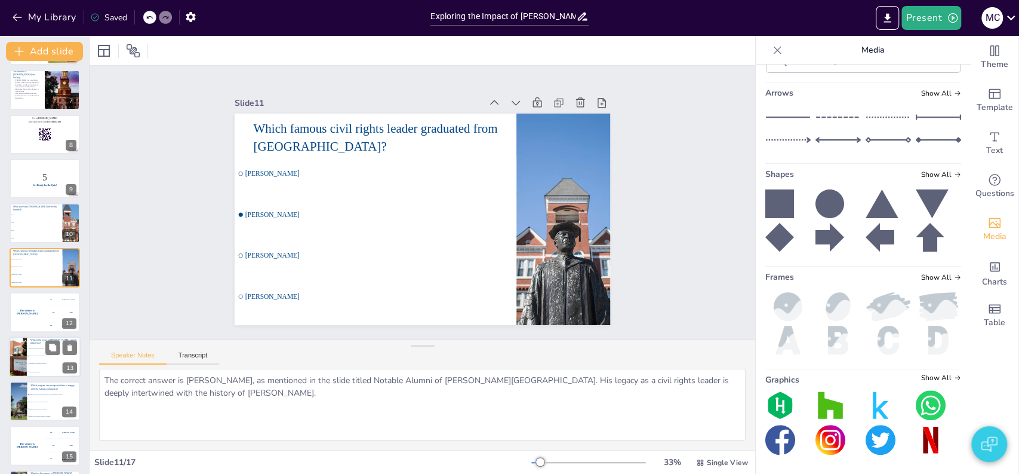
click at [36, 366] on li "Expanding social media presence" at bounding box center [54, 364] width 54 height 8
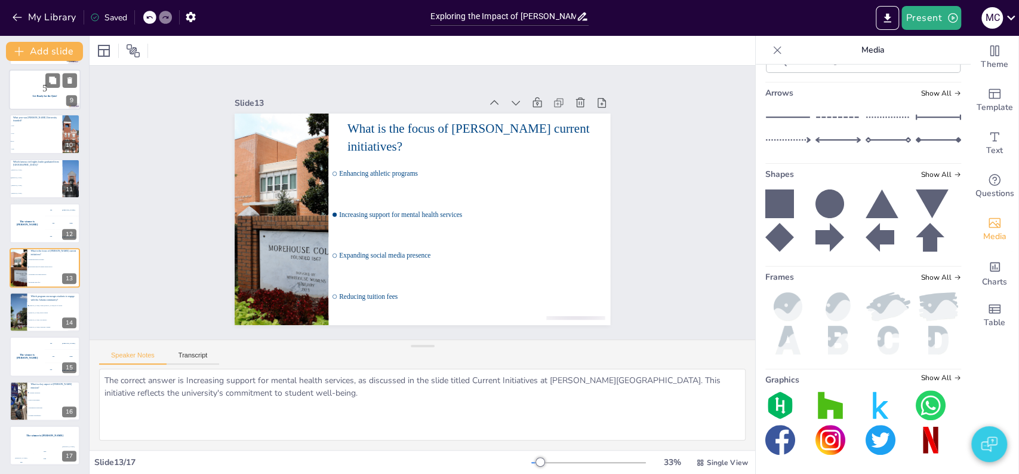
click at [29, 94] on p "5" at bounding box center [45, 88] width 65 height 13
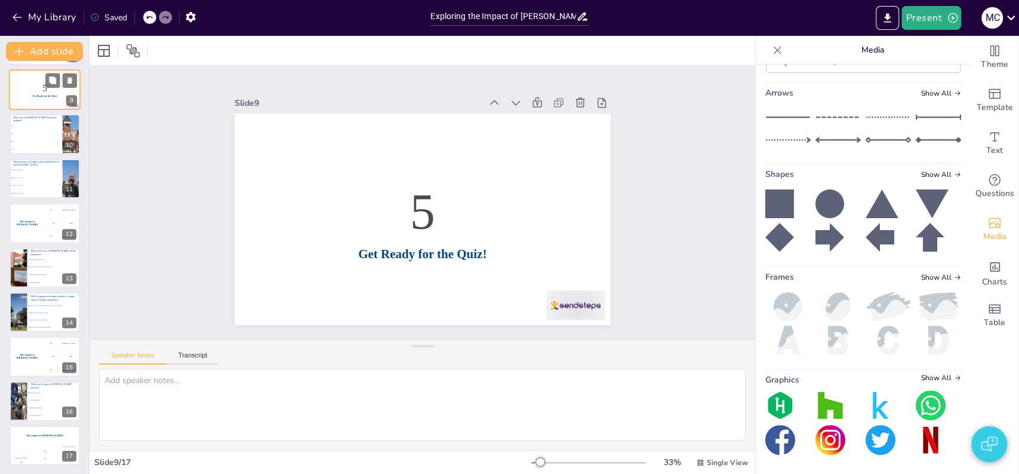
scroll to position [178, 0]
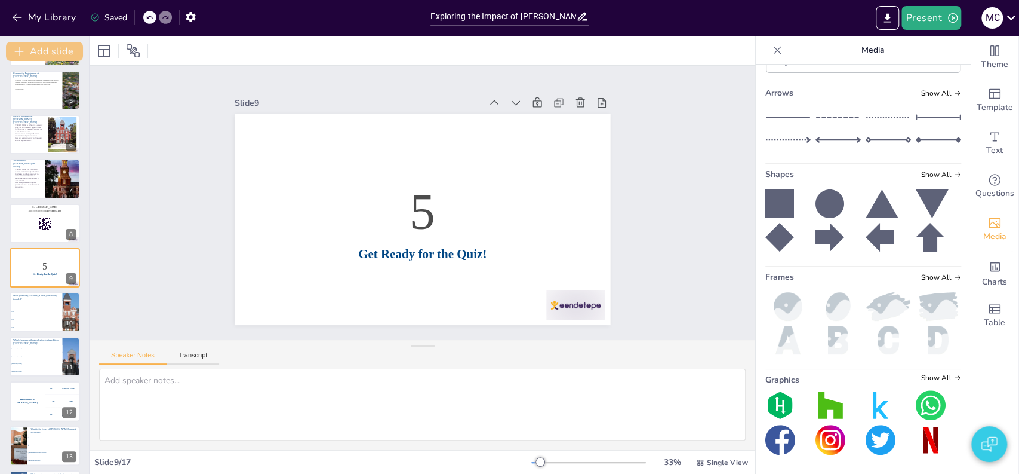
click at [57, 48] on button "Add slide" at bounding box center [44, 51] width 77 height 19
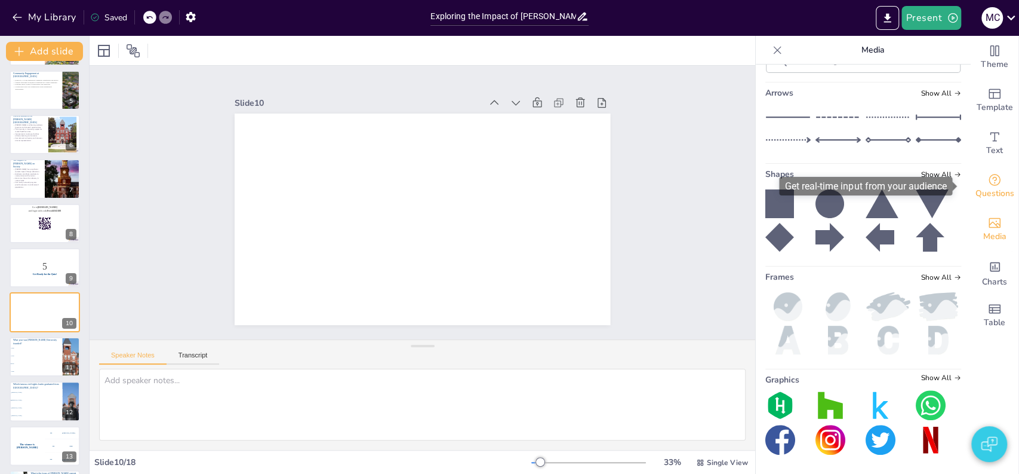
click at [988, 181] on icon "Get real-time input from your audience" at bounding box center [995, 180] width 14 height 14
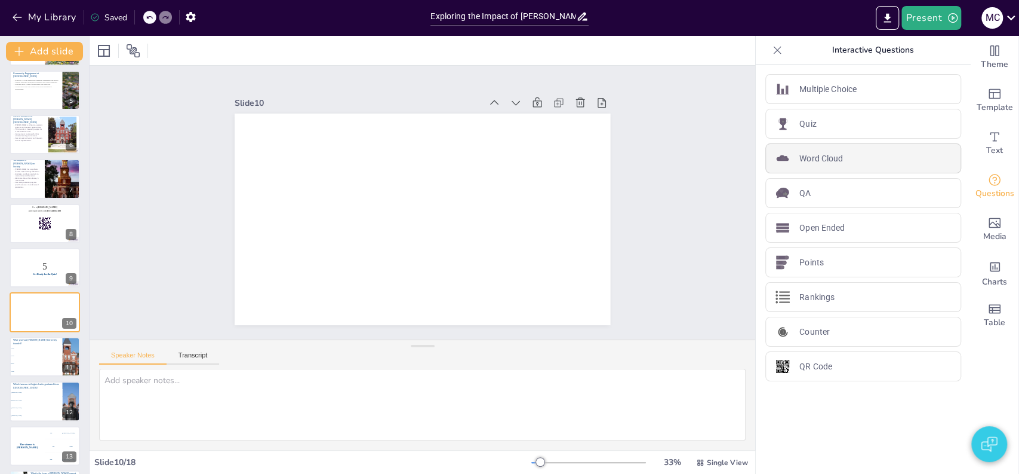
click at [831, 155] on p "Word Cloud" at bounding box center [822, 158] width 44 height 13
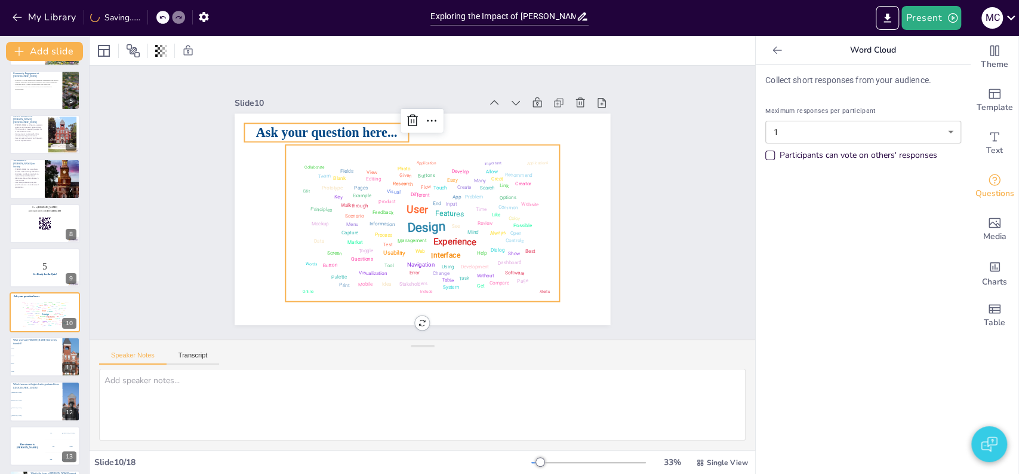
click at [348, 128] on span "Ask your question here..." at bounding box center [334, 123] width 142 height 30
click at [348, 128] on span "Ask your question here..." at bounding box center [327, 132] width 142 height 15
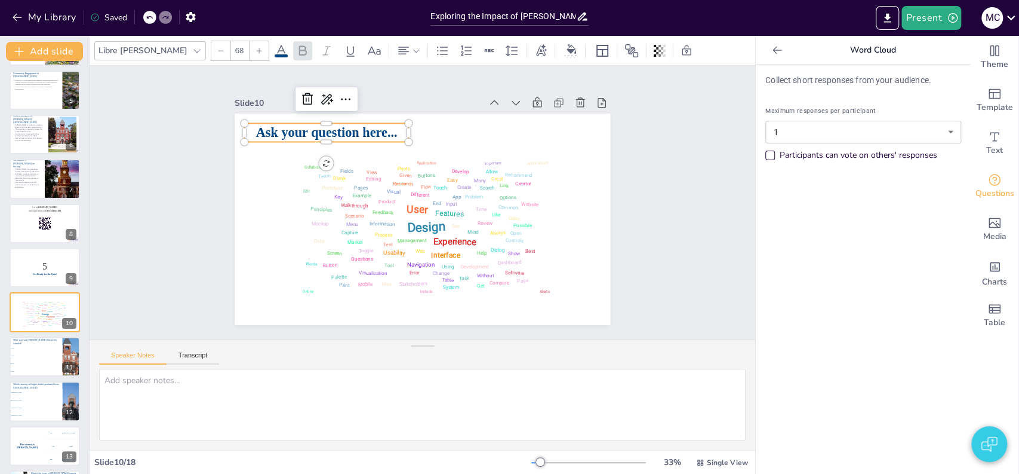
click at [348, 128] on span "Ask your question here..." at bounding box center [334, 123] width 142 height 30
click at [654, 199] on div "Slide 1 Morehouse University: A Legacy of Excellence This presentation explores…" at bounding box center [422, 203] width 691 height 342
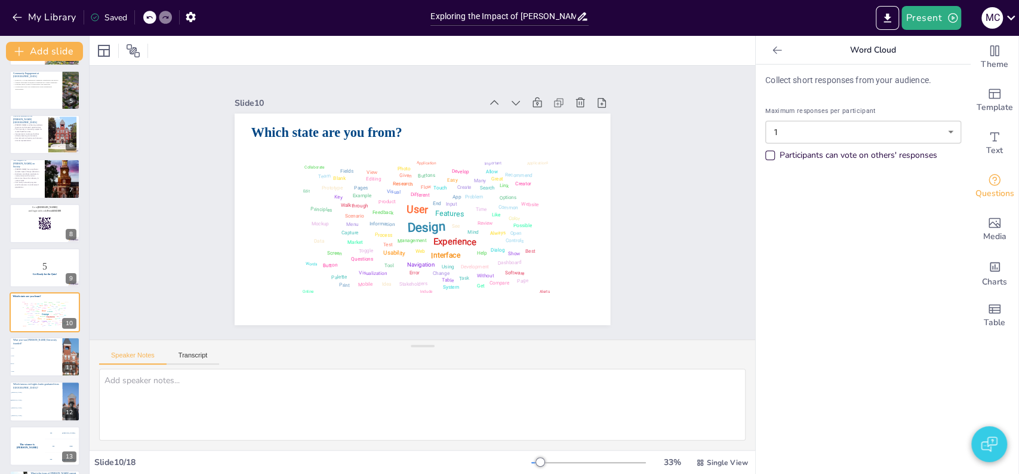
scroll to position [0, 0]
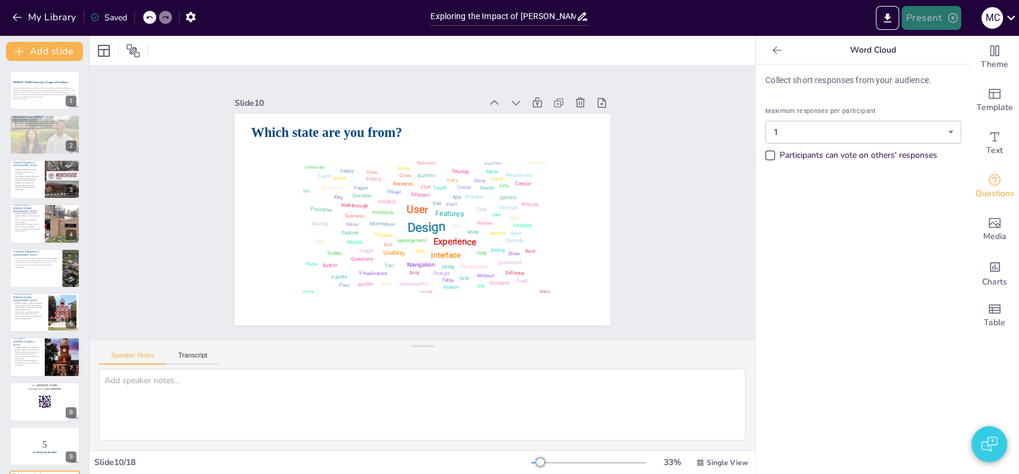
click at [929, 23] on button "Present" at bounding box center [932, 18] width 60 height 24
click at [928, 67] on li "Play presentation" at bounding box center [949, 73] width 94 height 19
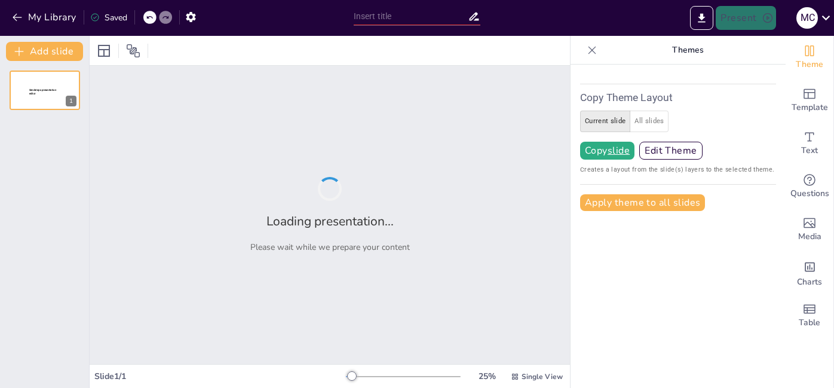
type input "Exploring the Cultural Impact of [PERSON_NAME][GEOGRAPHIC_DATA] within the HBCU…"
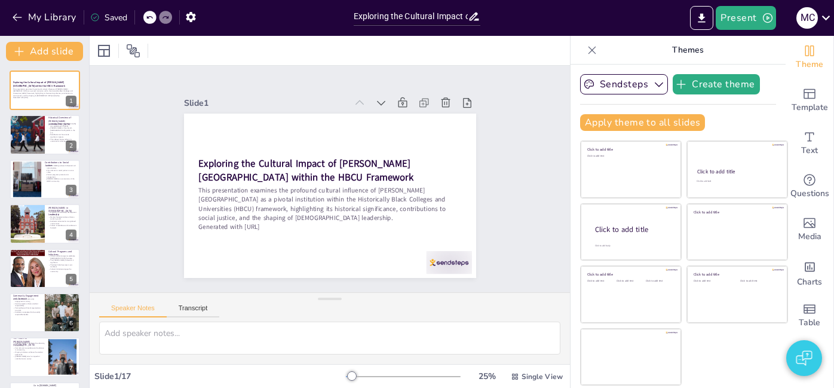
checkbox input "true"
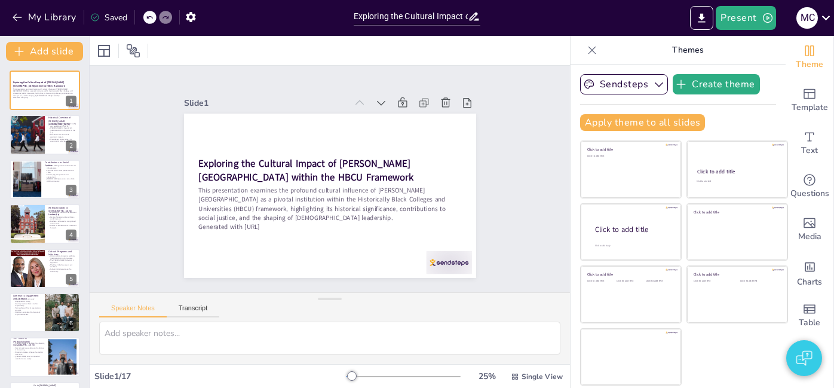
checkbox input "true"
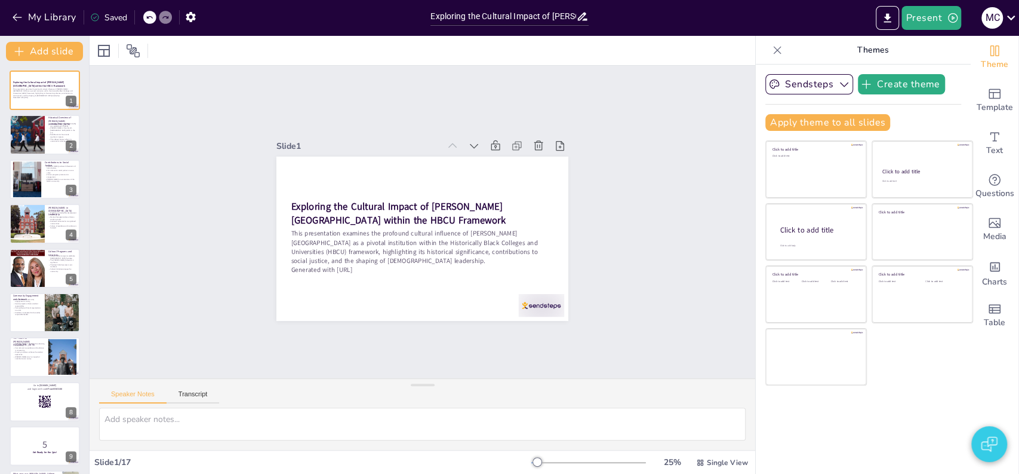
checkbox input "true"
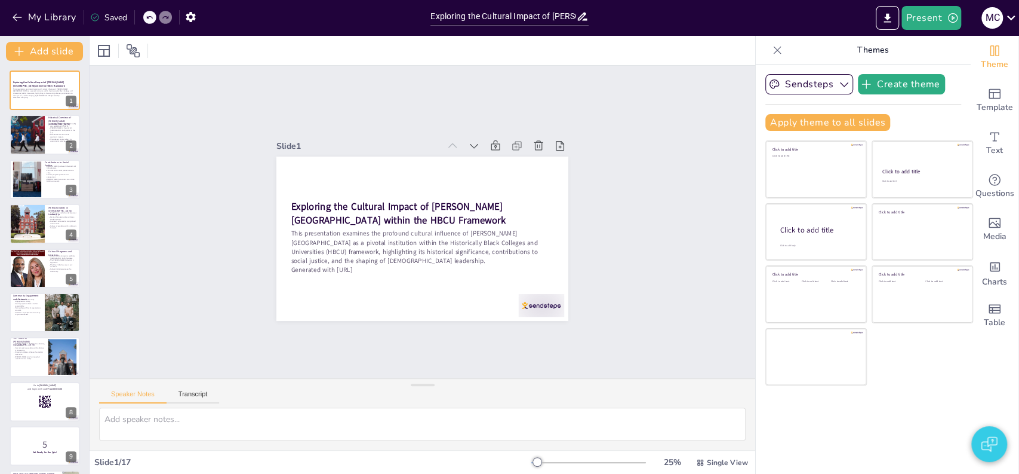
checkbox input "true"
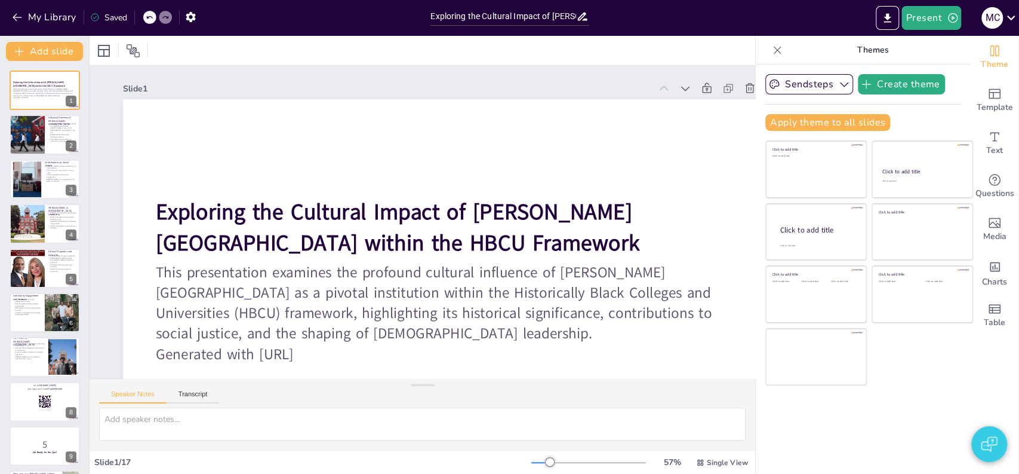
checkbox input "true"
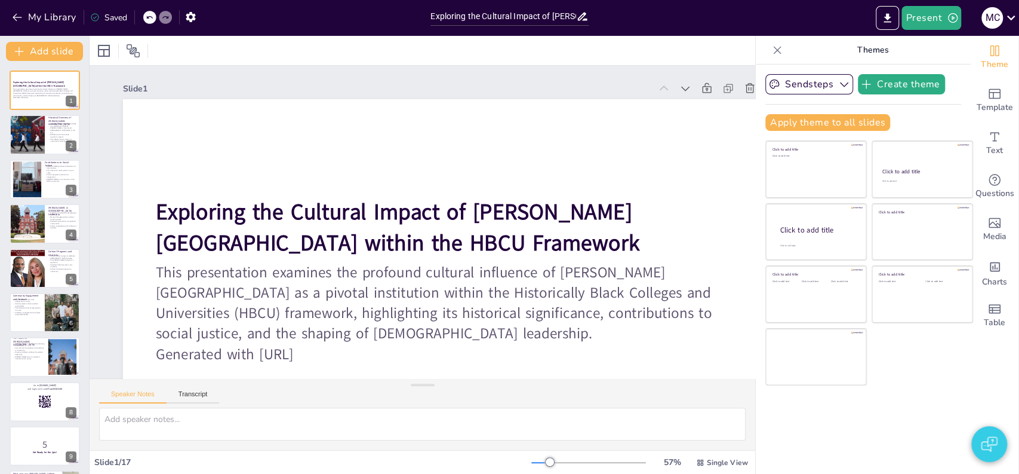
checkbox input "true"
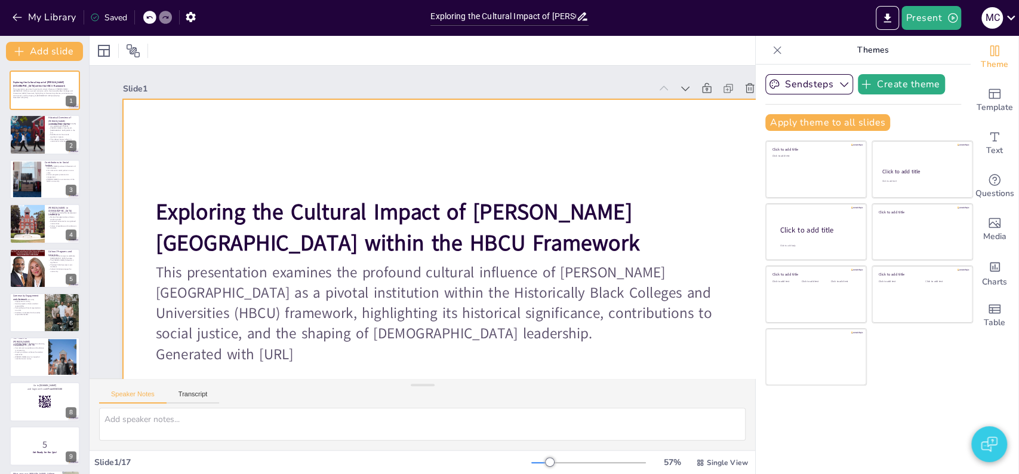
checkbox input "true"
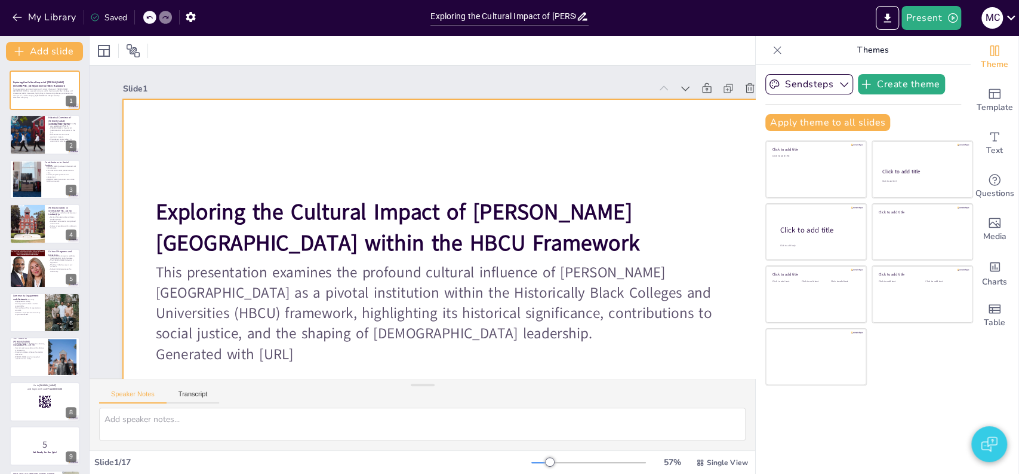
checkbox input "true"
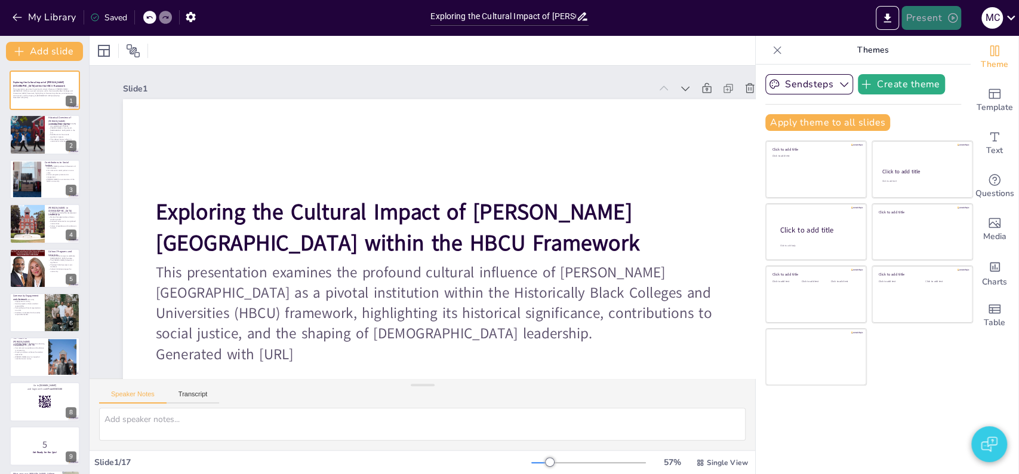
click at [833, 19] on button "Present" at bounding box center [932, 18] width 60 height 24
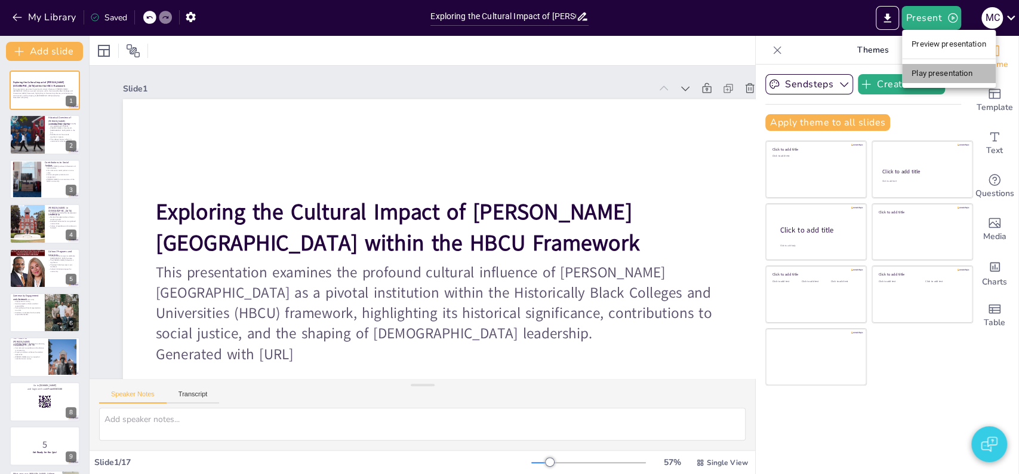
click at [833, 70] on li "Play presentation" at bounding box center [949, 73] width 94 height 19
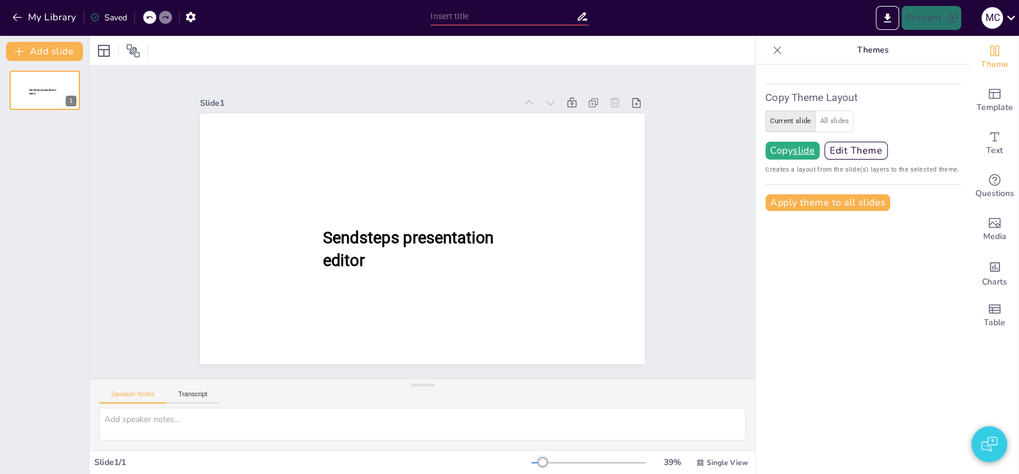
type input "Exploring the Impact of [PERSON_NAME] University in the HBCU Landscape"
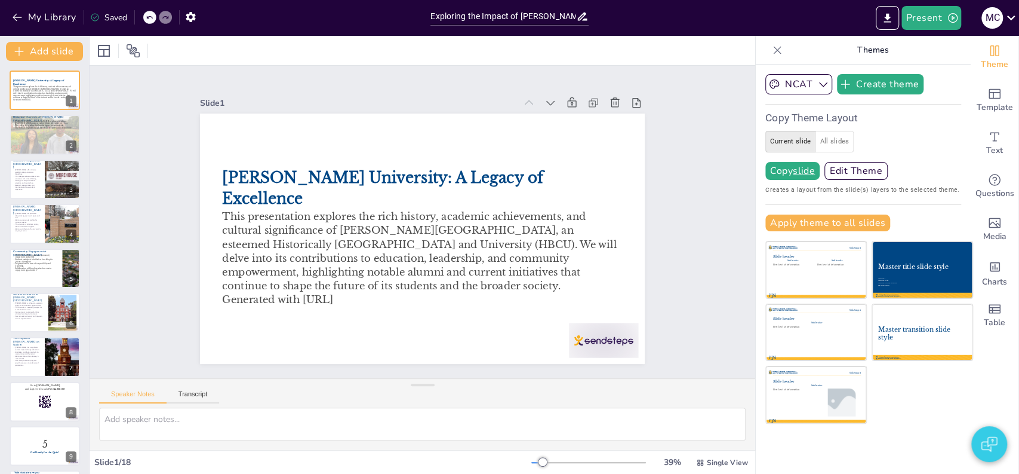
checkbox input "true"
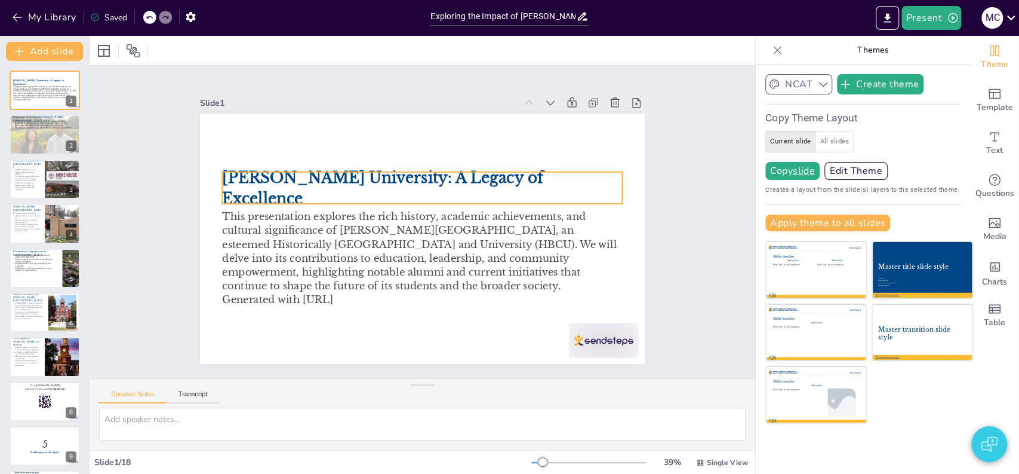
checkbox input "true"
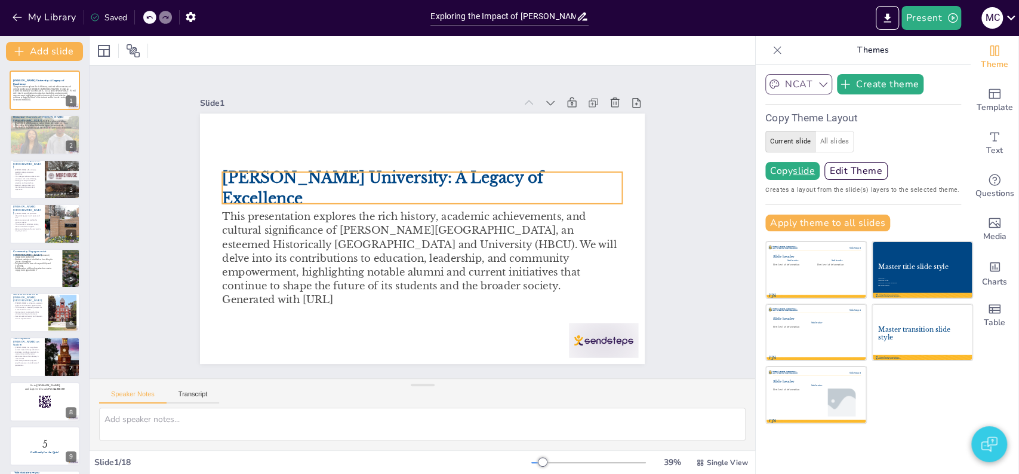
checkbox input "true"
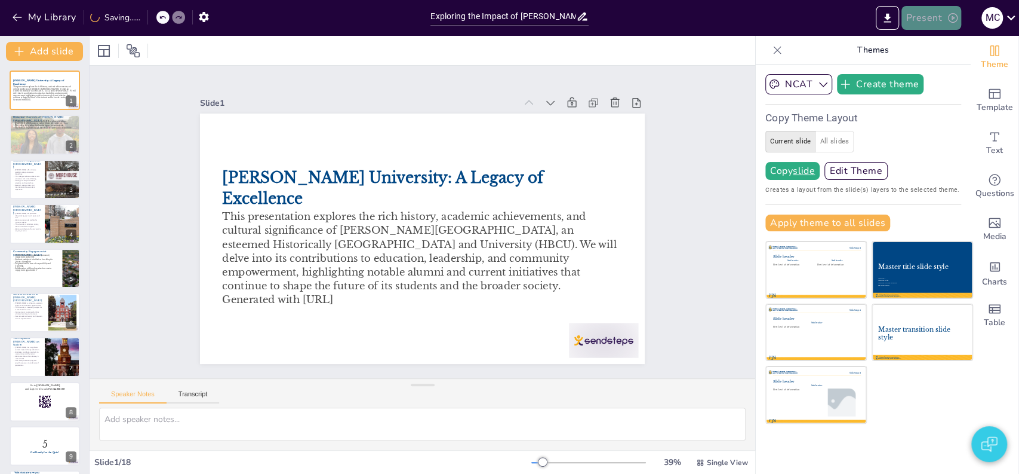
click at [928, 22] on button "Present" at bounding box center [932, 18] width 60 height 24
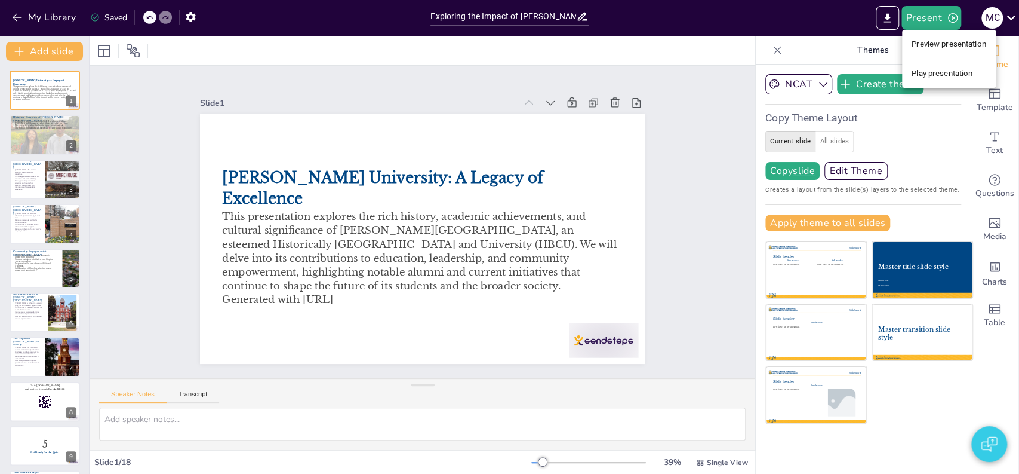
click at [933, 50] on li "Preview presentation" at bounding box center [949, 44] width 94 height 19
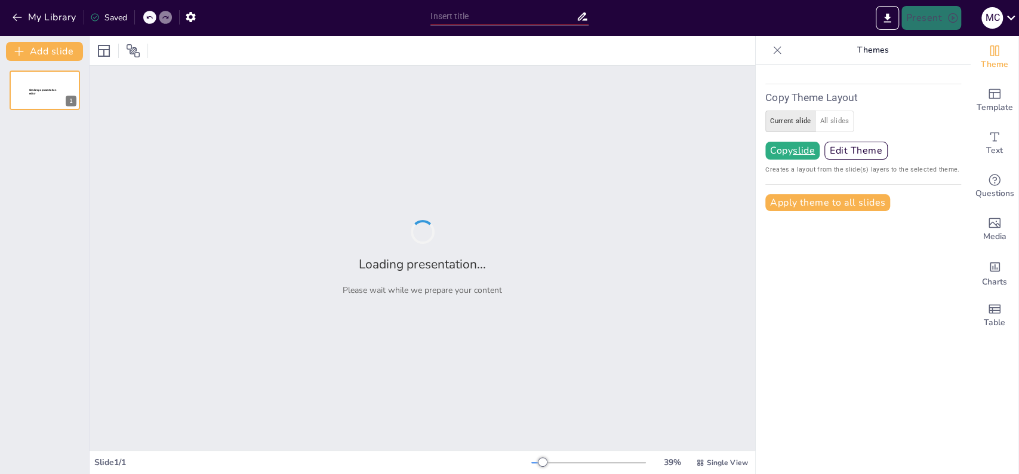
type input "Exploring the Impact of [PERSON_NAME] University in the HBCU Landscape"
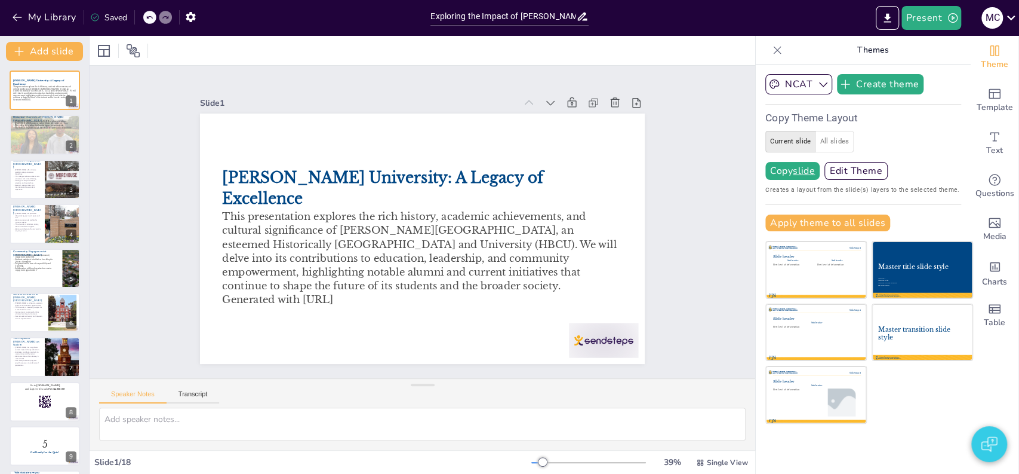
checkbox input "true"
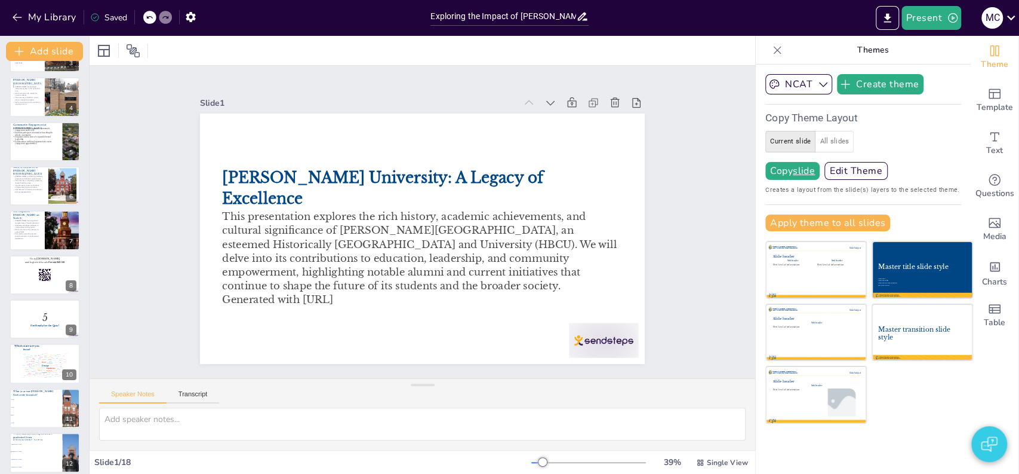
scroll to position [124, 0]
checkbox input "true"
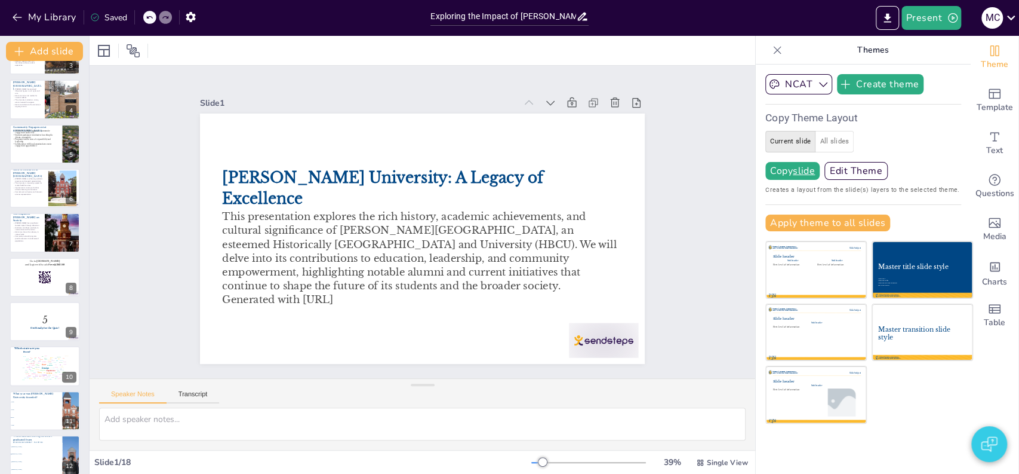
checkbox input "true"
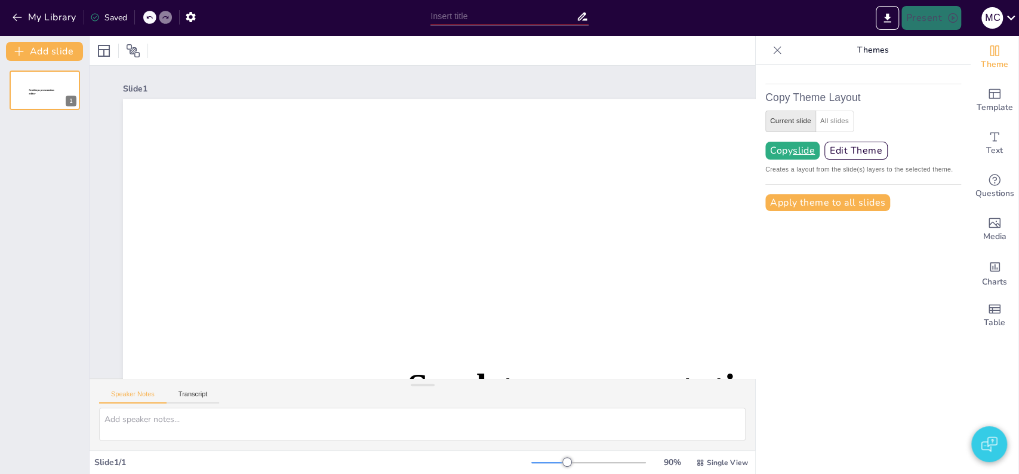
type input "Exploring the Cultural Impact of [PERSON_NAME][GEOGRAPHIC_DATA] within the HBCU…"
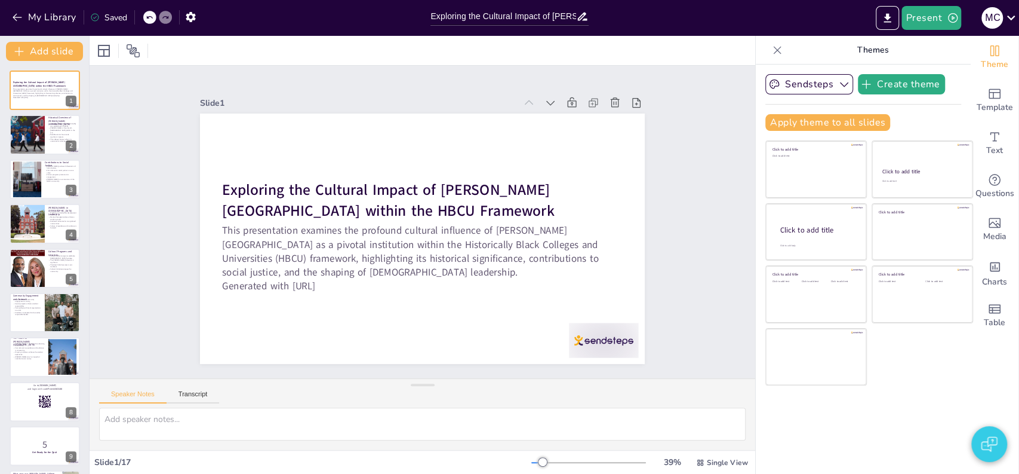
checkbox input "true"
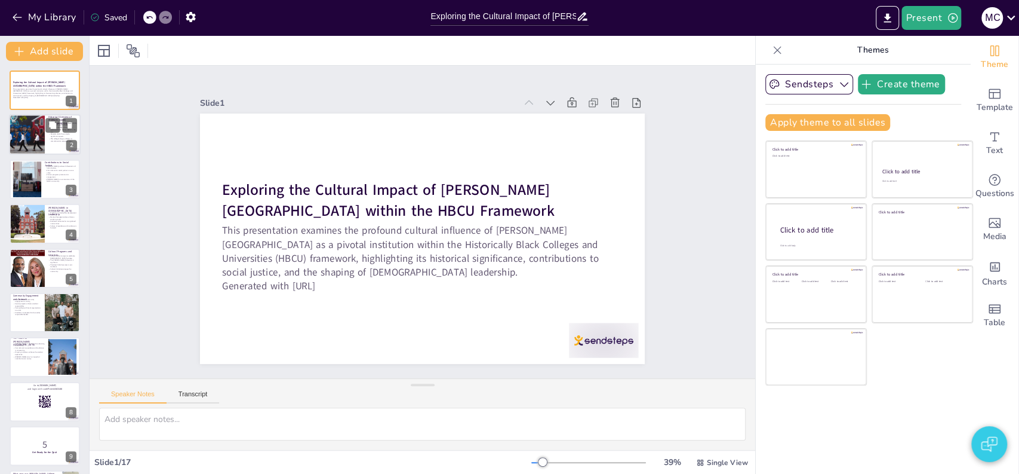
checkbox input "true"
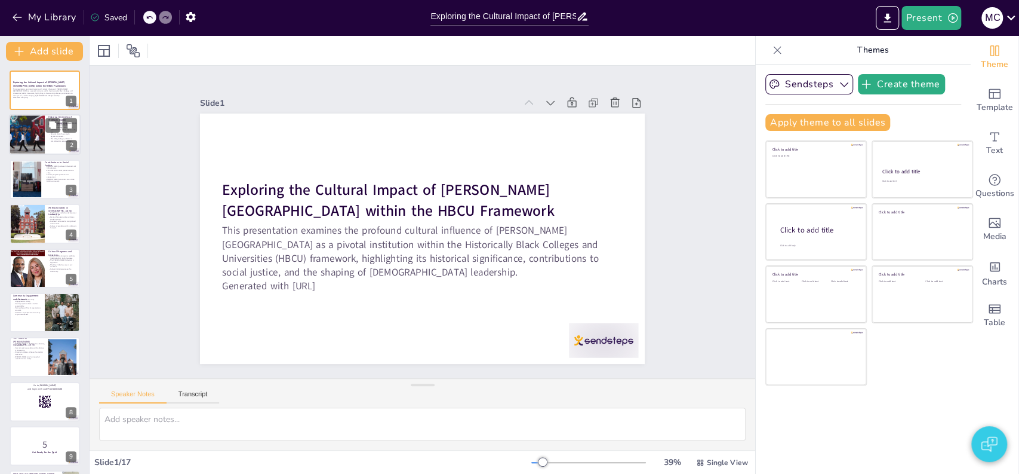
click at [42, 128] on div at bounding box center [26, 135] width 77 height 41
type textarea "The establishment of [PERSON_NAME][GEOGRAPHIC_DATA] in [DATE] marked a signific…"
checkbox input "true"
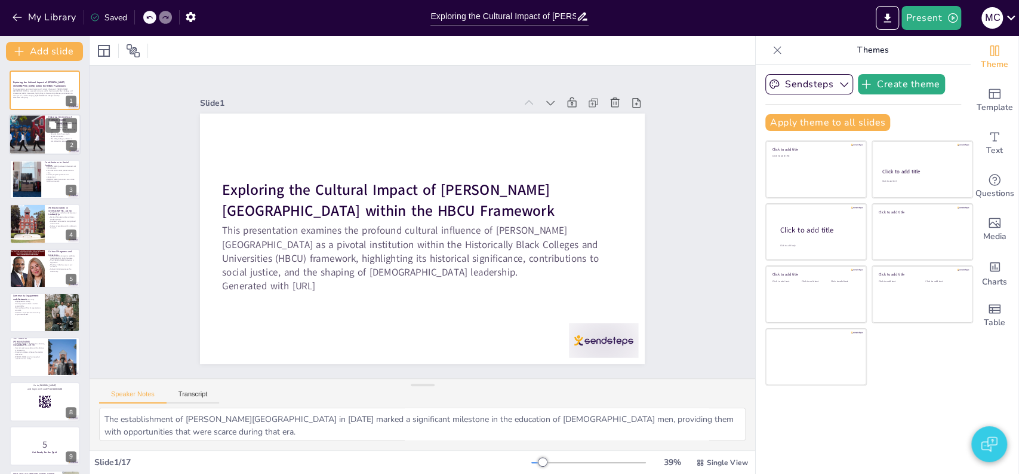
checkbox input "true"
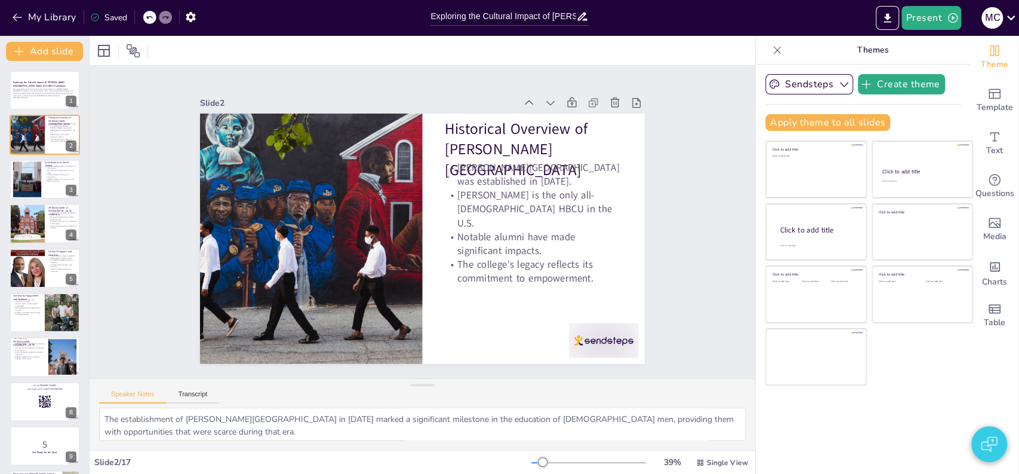
checkbox input "true"
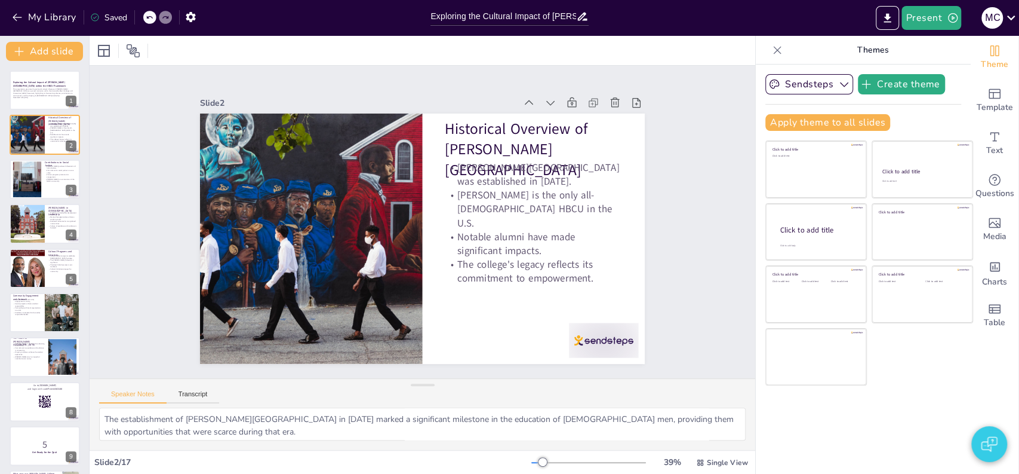
checkbox input "true"
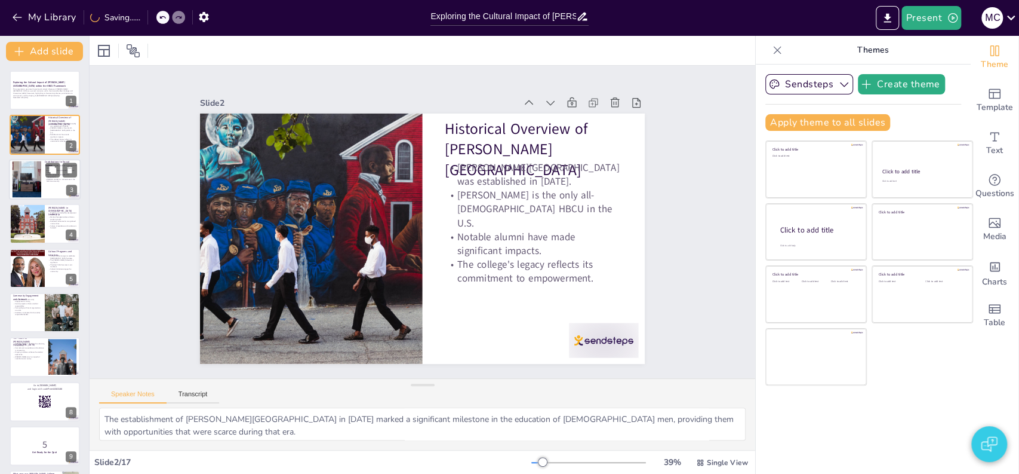
checkbox input "true"
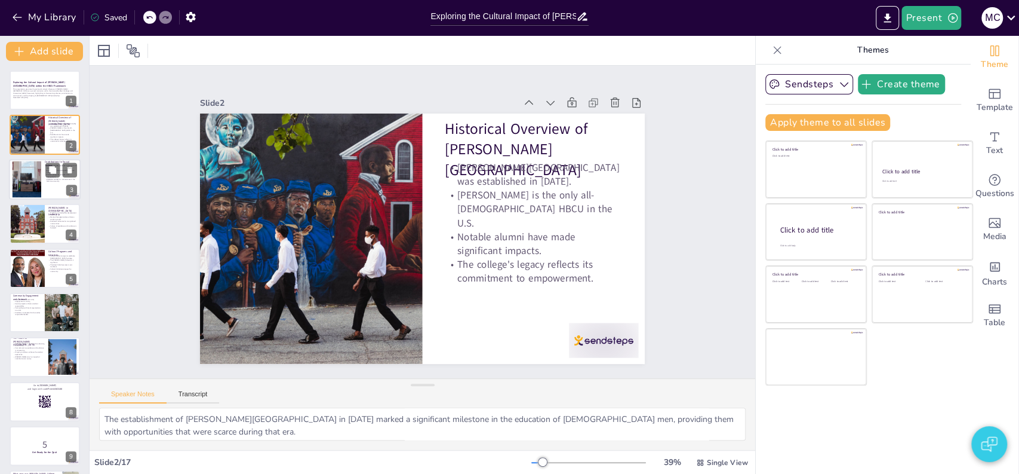
checkbox input "true"
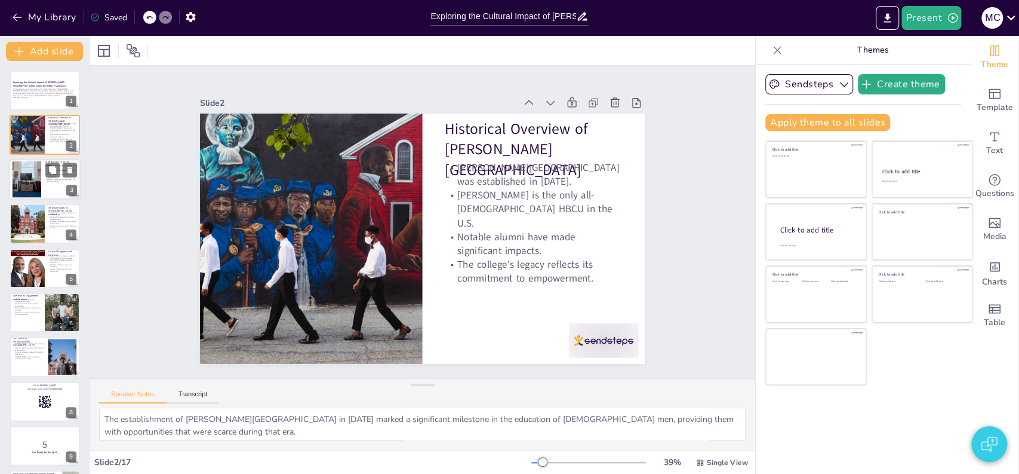
checkbox input "true"
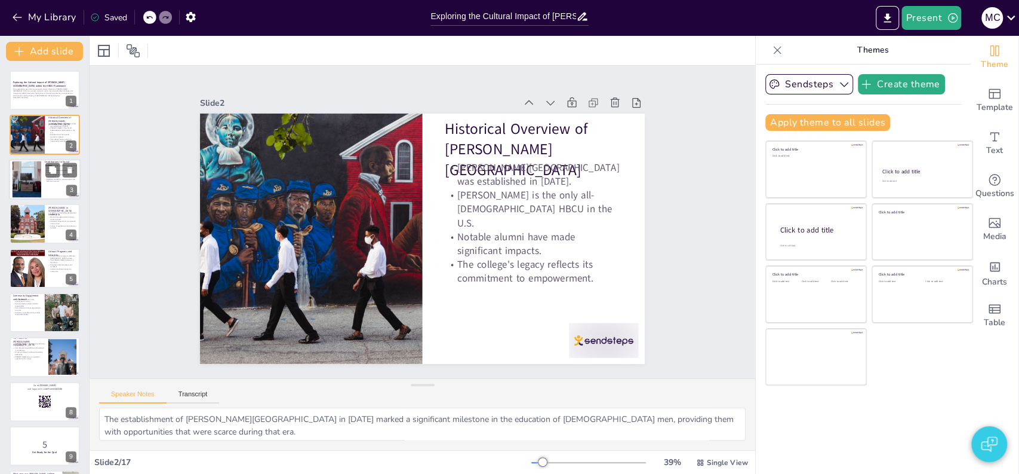
checkbox input "true"
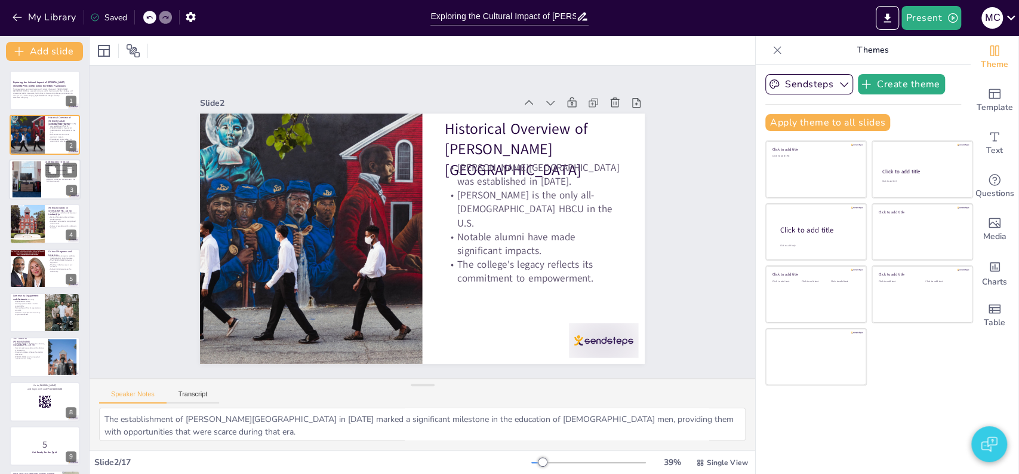
checkbox input "true"
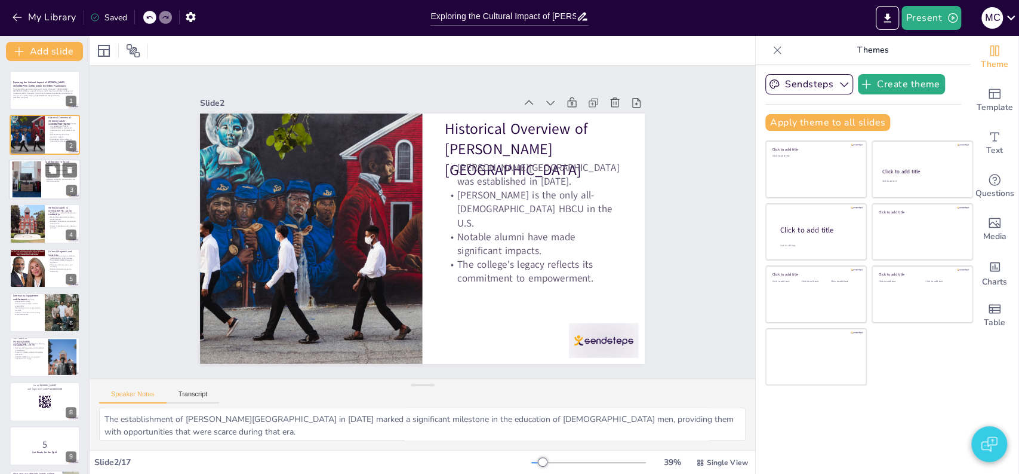
click at [24, 179] on div at bounding box center [27, 179] width 65 height 36
type textarea "The production of influential leaders like [PERSON_NAME] showcases [PERSON_NAME…"
checkbox input "true"
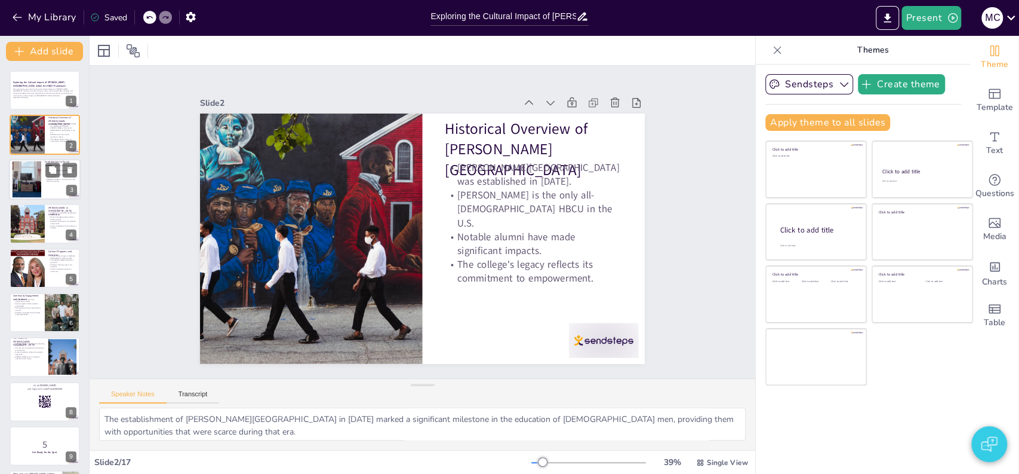
checkbox input "true"
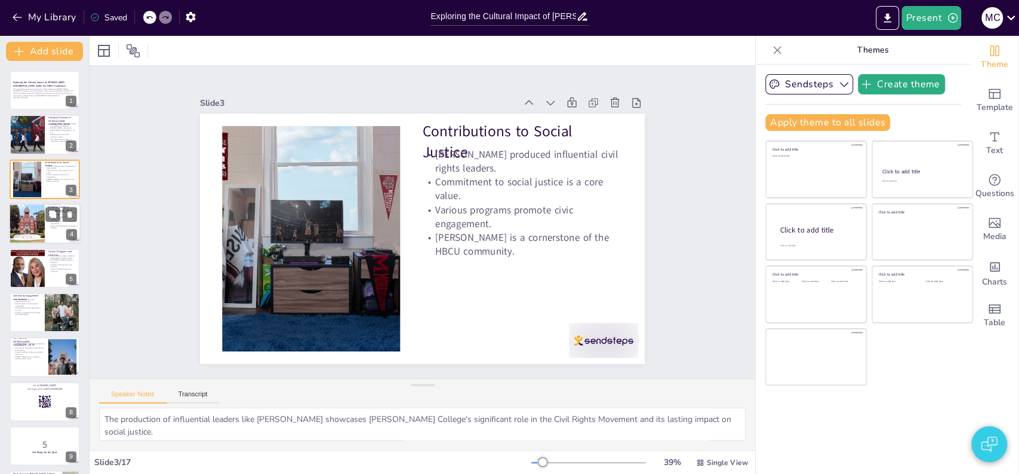
checkbox input "true"
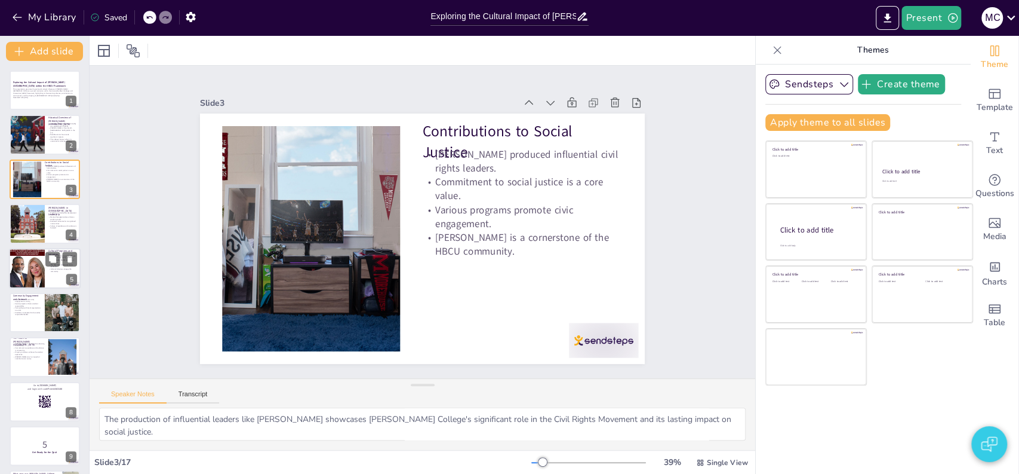
checkbox input "true"
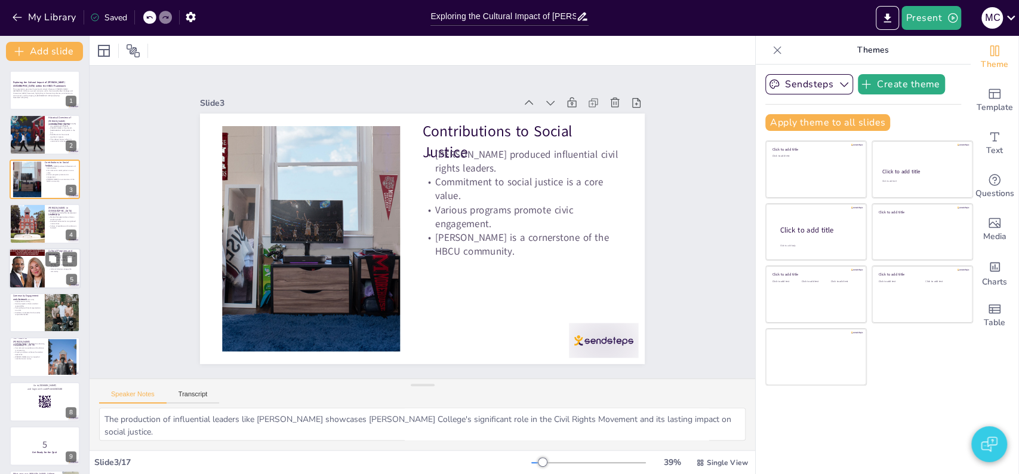
checkbox input "true"
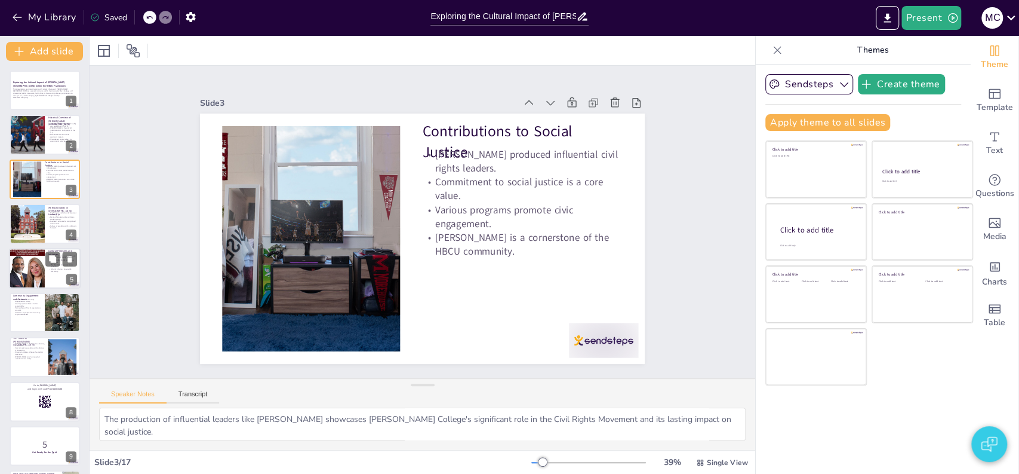
click at [31, 272] on div at bounding box center [27, 268] width 41 height 41
type textarea "The various cultural programs at [PERSON_NAME][GEOGRAPHIC_DATA] play a vital ro…"
checkbox input "true"
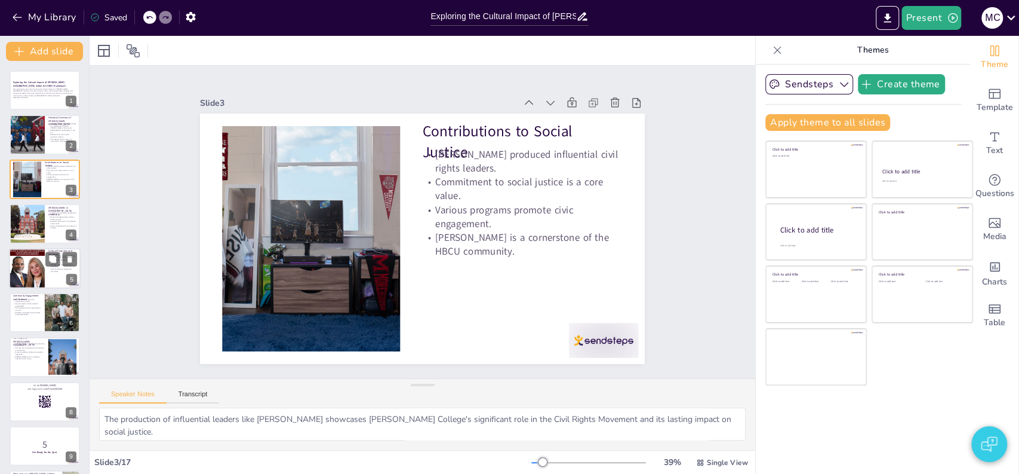
checkbox input "true"
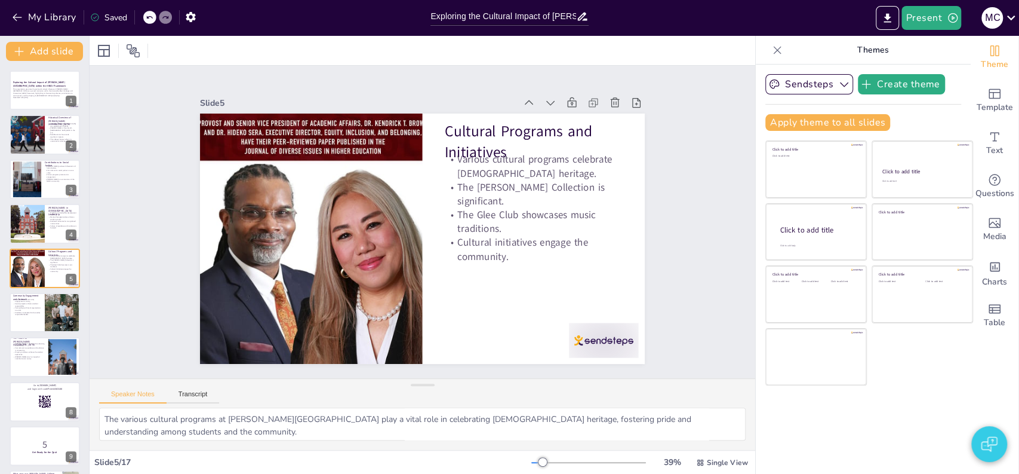
checkbox input "true"
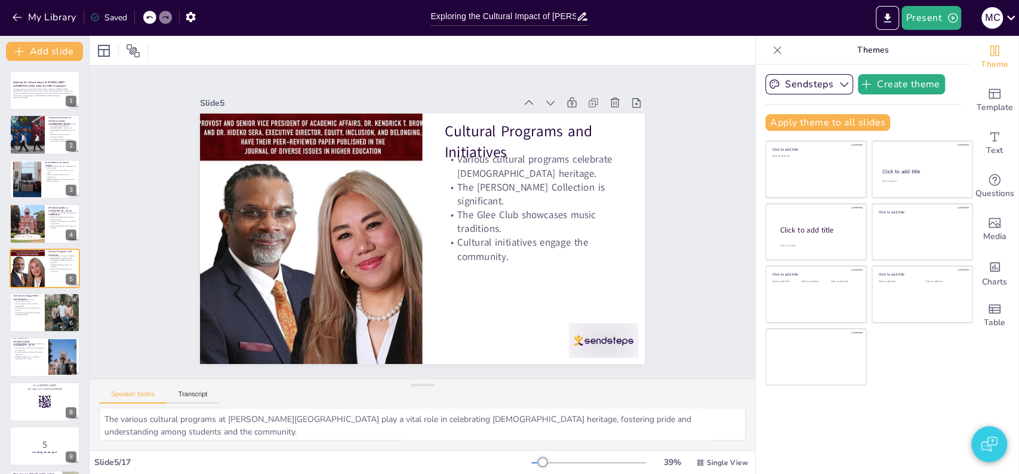
checkbox input "true"
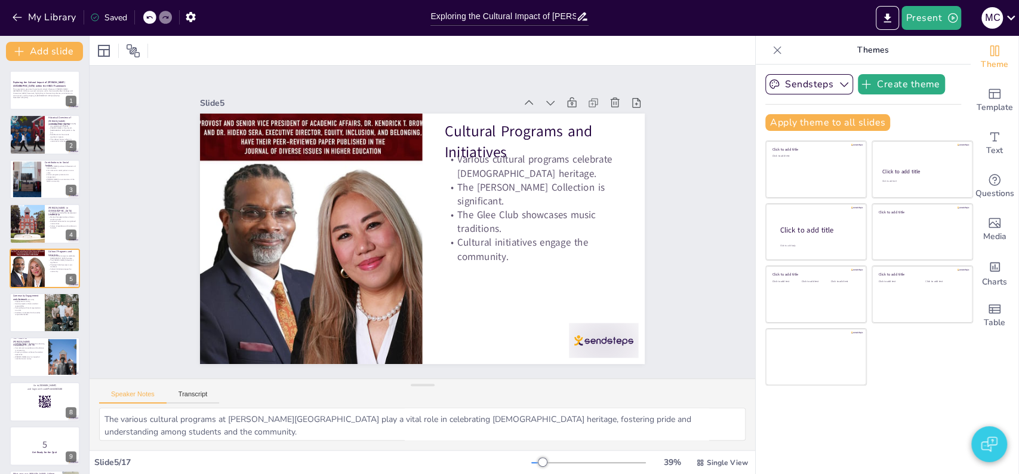
checkbox input "true"
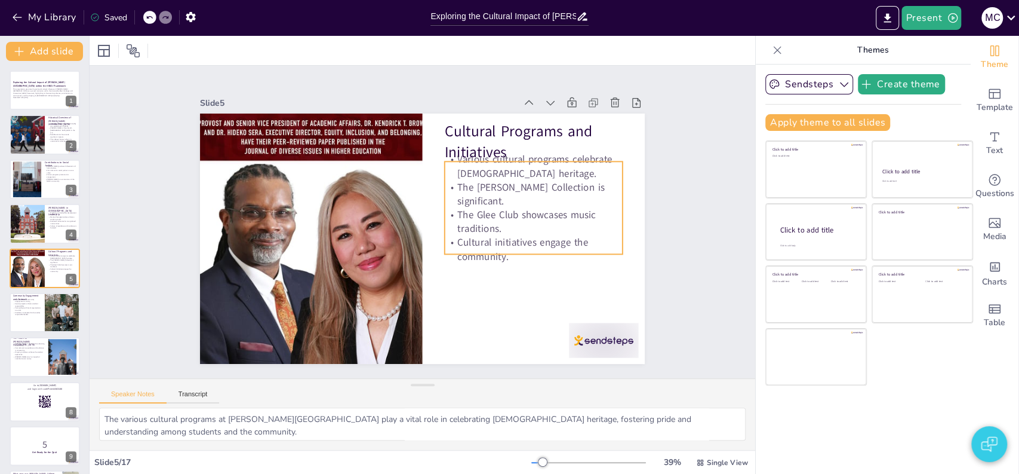
checkbox input "true"
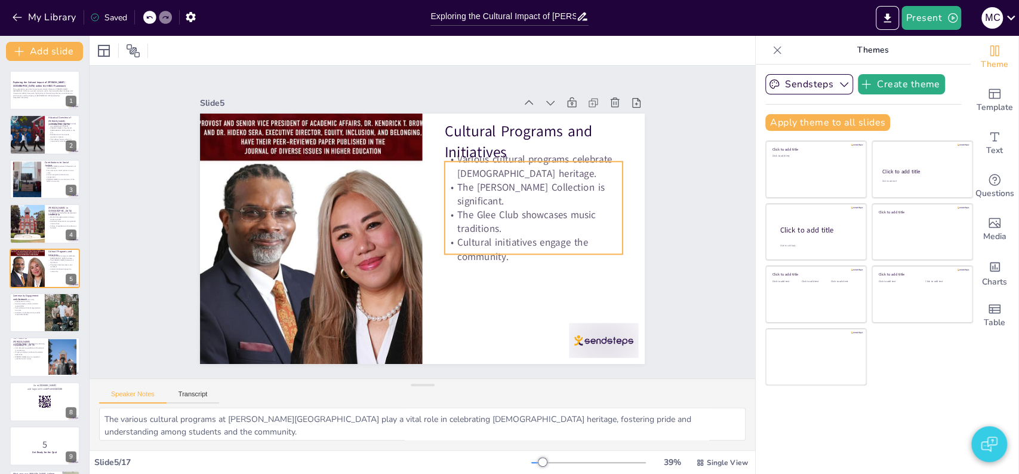
checkbox input "true"
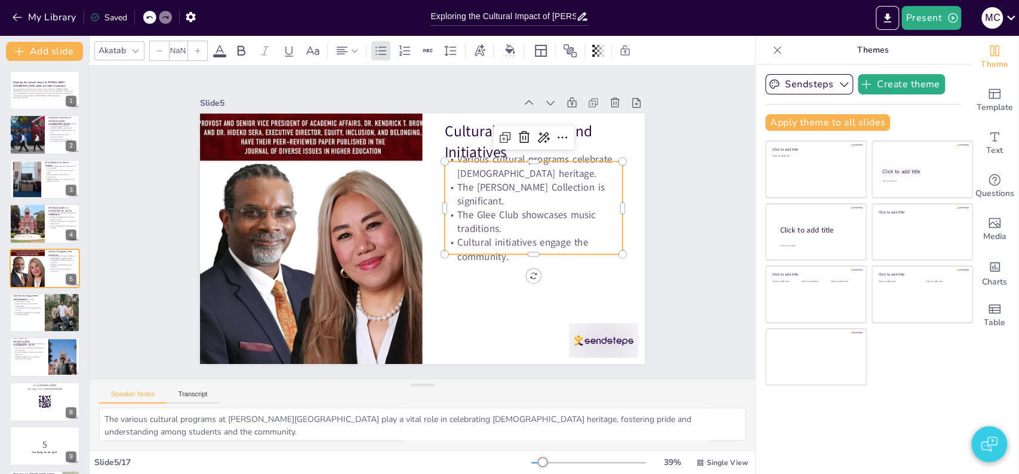
click at [505, 225] on p "The Glee Club showcases music traditions." at bounding box center [534, 221] width 178 height 27
checkbox input "true"
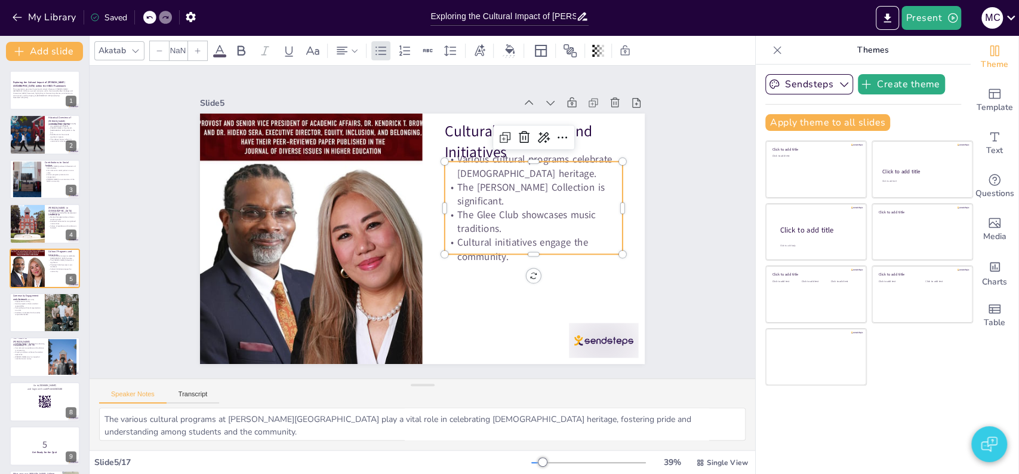
checkbox input "true"
type input "32"
checkbox input "true"
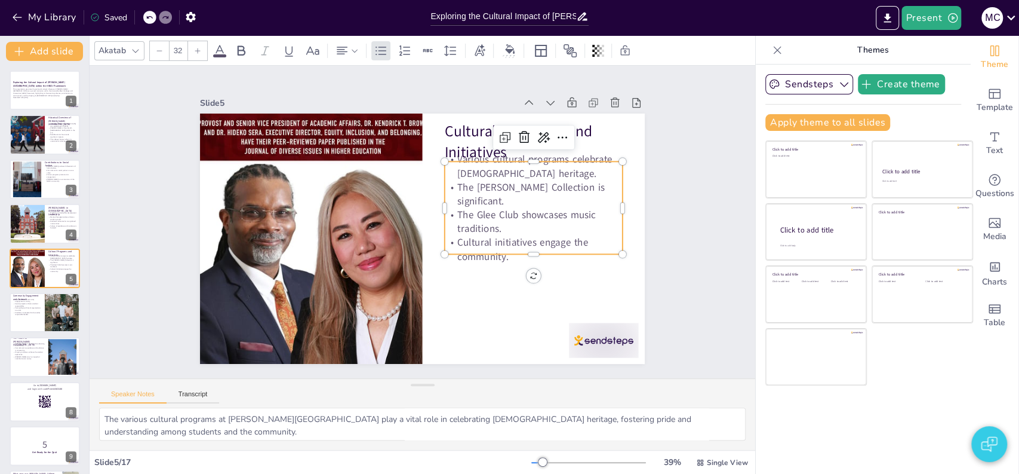
checkbox input "true"
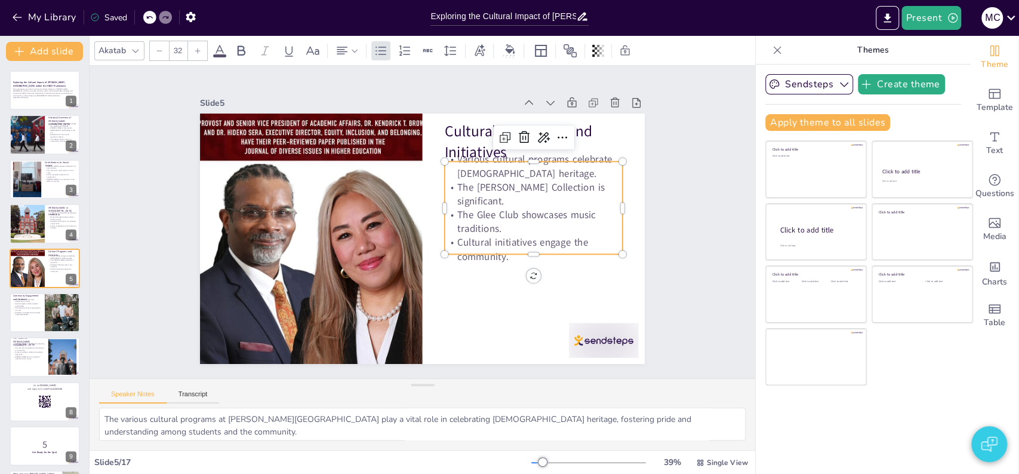
checkbox input "true"
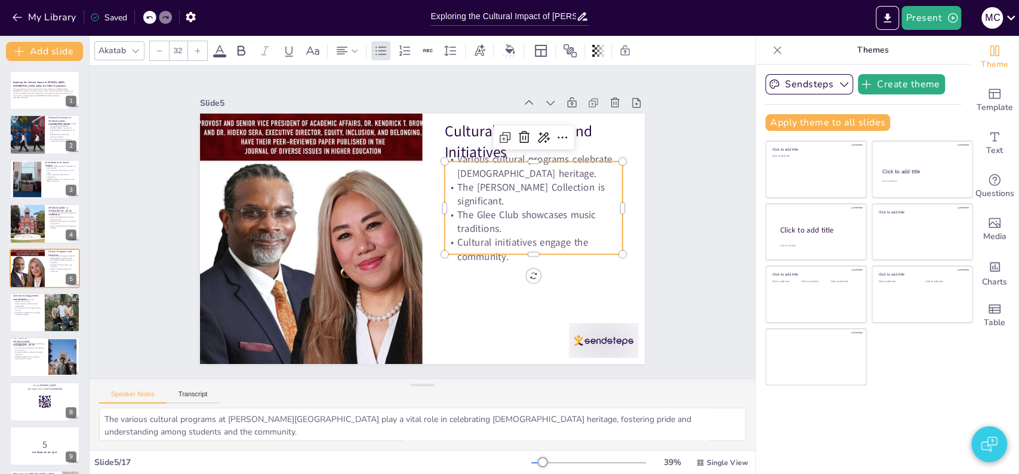
checkbox input "true"
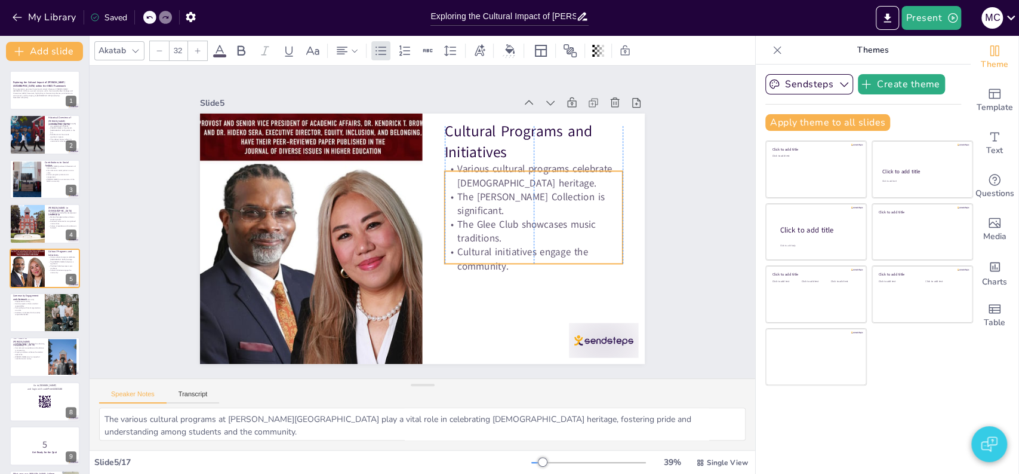
checkbox input "true"
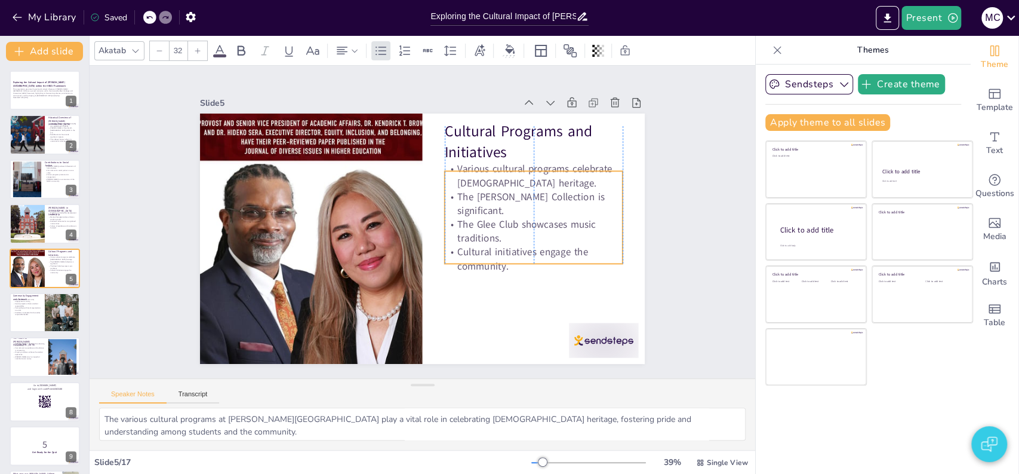
checkbox input "true"
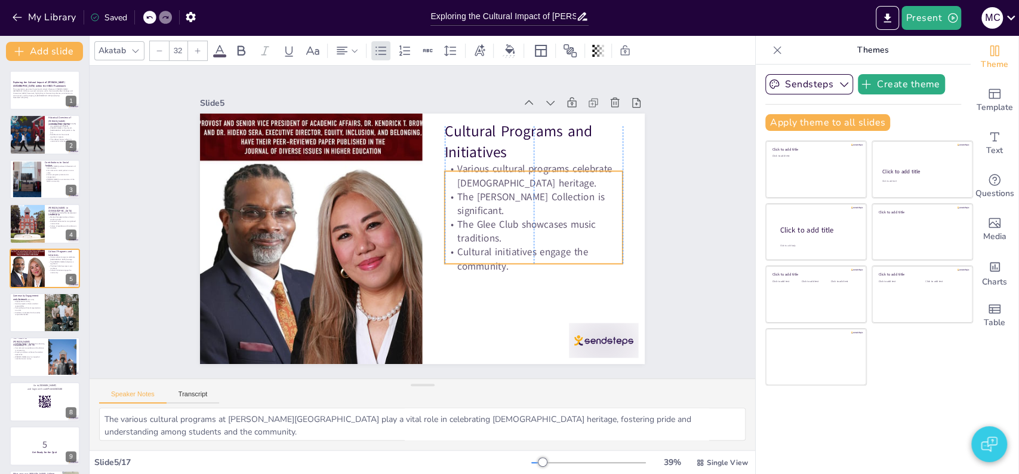
checkbox input "true"
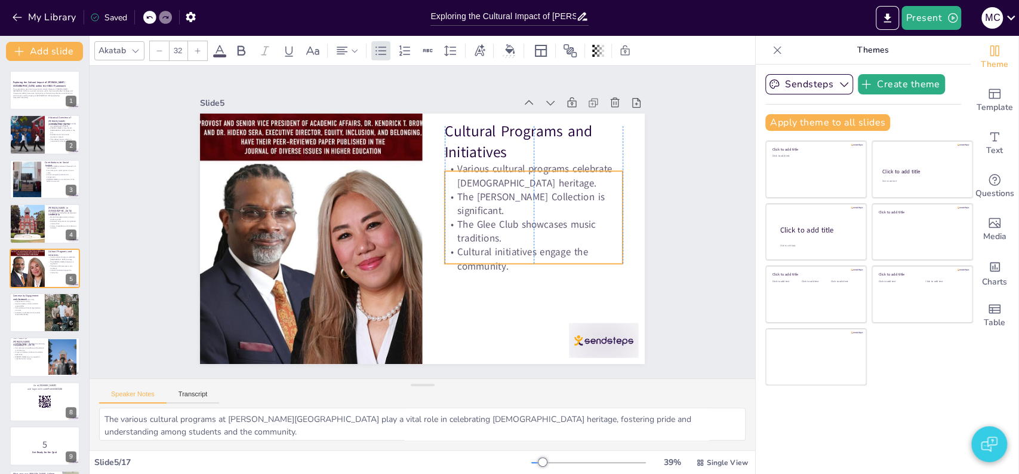
checkbox input "true"
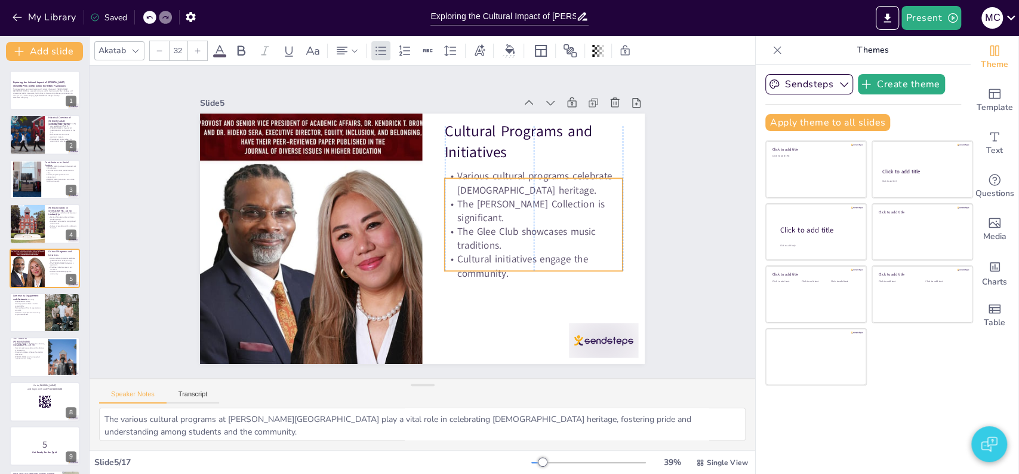
checkbox input "true"
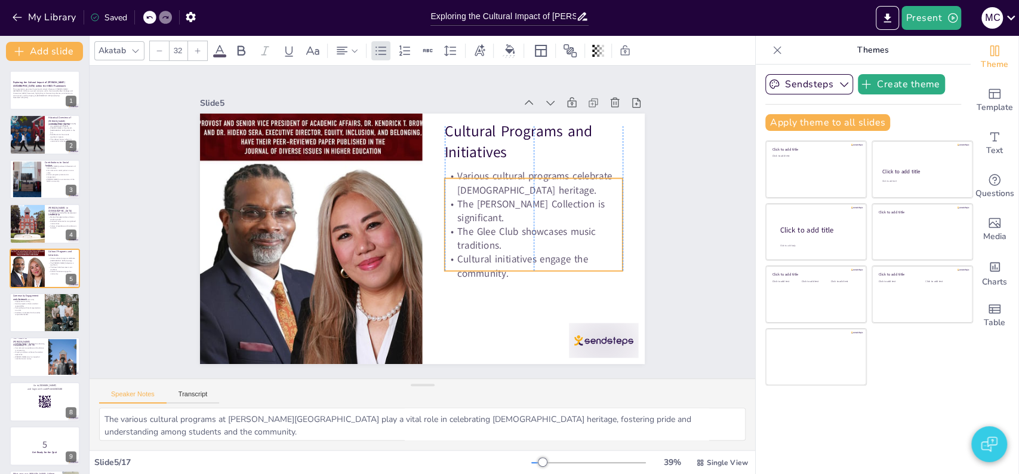
checkbox input "true"
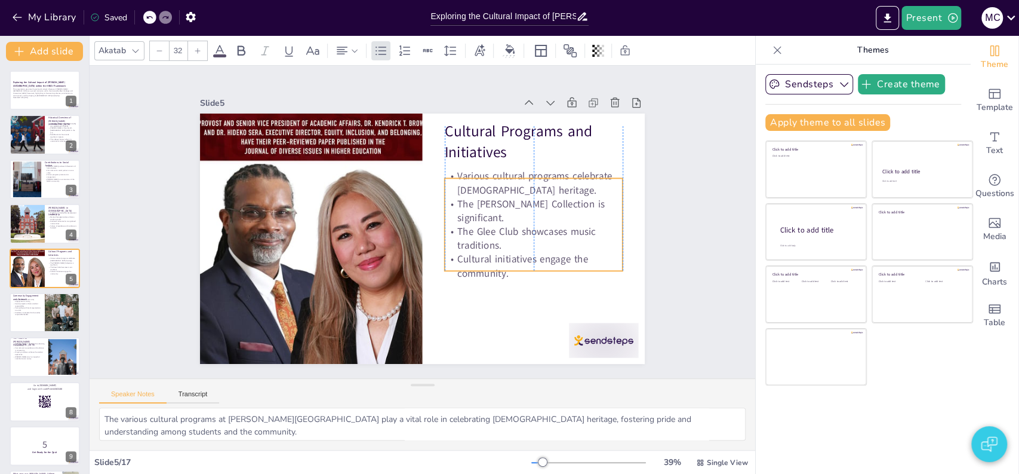
checkbox input "true"
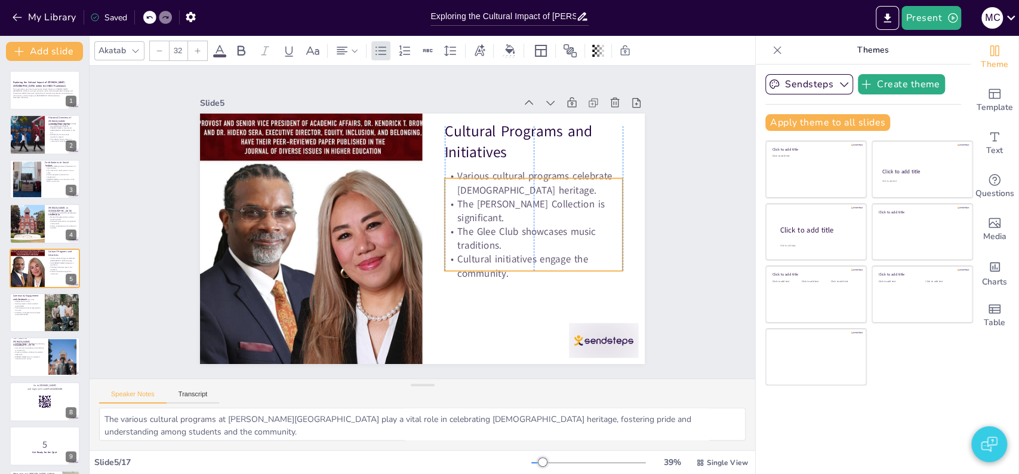
checkbox input "true"
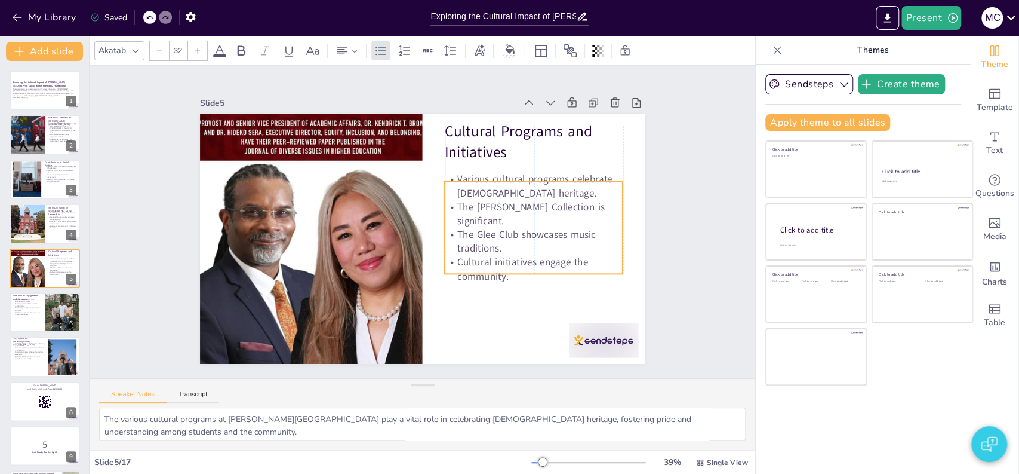
checkbox input "true"
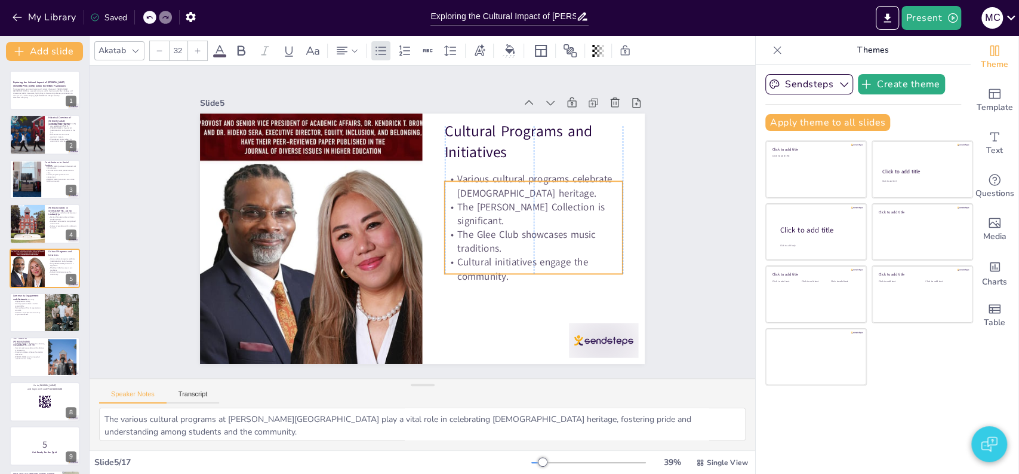
checkbox input "true"
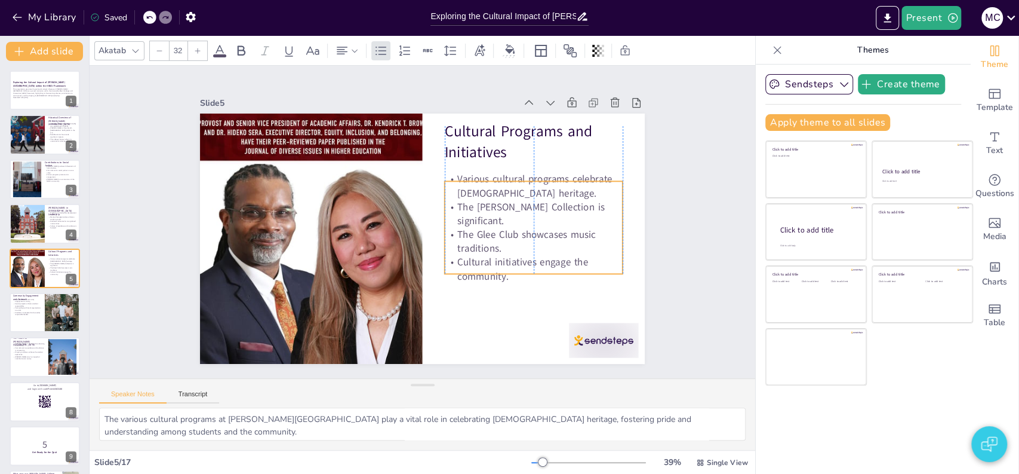
checkbox input "true"
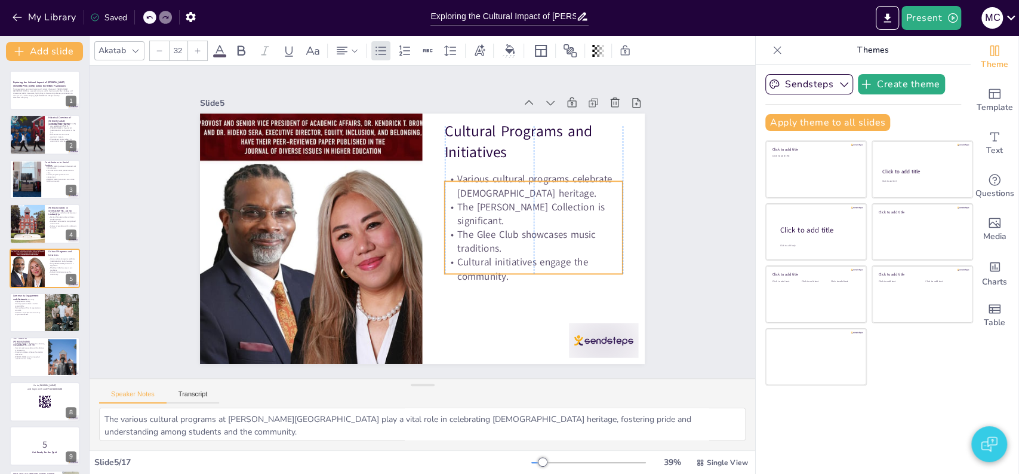
drag, startPoint x: 520, startPoint y: 247, endPoint x: 521, endPoint y: 271, distance: 23.3
click at [521, 271] on p "Cultural initiatives engage the community." at bounding box center [534, 268] width 178 height 27
checkbox input "true"
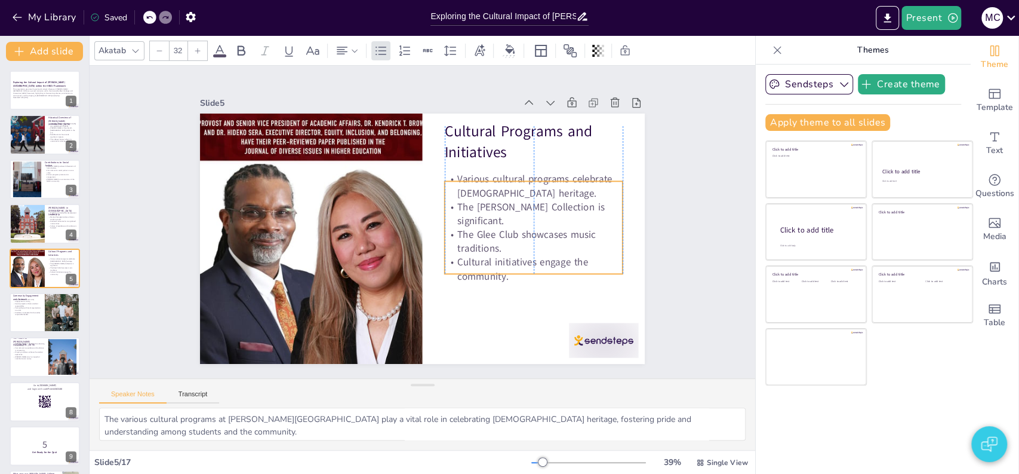
checkbox input "true"
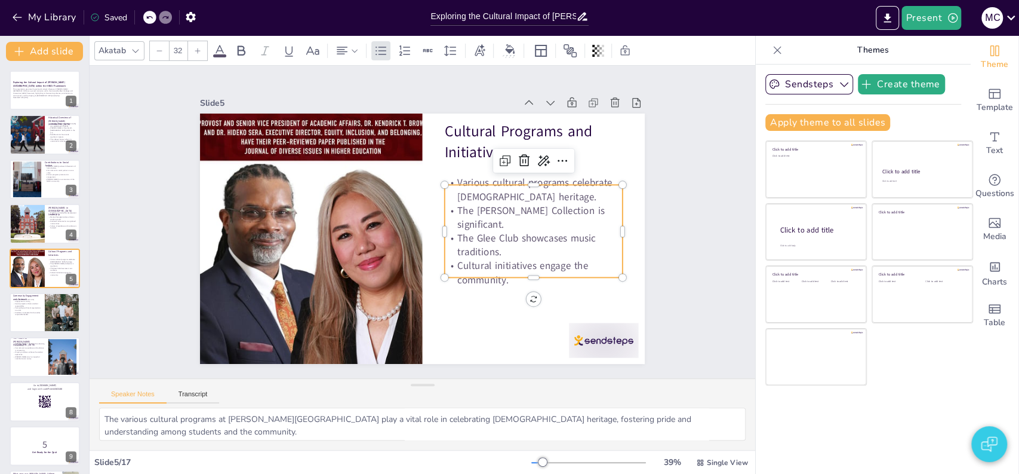
checkbox input "true"
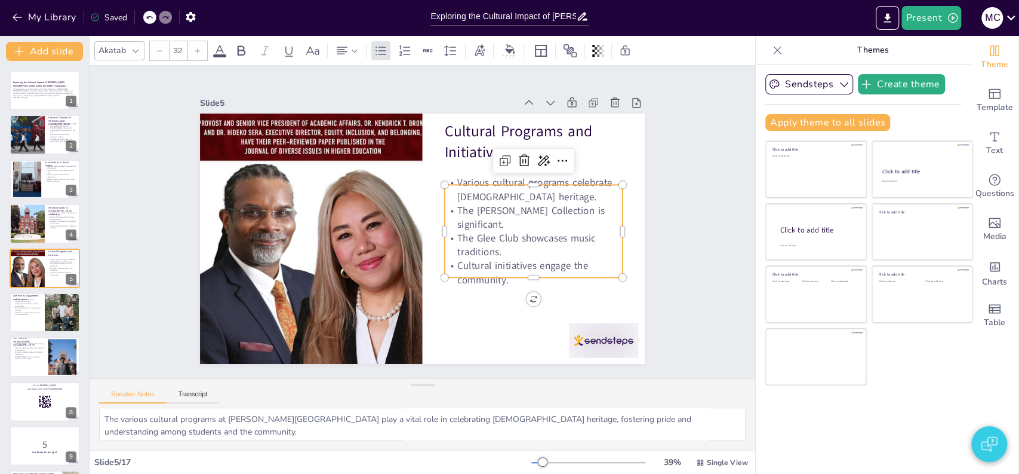
checkbox input "true"
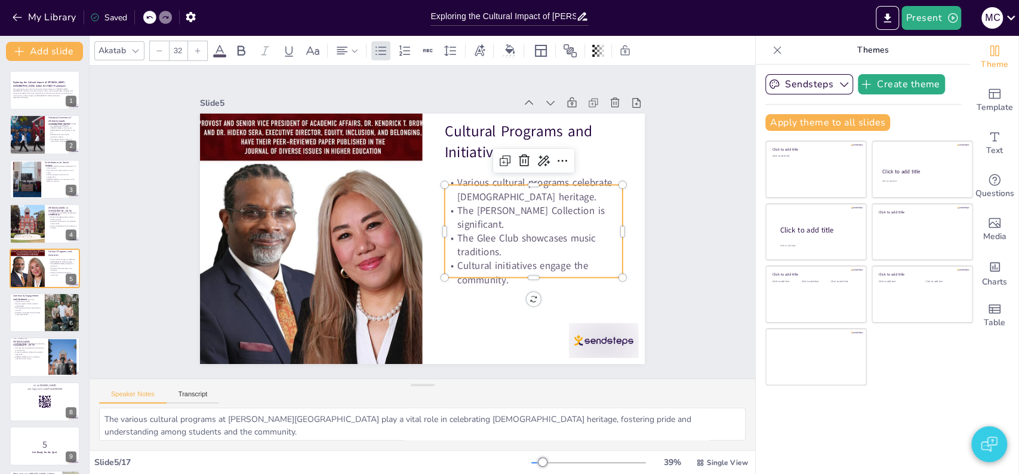
checkbox input "true"
click at [667, 285] on div "Slide 1 Exploring the Cultural Impact of Morehouse College within the HBCU Fram…" at bounding box center [423, 222] width 512 height 284
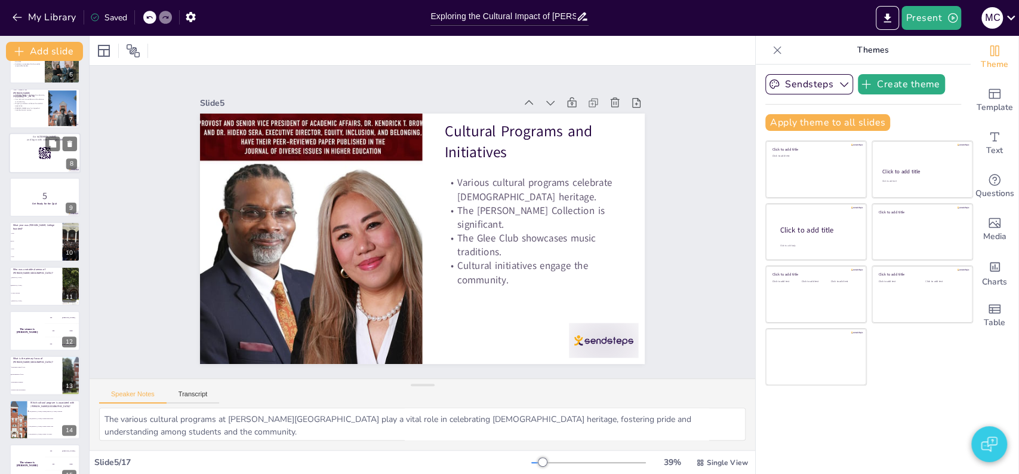
click at [48, 157] on rect at bounding box center [44, 152] width 13 height 13
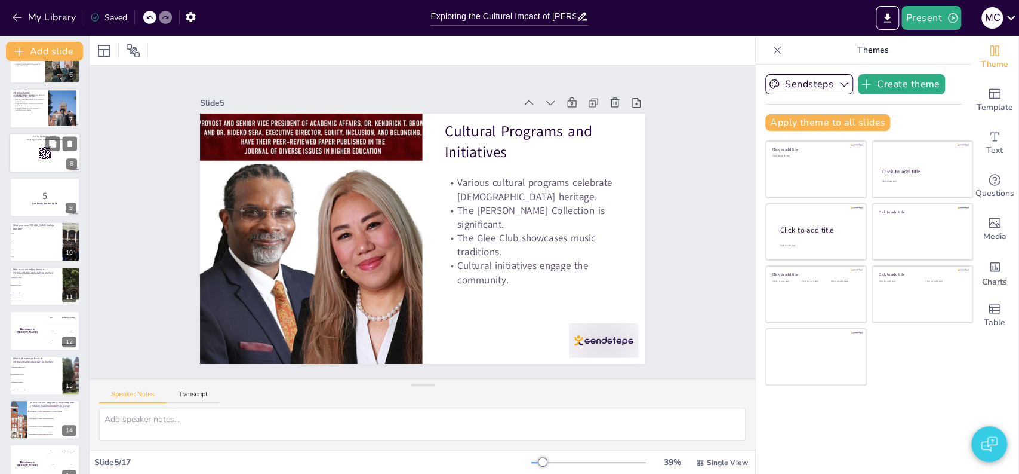
scroll to position [134, 0]
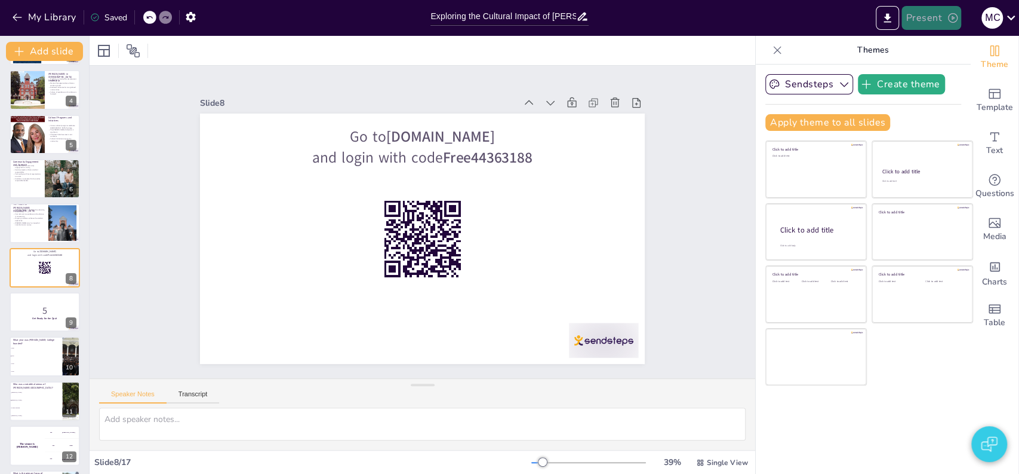
click at [930, 16] on button "Present" at bounding box center [932, 18] width 60 height 24
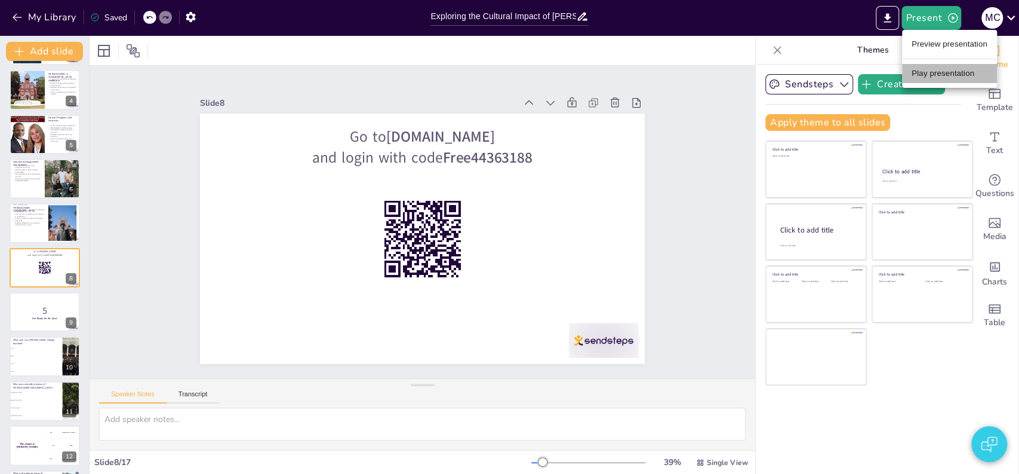
click at [927, 73] on li "Play presentation" at bounding box center [949, 73] width 95 height 19
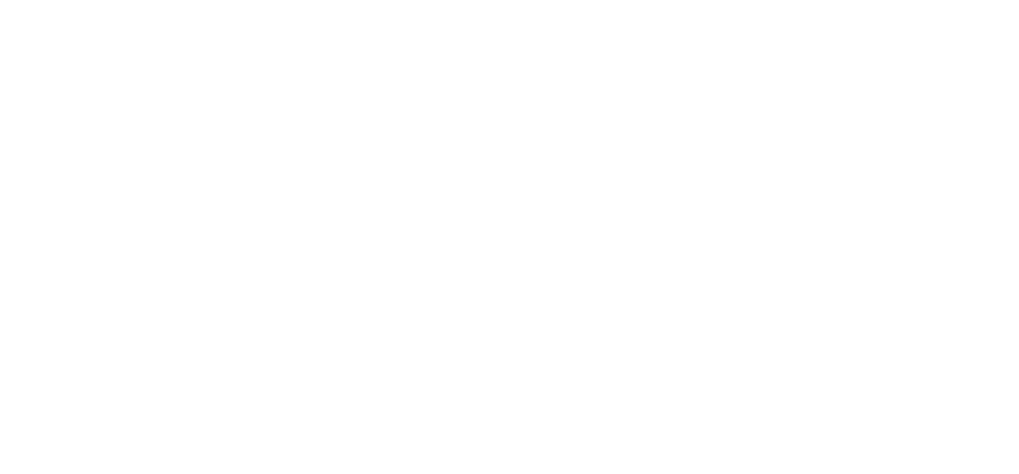
click at [919, 0] on html at bounding box center [509, 0] width 1019 height 0
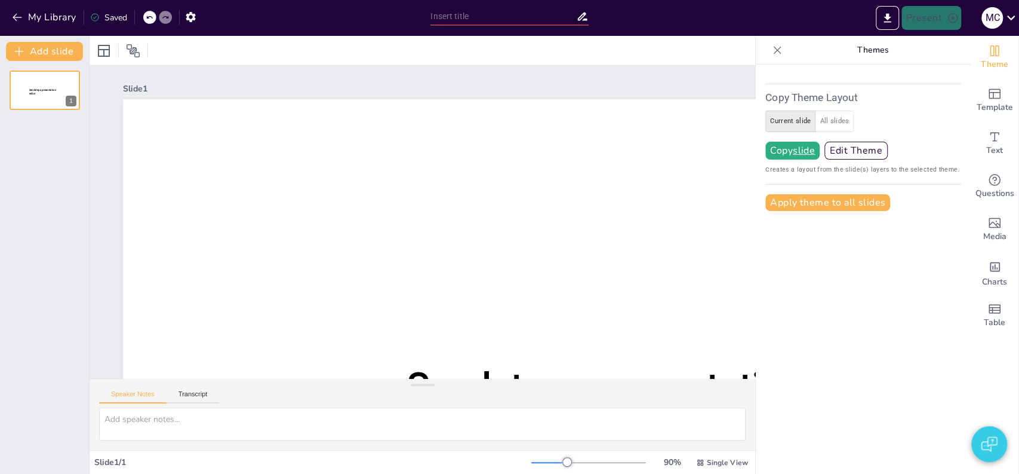
type input "Exploring the Cultural Impact of [PERSON_NAME][GEOGRAPHIC_DATA] within the HBCU…"
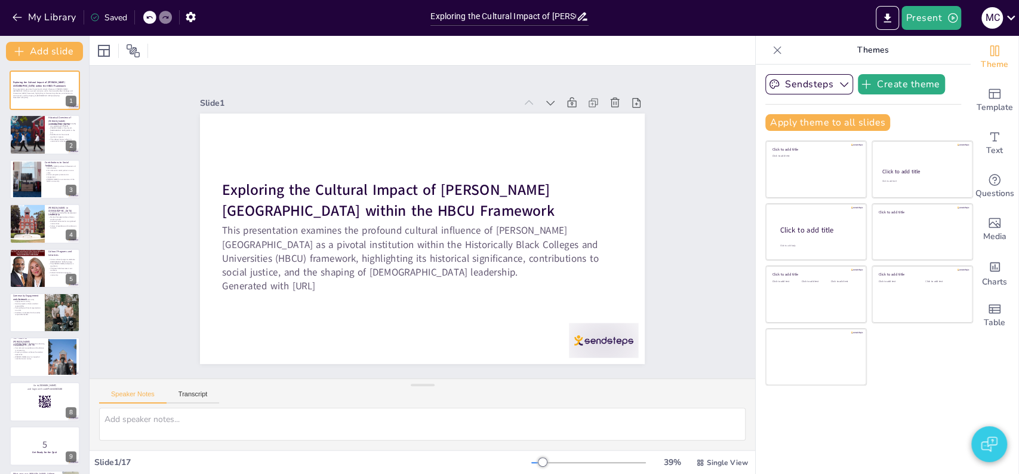
checkbox input "true"
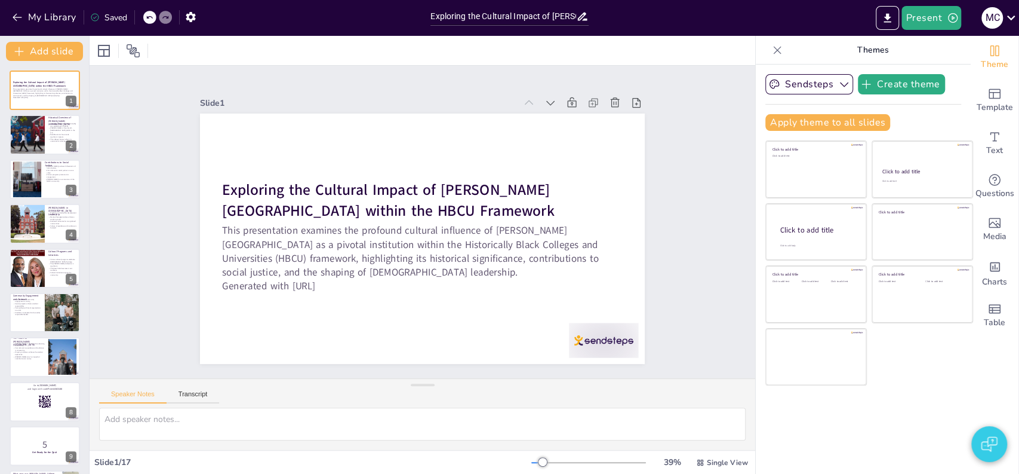
checkbox input "true"
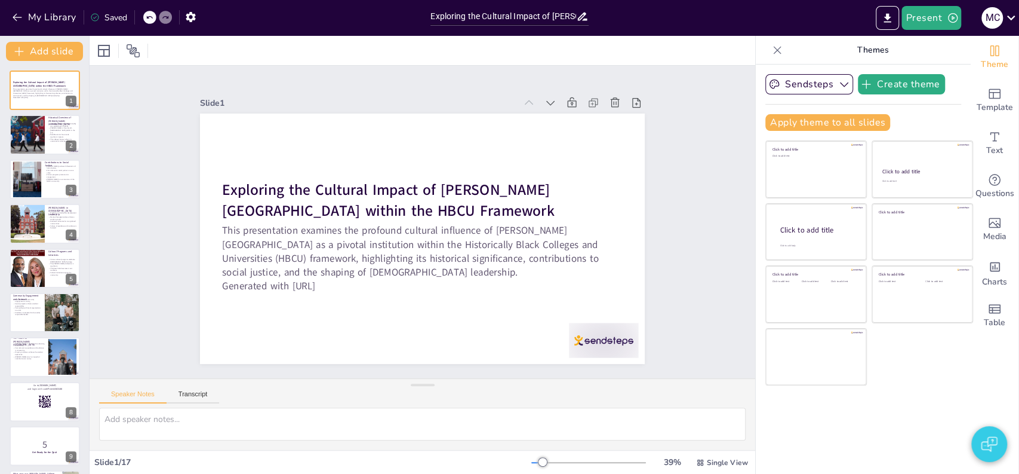
checkbox input "true"
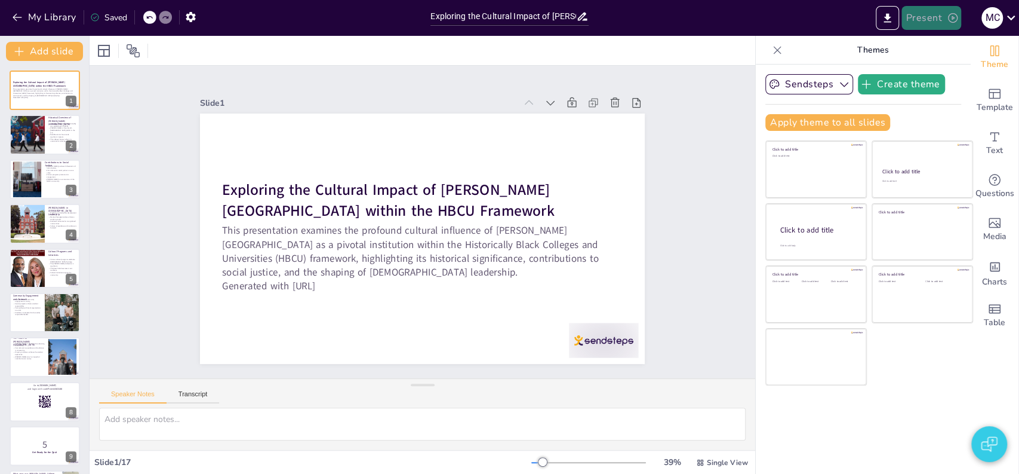
click at [925, 23] on button "Present" at bounding box center [932, 18] width 60 height 24
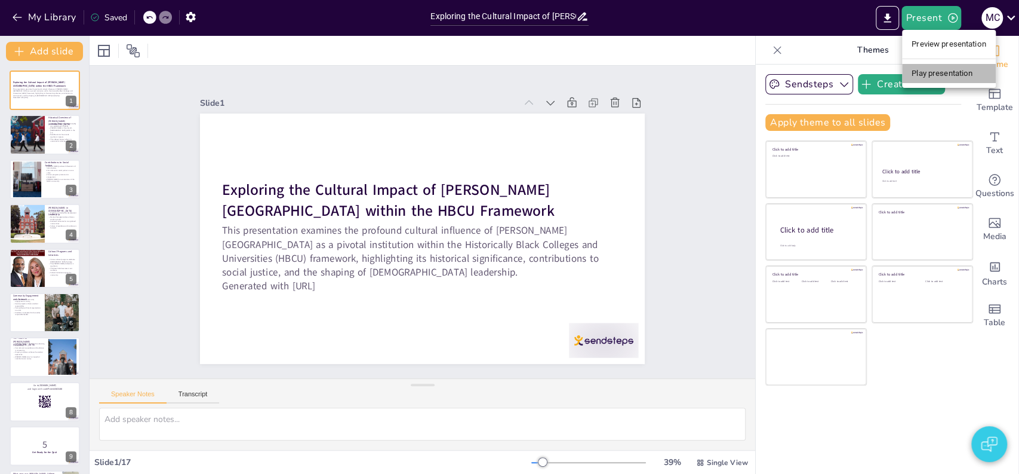
click at [927, 69] on li "Play presentation" at bounding box center [949, 73] width 94 height 19
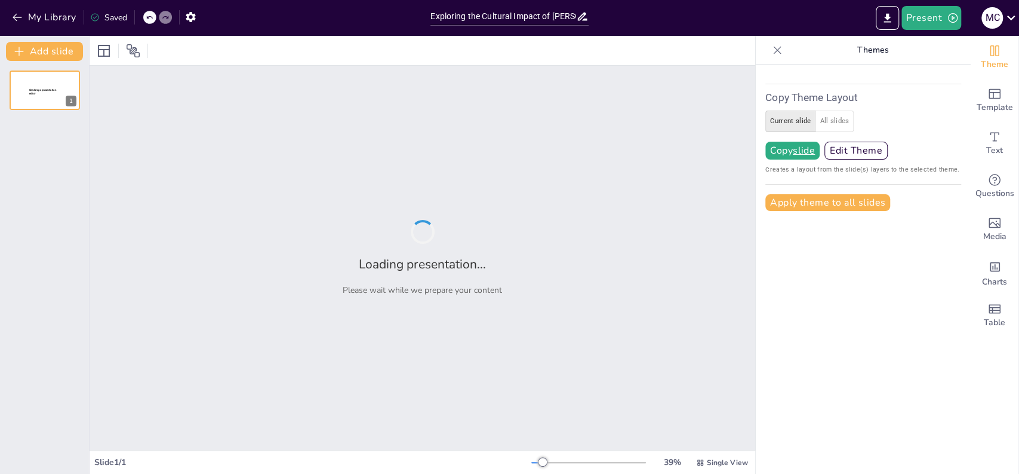
type input "Exploring the Cultural Impact of [PERSON_NAME][GEOGRAPHIC_DATA] within the HBCU…"
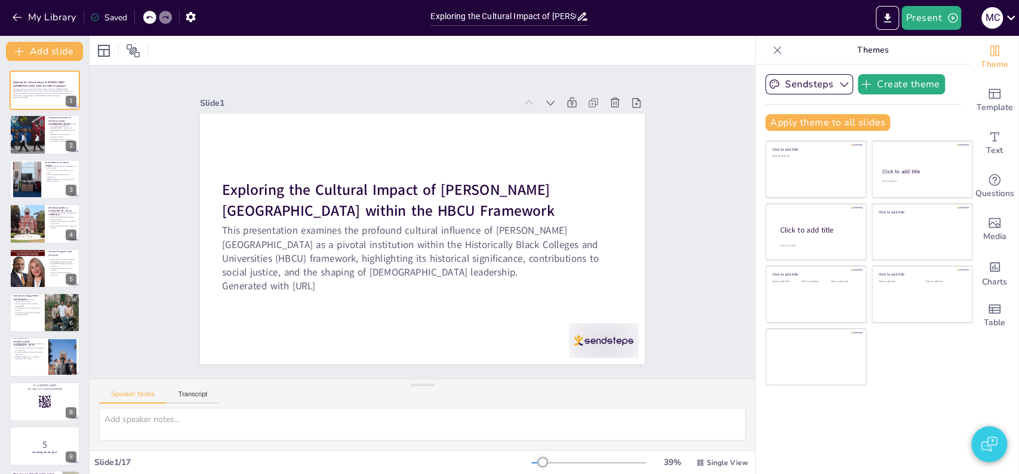
checkbox input "true"
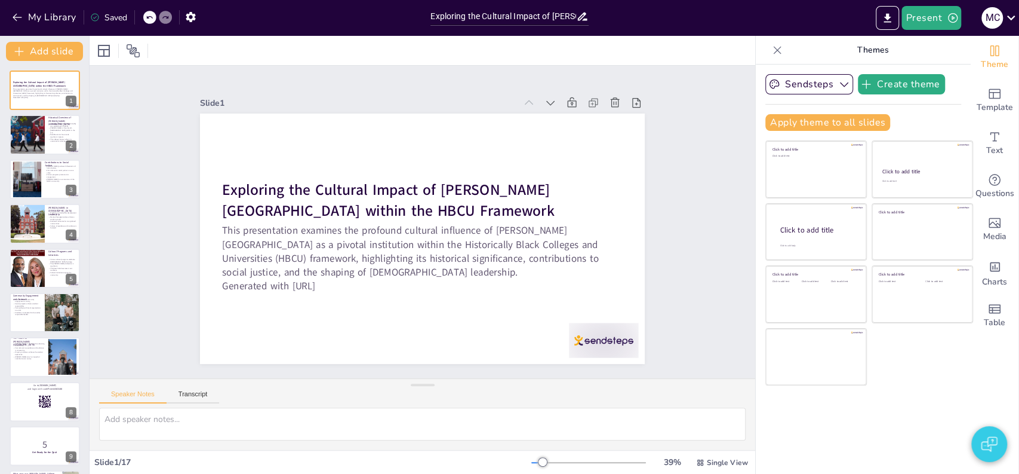
checkbox input "true"
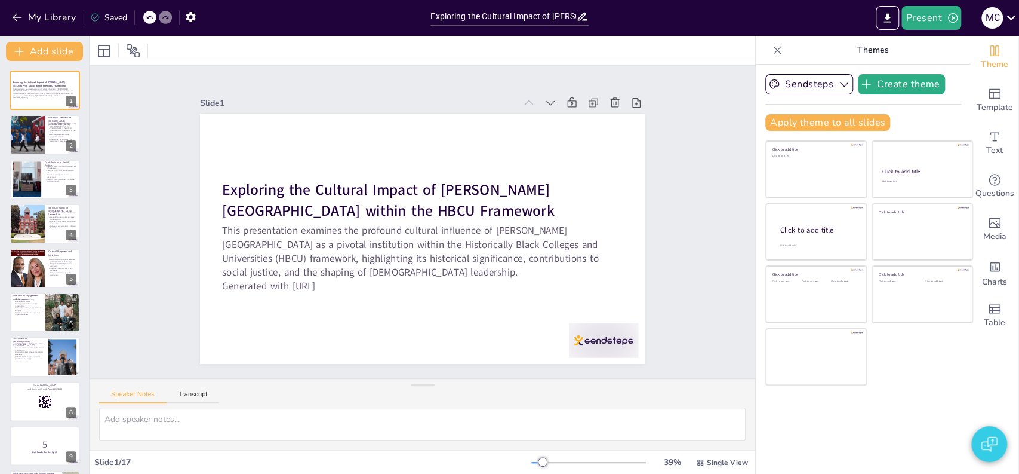
checkbox input "true"
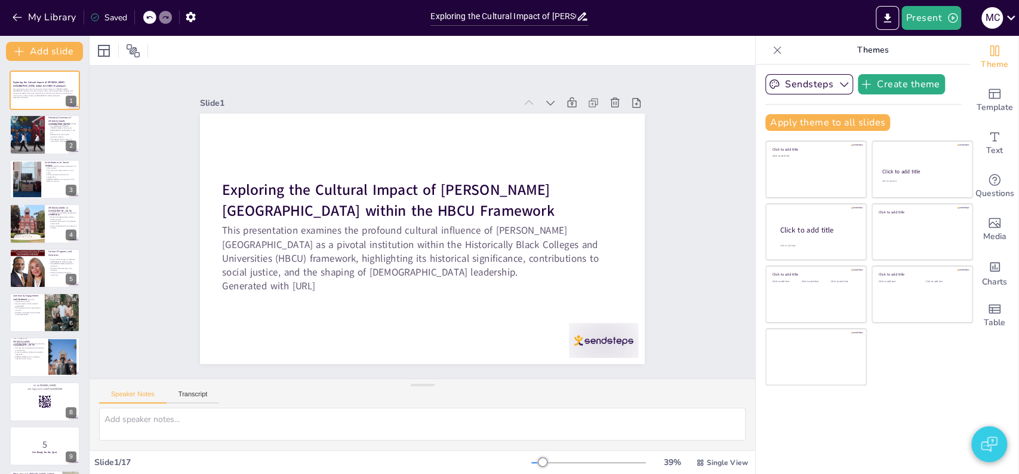
checkbox input "true"
